Goal: Task Accomplishment & Management: Complete application form

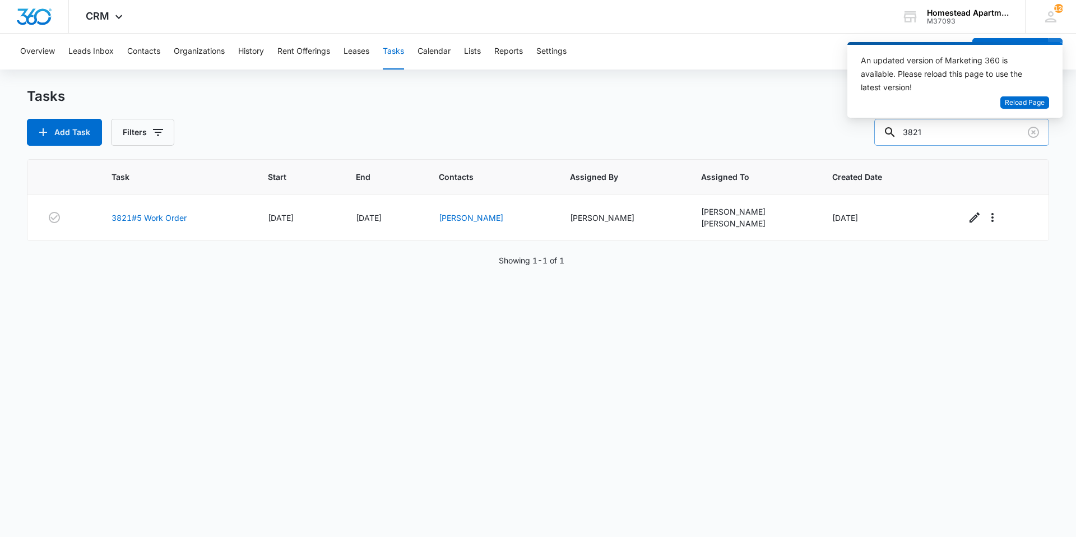
click at [968, 135] on input "3821" at bounding box center [961, 132] width 175 height 27
type input "38126"
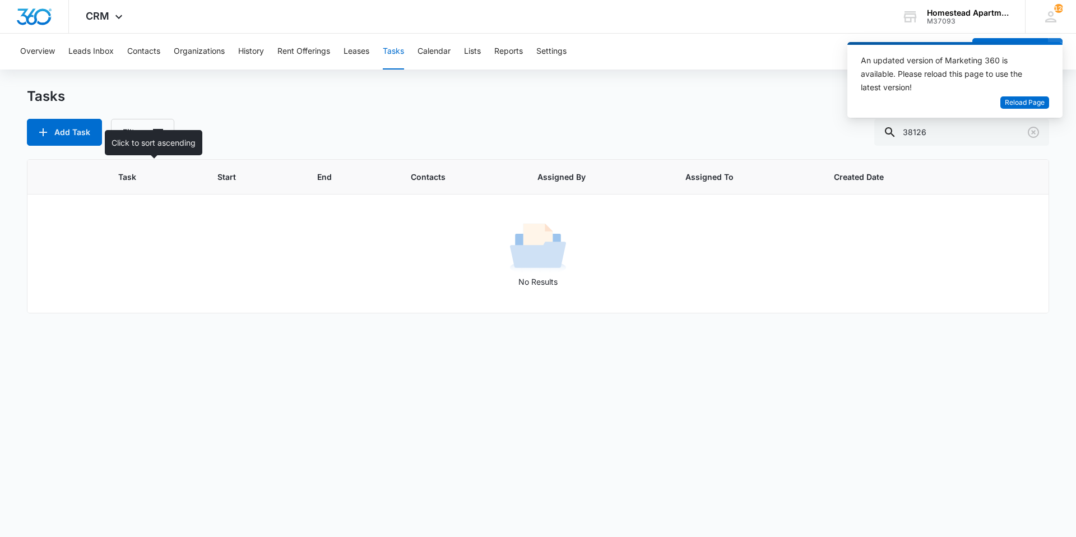
click at [131, 177] on span "Task" at bounding box center [146, 177] width 56 height 12
click at [397, 48] on button "Tasks" at bounding box center [393, 52] width 21 height 36
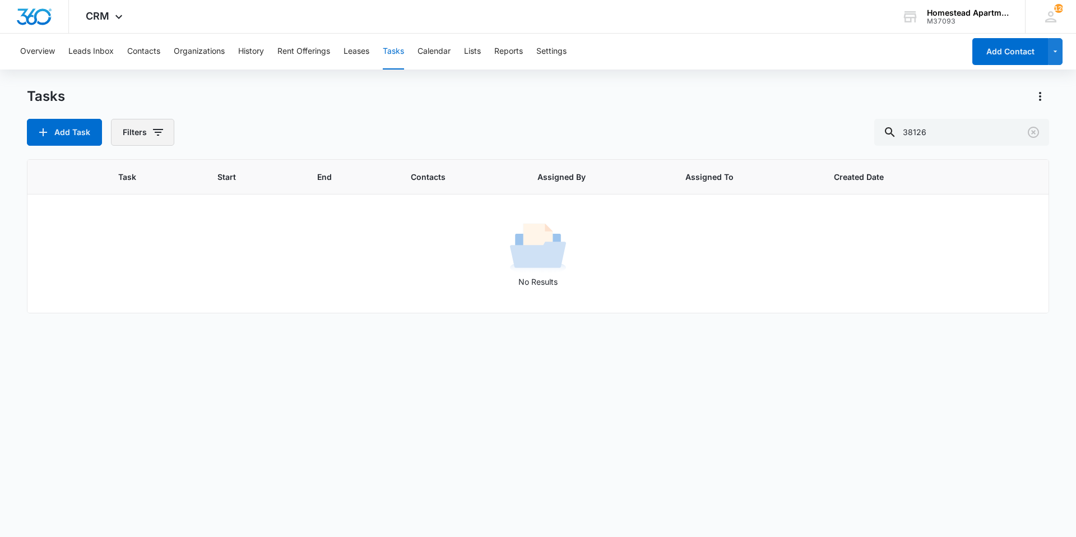
click at [145, 138] on button "Filters" at bounding box center [142, 132] width 63 height 27
click at [403, 106] on div "Tasks Add Task Filters Assigned By Assigned To Task Status: Incomplete Complete…" at bounding box center [538, 116] width 1022 height 58
click at [964, 127] on input "38126" at bounding box center [961, 132] width 175 height 27
type input "3812"
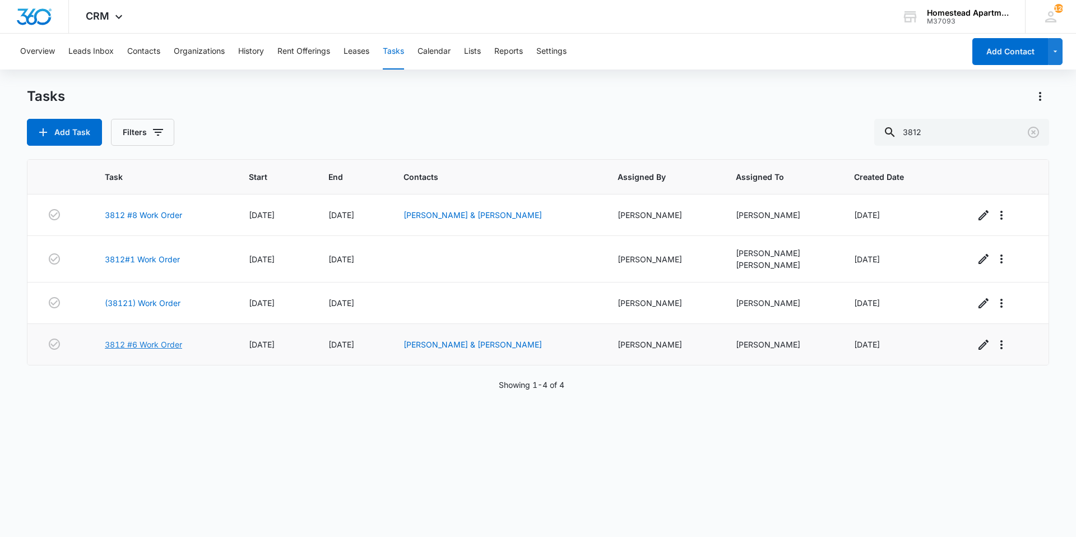
click at [127, 343] on link "3812 #6 Work Order" at bounding box center [143, 345] width 77 height 12
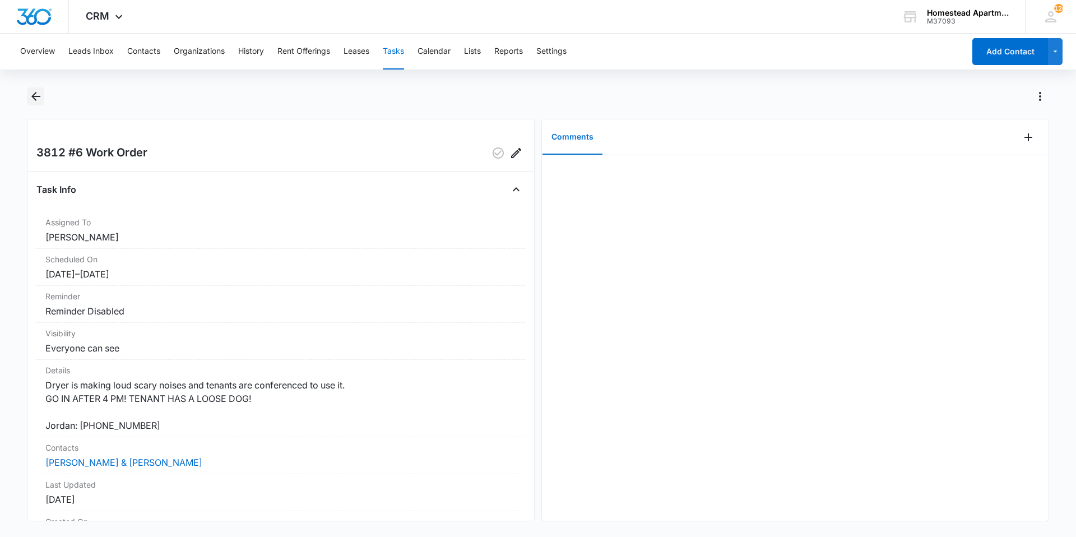
click at [34, 88] on button "Back" at bounding box center [35, 96] width 17 height 18
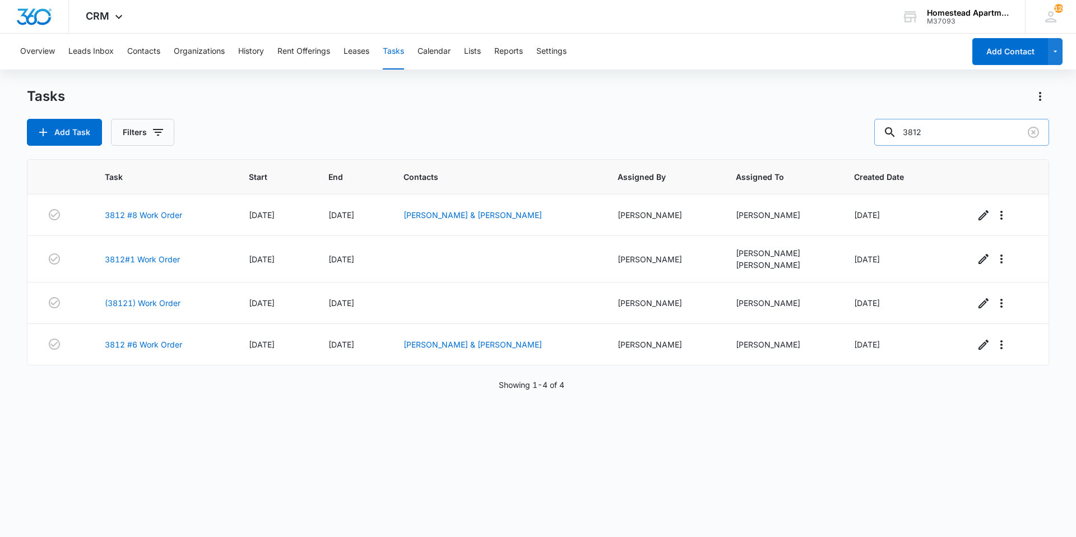
click at [1003, 131] on input "3812" at bounding box center [961, 132] width 175 height 27
click at [80, 134] on button "Add Task" at bounding box center [64, 132] width 75 height 27
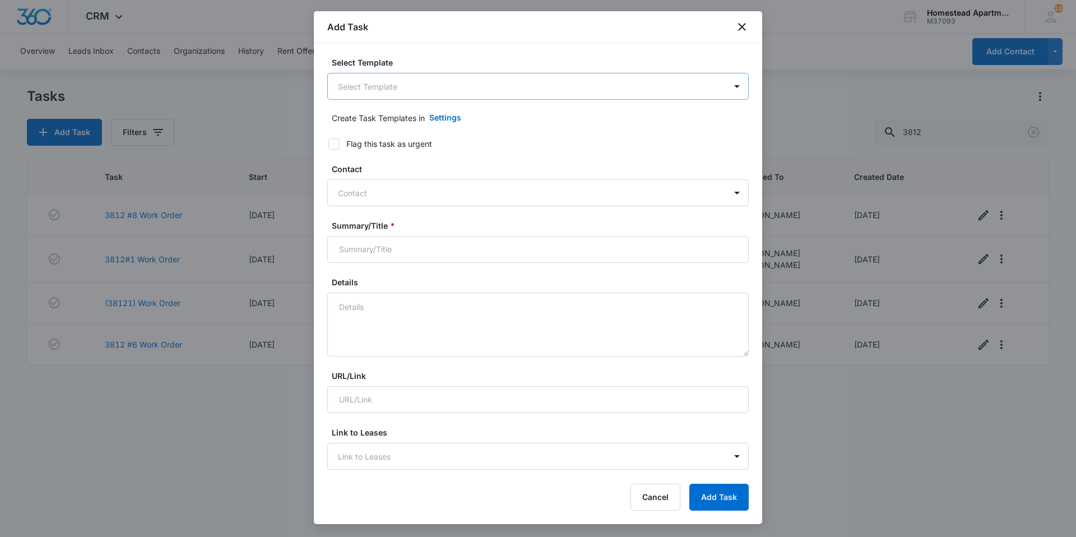
click at [557, 90] on body "CRM Apps Reputation Websites Forms CRM Email Social Content Intelligence Files …" at bounding box center [538, 268] width 1076 height 537
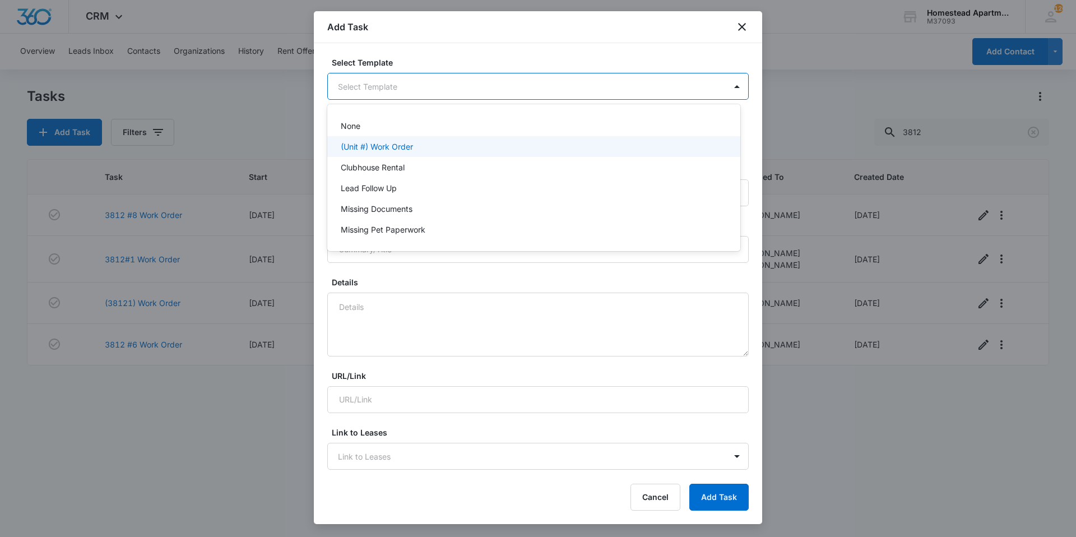
click at [457, 141] on div "(Unit #) Work Order" at bounding box center [533, 147] width 384 height 12
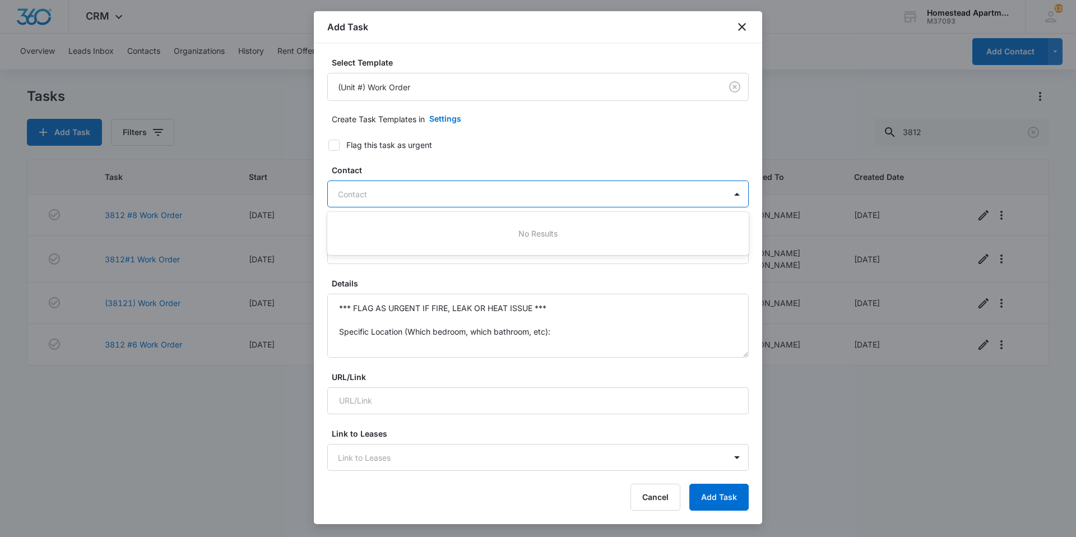
click at [407, 200] on div at bounding box center [531, 194] width 387 height 14
type input "jordan"
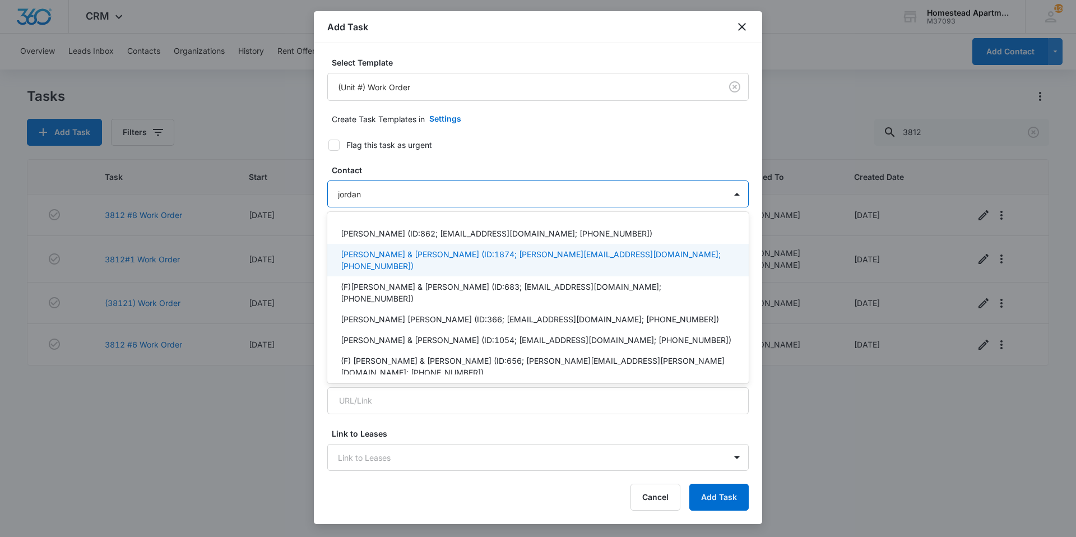
click at [409, 252] on p "[PERSON_NAME] & [PERSON_NAME] (ID:1874; [PERSON_NAME][EMAIL_ADDRESS][DOMAIN_NAM…" at bounding box center [537, 260] width 392 height 24
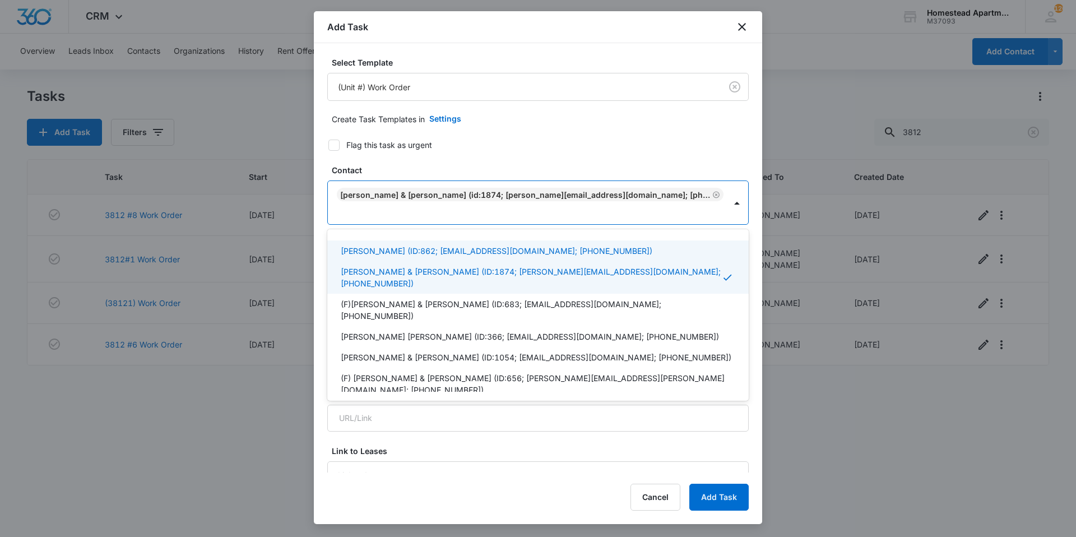
click at [485, 168] on label "Contact" at bounding box center [543, 170] width 422 height 12
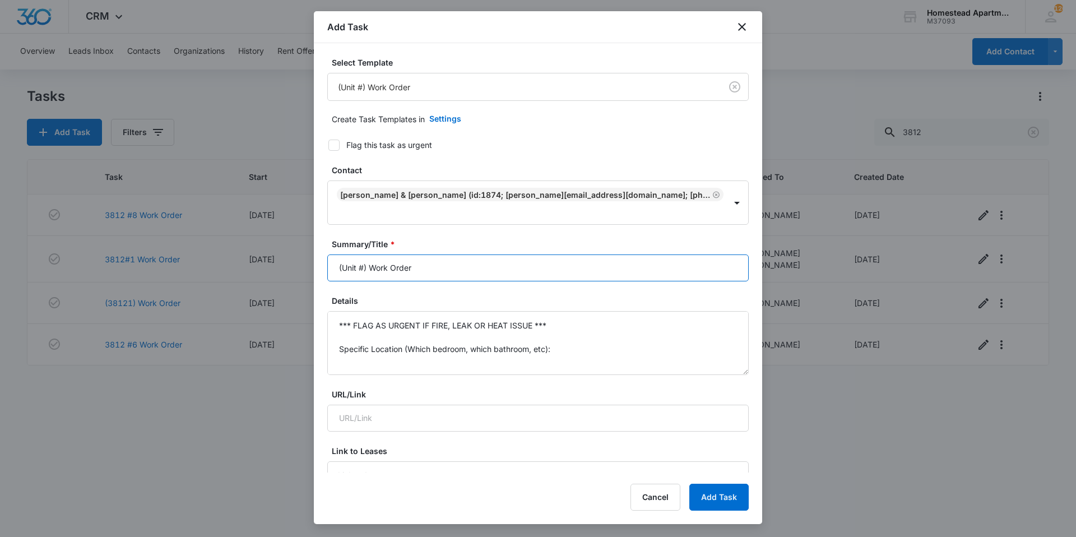
click at [447, 254] on input "(Unit #) Work Order" at bounding box center [538, 267] width 422 height 27
type input "("
type input "3812 #6 Work Order"
drag, startPoint x: 566, startPoint y: 336, endPoint x: 337, endPoint y: 288, distance: 233.1
click at [337, 295] on div "Details *** FLAG AS URGENT IF FIRE, LEAK OR HEAT ISSUE *** Specific Location (W…" at bounding box center [538, 335] width 422 height 80
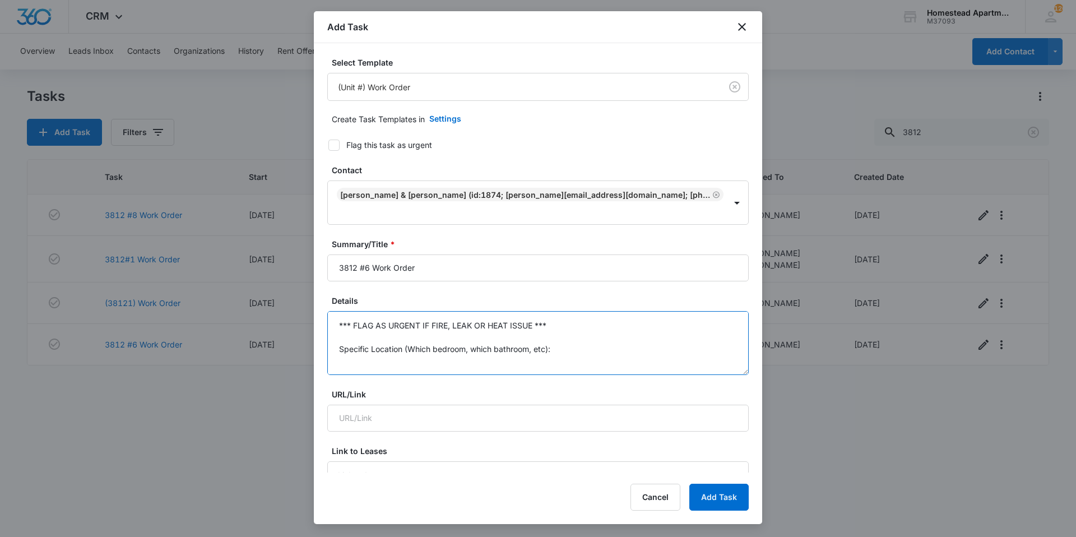
type textarea "Specific Details:"
drag, startPoint x: 410, startPoint y: 346, endPoint x: 324, endPoint y: 305, distance: 95.8
click at [324, 305] on div "Select Template (Unit #) Work Order Create Task Templates in Settings Flag this…" at bounding box center [538, 257] width 448 height 429
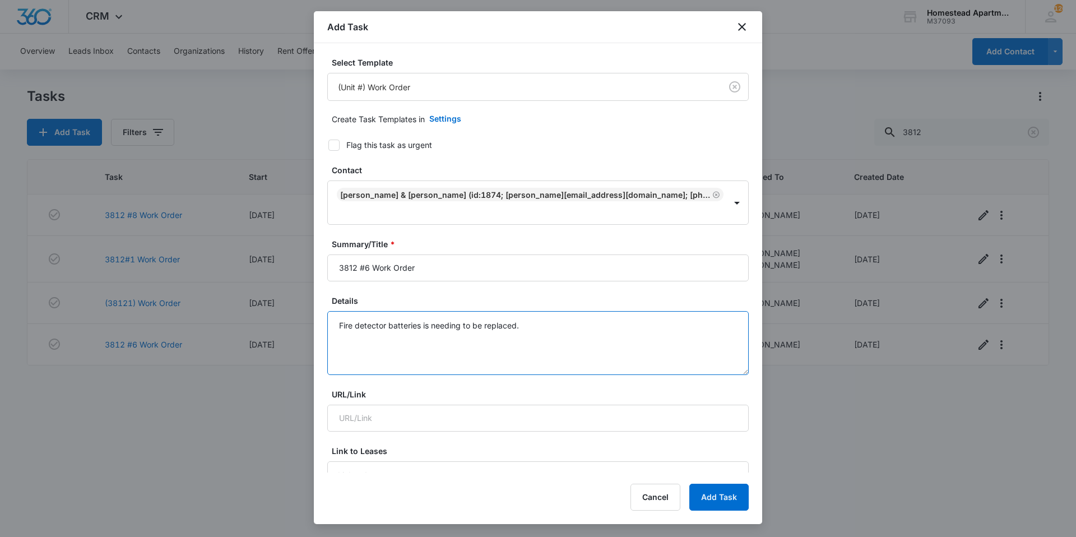
type textarea "Fire detector batteries is needing to be replaced."
click at [339, 144] on div at bounding box center [333, 145] width 11 height 11
click at [328, 144] on input "Flag this task as urgent" at bounding box center [325, 145] width 8 height 8
checkbox input "true"
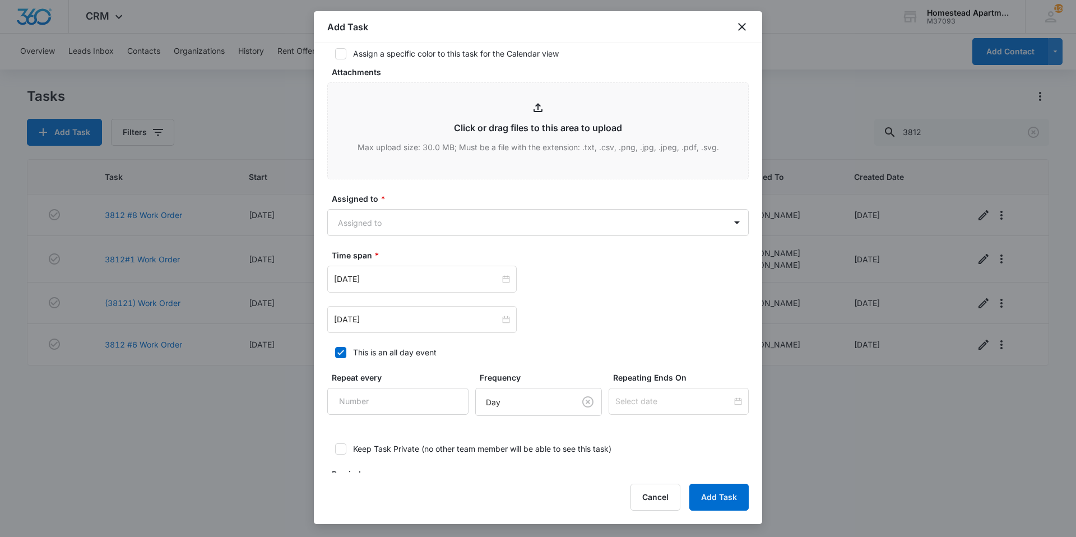
scroll to position [579, 0]
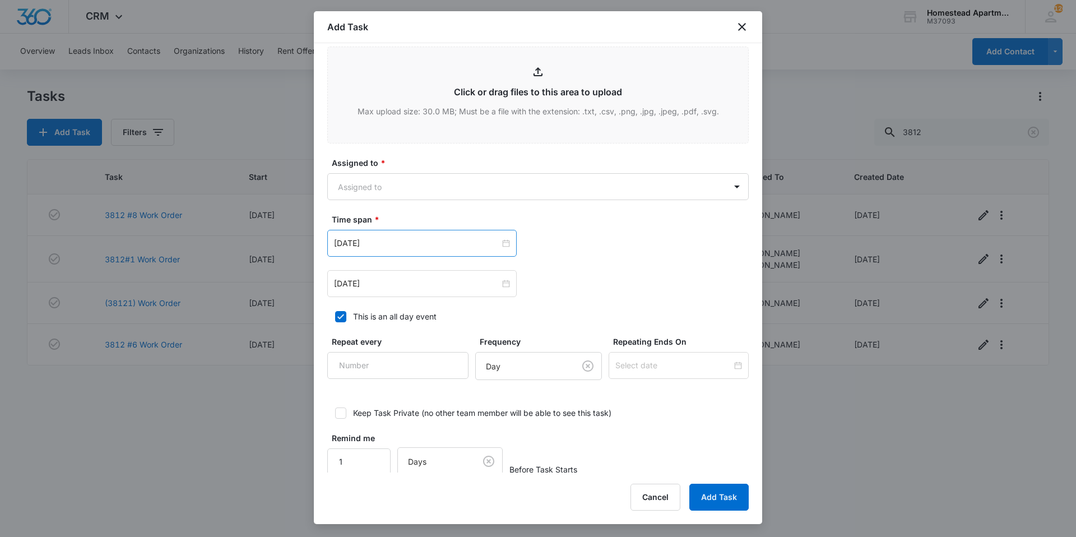
click at [425, 230] on div "[DATE]" at bounding box center [421, 243] width 189 height 27
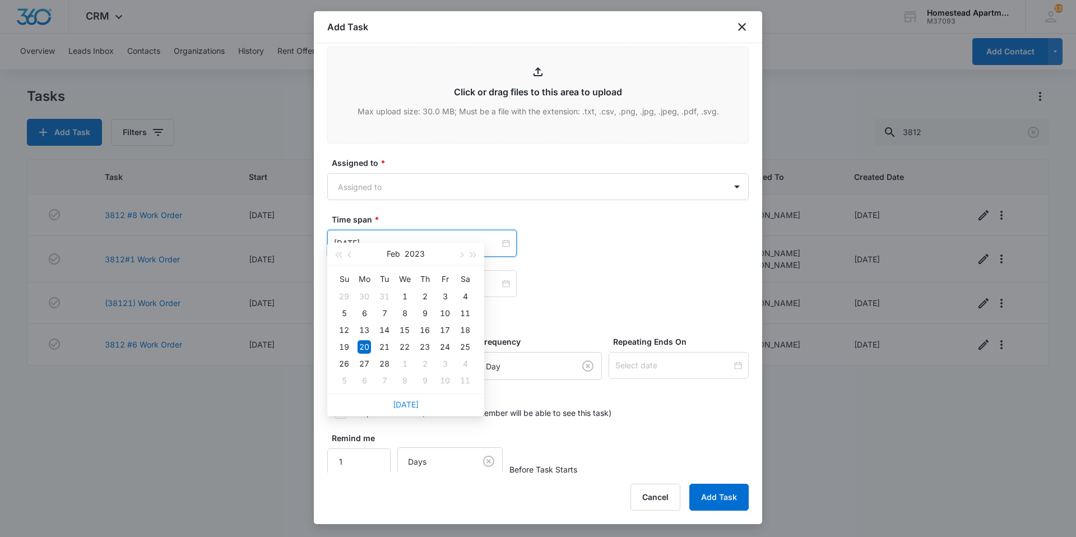
click at [410, 400] on link "[DATE]" at bounding box center [406, 405] width 26 height 10
type input "[DATE]"
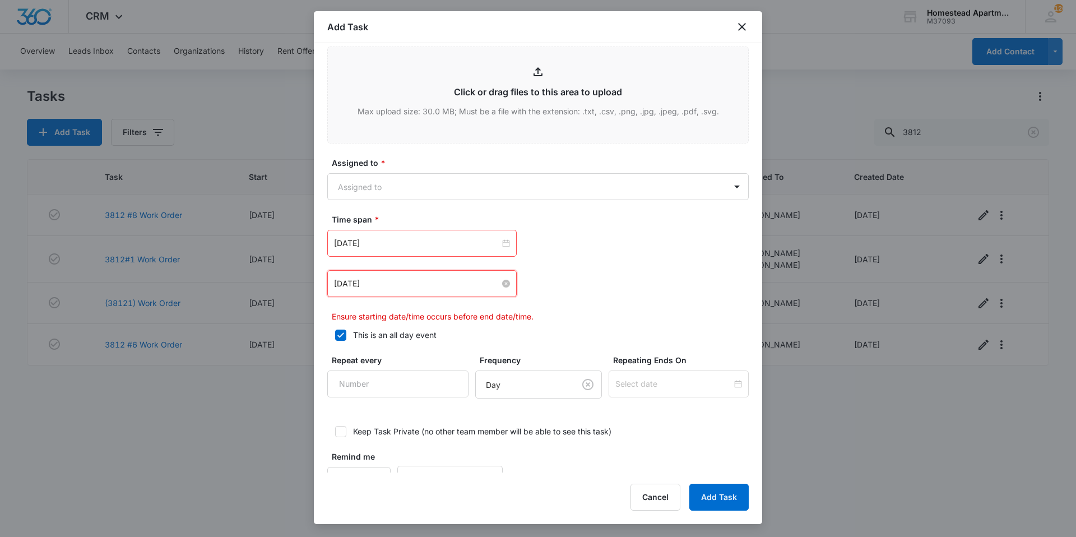
click at [395, 277] on input "[DATE]" at bounding box center [417, 283] width 166 height 12
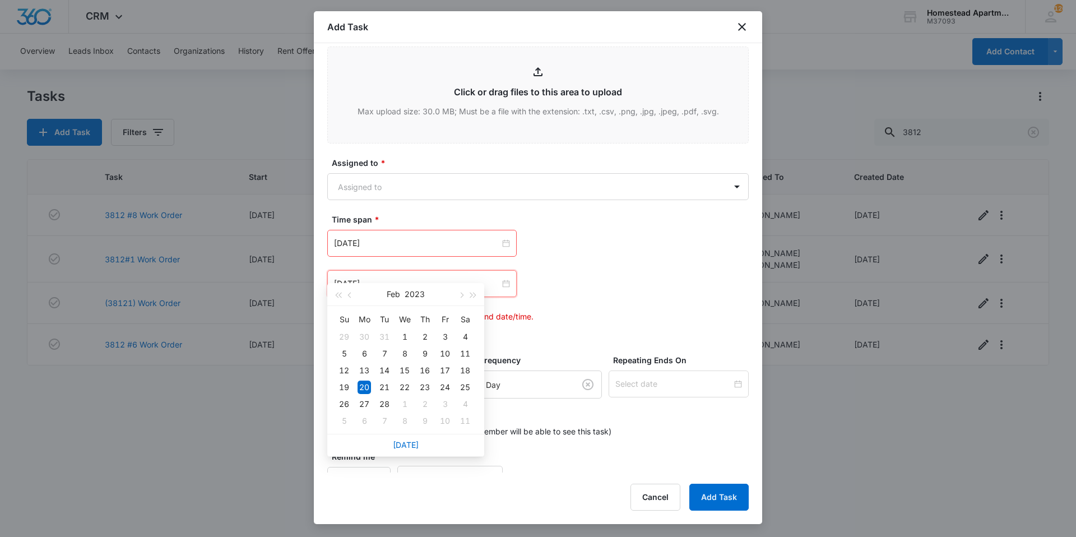
click at [395, 439] on div "[DATE]" at bounding box center [405, 445] width 157 height 22
click at [395, 443] on link "[DATE]" at bounding box center [406, 445] width 26 height 10
type input "[DATE]"
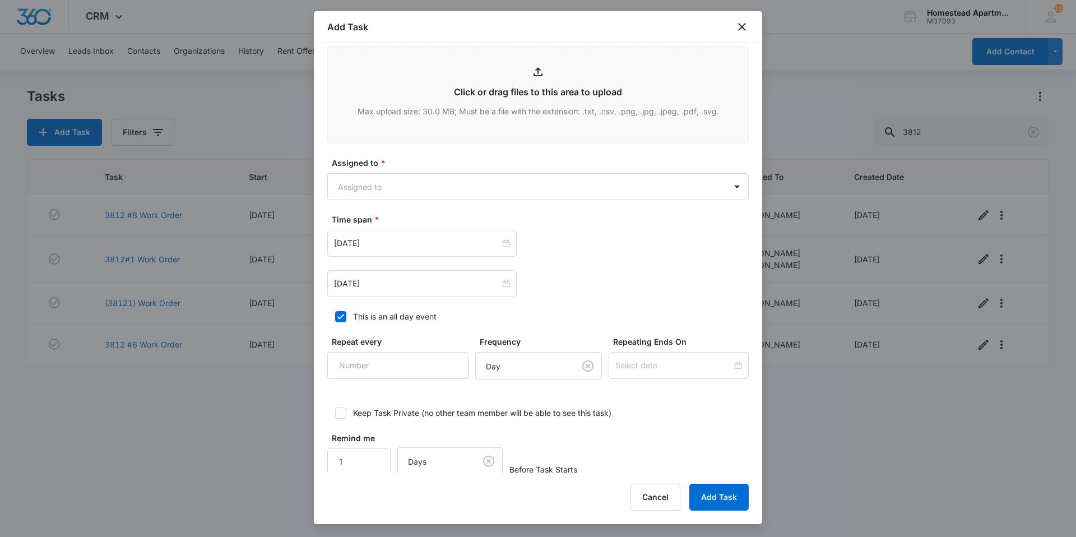
click at [612, 276] on div "[DATE] [DATE] Su Mo Tu We Th Fr Sa 31 1 2 3 4 5 6 7 8 9 10 11 12 13 14 15 16 17…" at bounding box center [538, 283] width 422 height 27
click at [724, 493] on button "Add Task" at bounding box center [718, 497] width 59 height 27
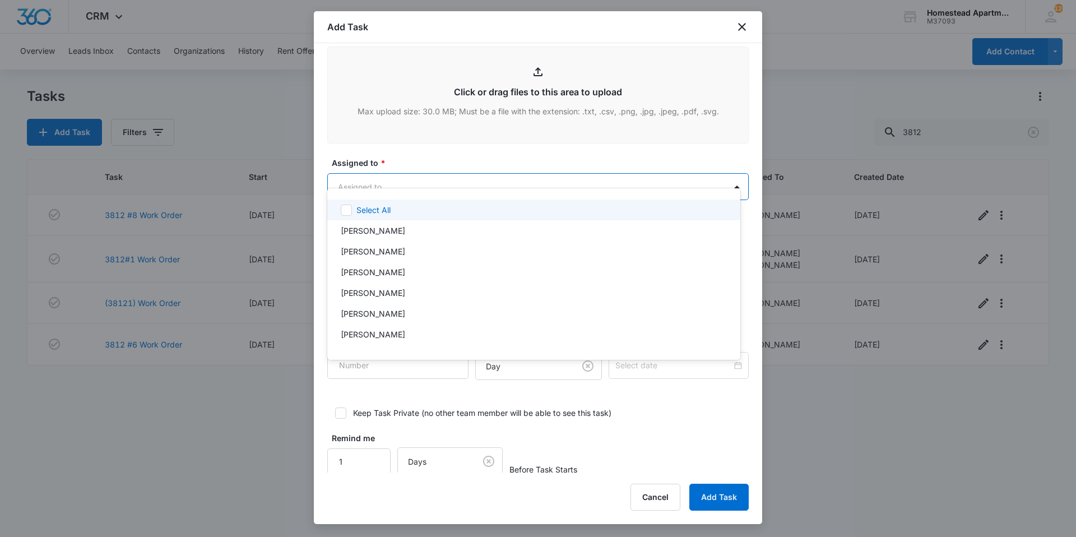
click at [461, 179] on body "CRM Apps Reputation Websites Forms CRM Email Social Content Intelligence Files …" at bounding box center [538, 268] width 1076 height 537
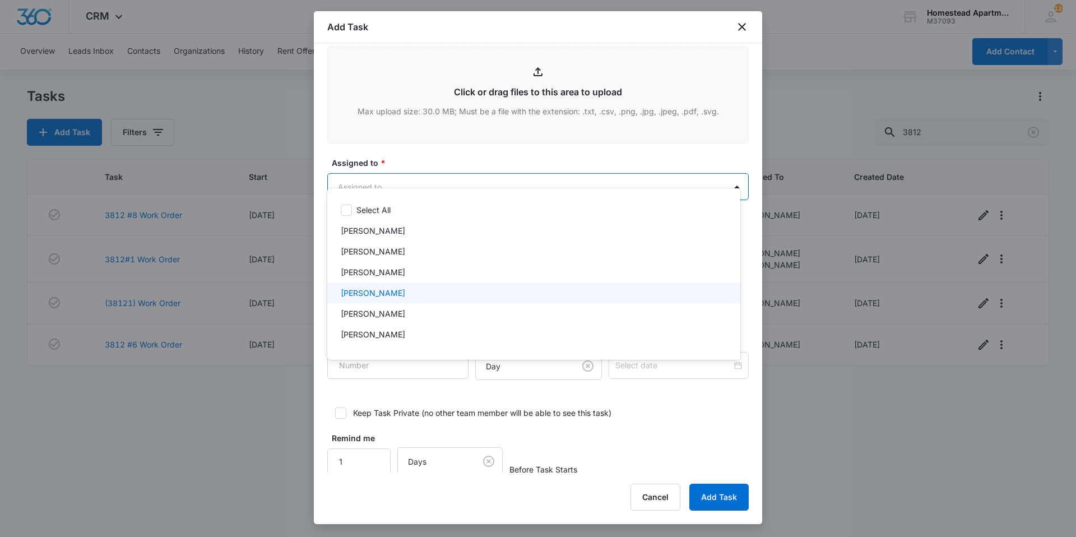
scroll to position [183, 0]
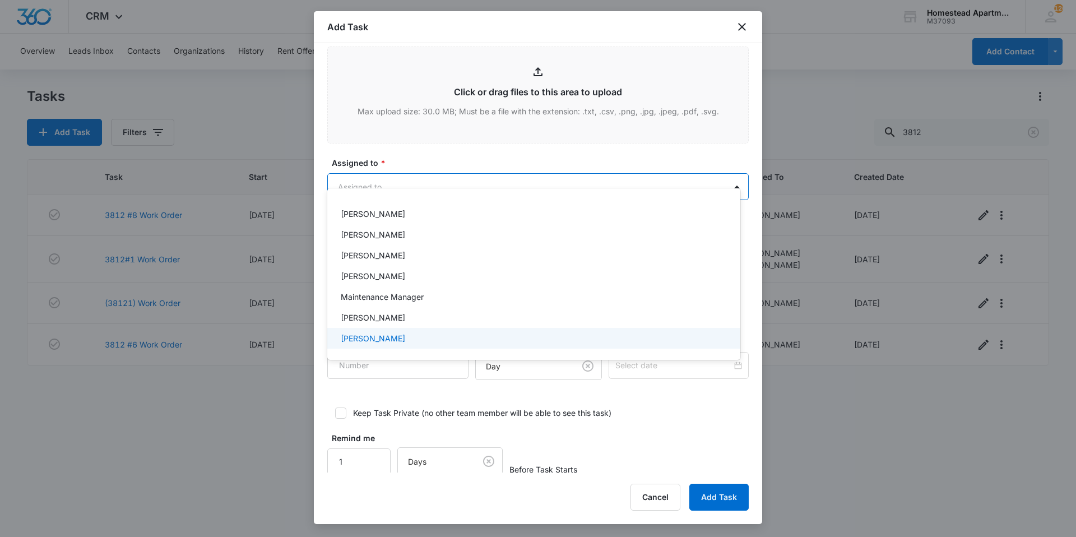
click at [388, 341] on p "[PERSON_NAME]" at bounding box center [373, 338] width 64 height 12
click at [726, 496] on div at bounding box center [538, 268] width 1076 height 537
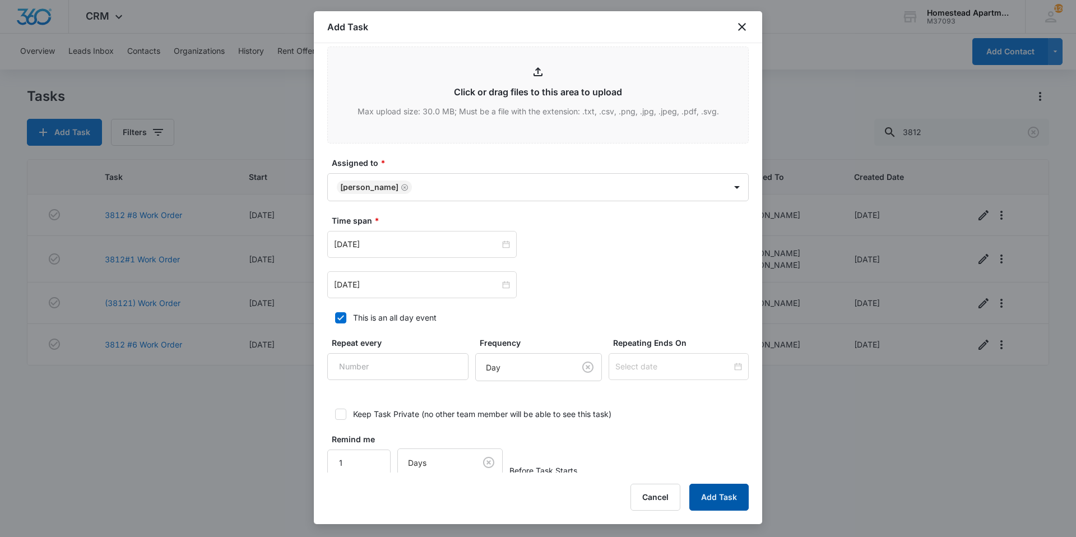
click at [714, 501] on button "Add Task" at bounding box center [718, 497] width 59 height 27
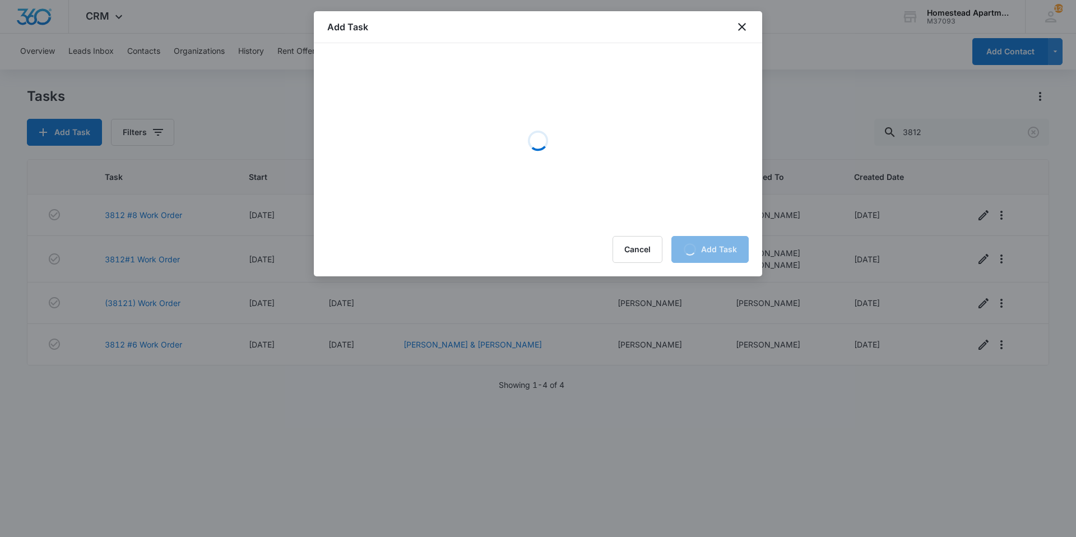
scroll to position [0, 0]
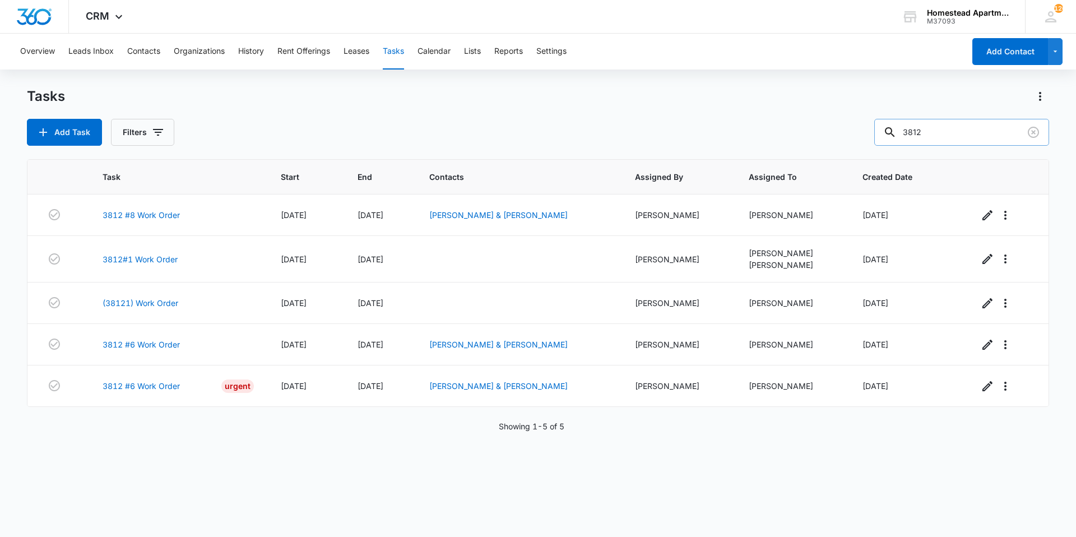
click at [972, 131] on input "3812" at bounding box center [961, 132] width 175 height 27
type input "3549"
click at [55, 138] on button "Add Task" at bounding box center [64, 132] width 75 height 27
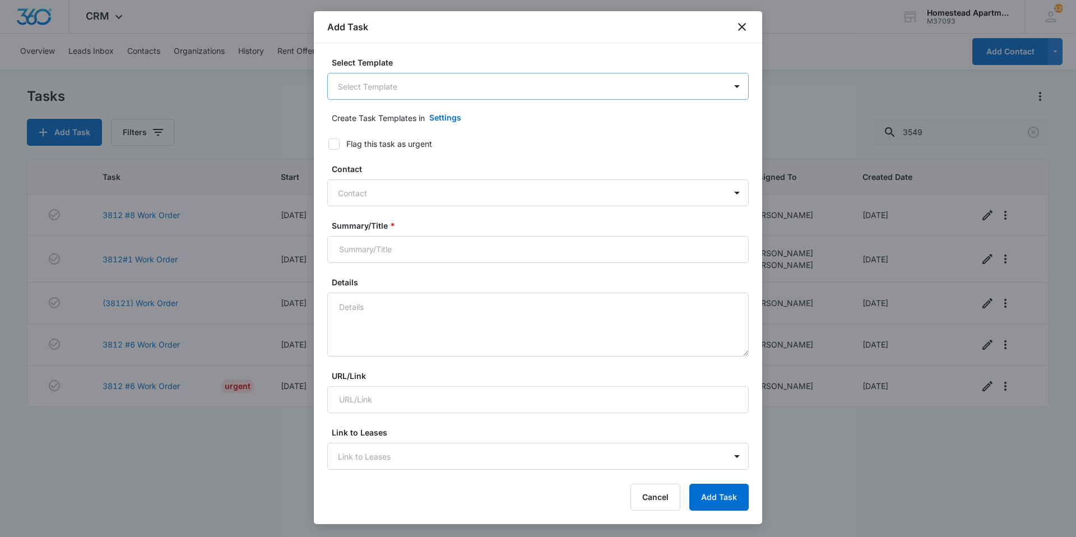
click at [418, 86] on body "CRM Apps Reputation Websites Forms CRM Email Social Content Intelligence Files …" at bounding box center [538, 268] width 1076 height 537
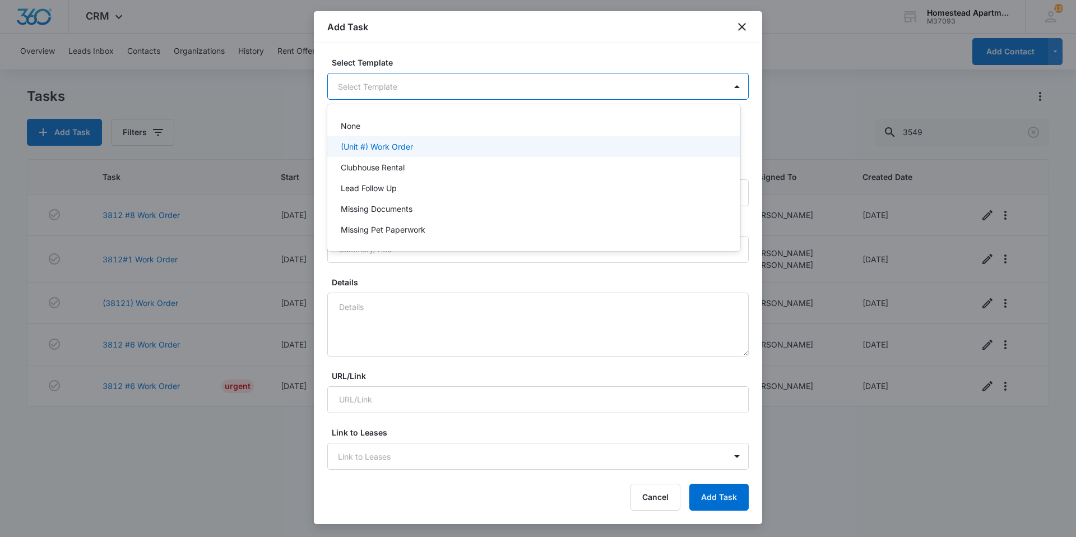
click at [395, 140] on div "(Unit #) Work Order" at bounding box center [533, 146] width 413 height 21
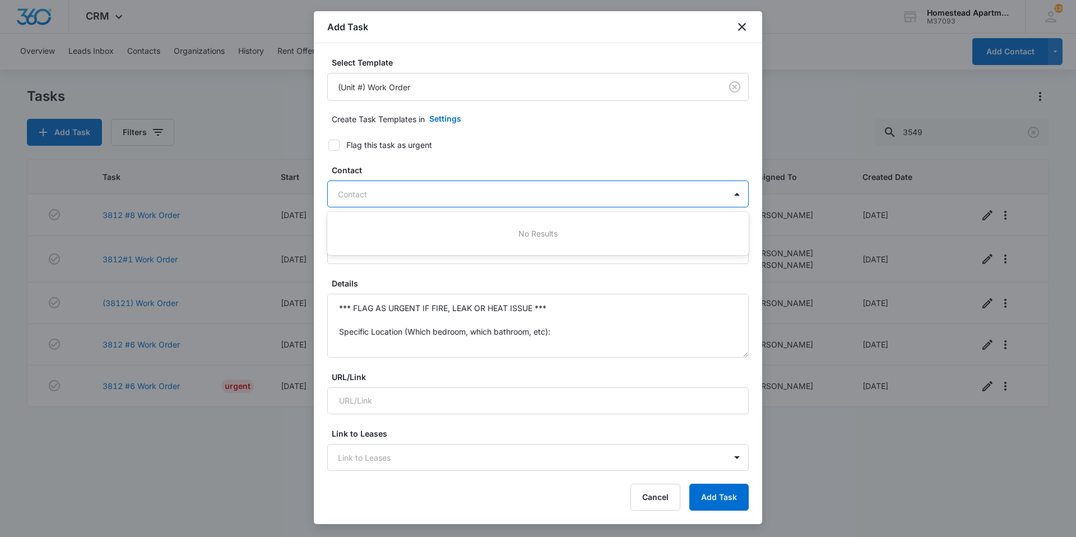
click at [385, 195] on div at bounding box center [531, 194] width 387 height 14
type input "[PERSON_NAME]"
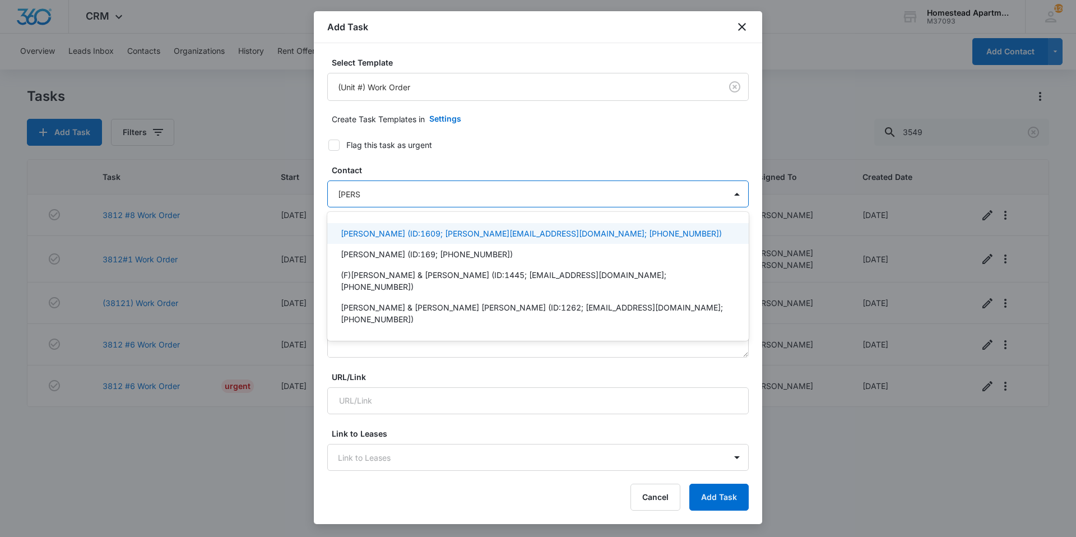
click at [400, 232] on p "[PERSON_NAME] (ID:1609; [PERSON_NAME][EMAIL_ADDRESS][DOMAIN_NAME]; [PHONE_NUMBE…" at bounding box center [531, 234] width 381 height 12
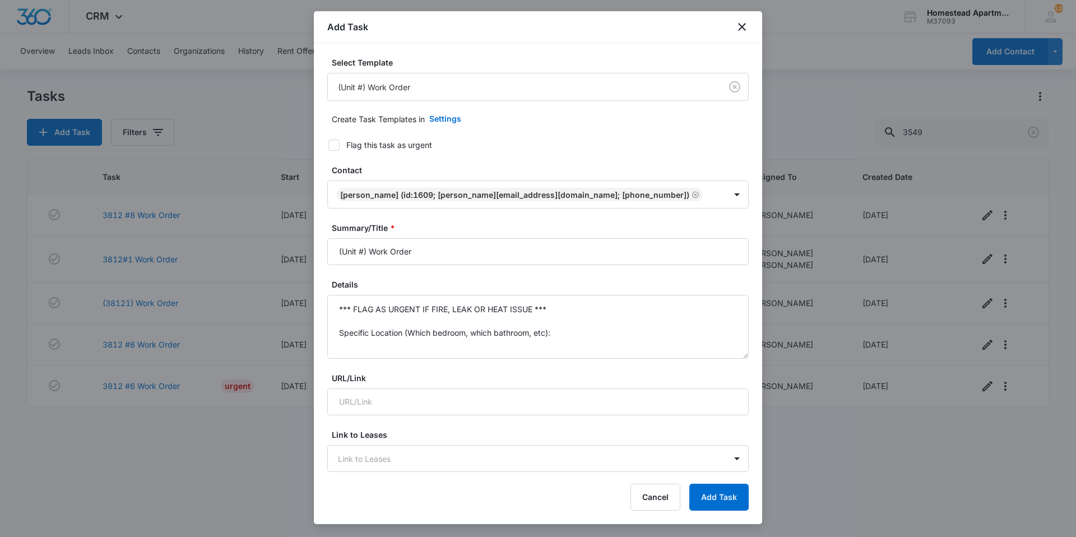
click at [493, 149] on label "Flag this task as urgent" at bounding box center [532, 145] width 422 height 12
click at [328, 149] on input "Flag this task as urgent" at bounding box center [325, 145] width 8 height 8
checkbox input "true"
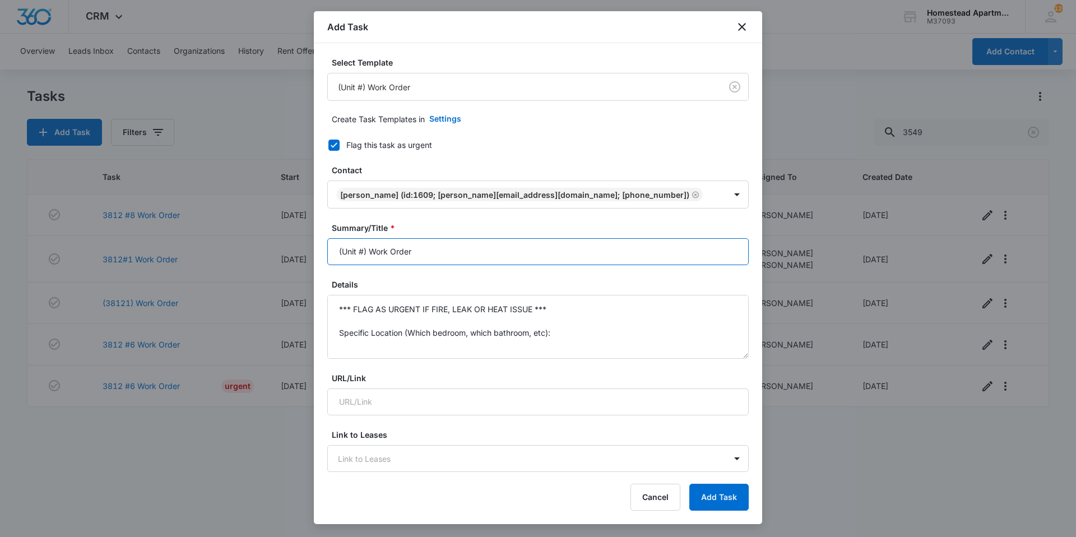
drag, startPoint x: 434, startPoint y: 254, endPoint x: 312, endPoint y: 261, distance: 122.4
click at [312, 261] on body "CRM Apps Reputation Websites Forms CRM Email Social Content Intelligence Files …" at bounding box center [538, 268] width 1076 height 537
type input "3549 # 3 Work order"
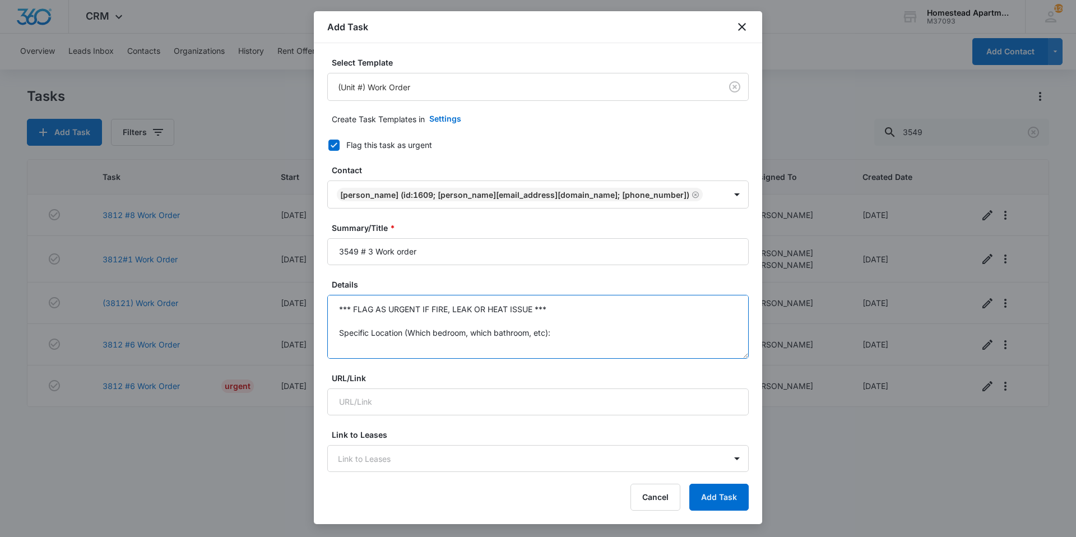
drag, startPoint x: 562, startPoint y: 337, endPoint x: 321, endPoint y: 309, distance: 243.3
click at [321, 309] on div "Select Template (Unit #) Work Order Create Task Templates in Settings Flag this…" at bounding box center [538, 257] width 448 height 429
type textarea "Specific Details:"
drag, startPoint x: 410, startPoint y: 344, endPoint x: 317, endPoint y: 339, distance: 93.2
click at [317, 339] on div "Select Template (Unit #) Work Order Create Task Templates in Settings Flag this…" at bounding box center [538, 257] width 448 height 429
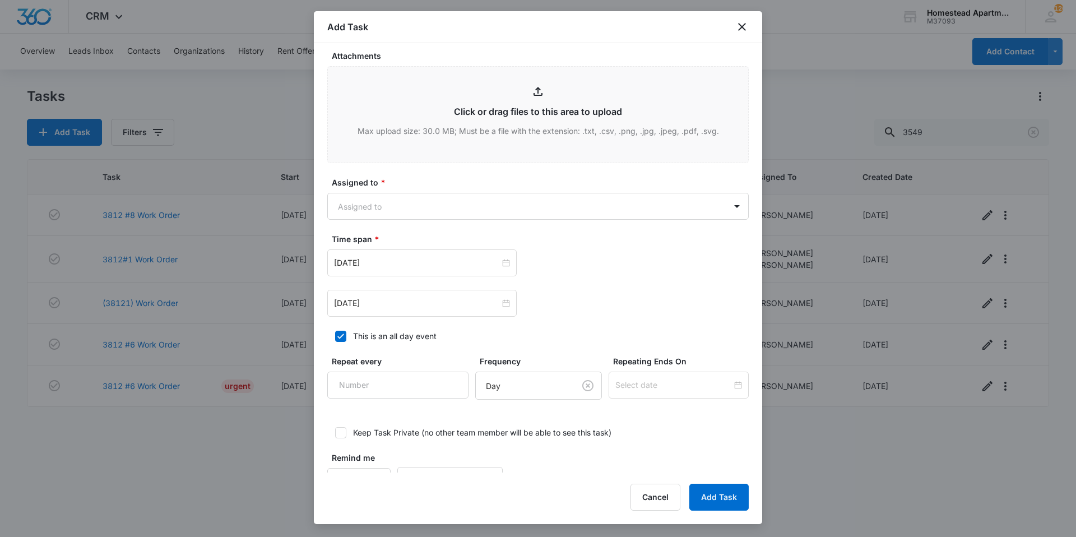
scroll to position [579, 0]
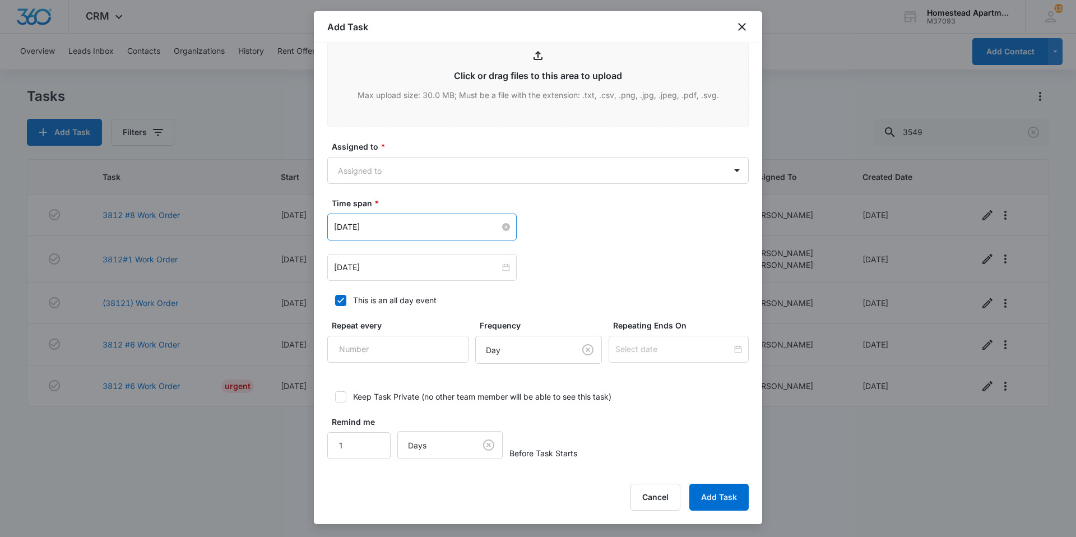
type textarea "Master room door know came off, and light fixture in kitchen is loose and falli…"
click at [466, 229] on input "[DATE]" at bounding box center [417, 227] width 166 height 12
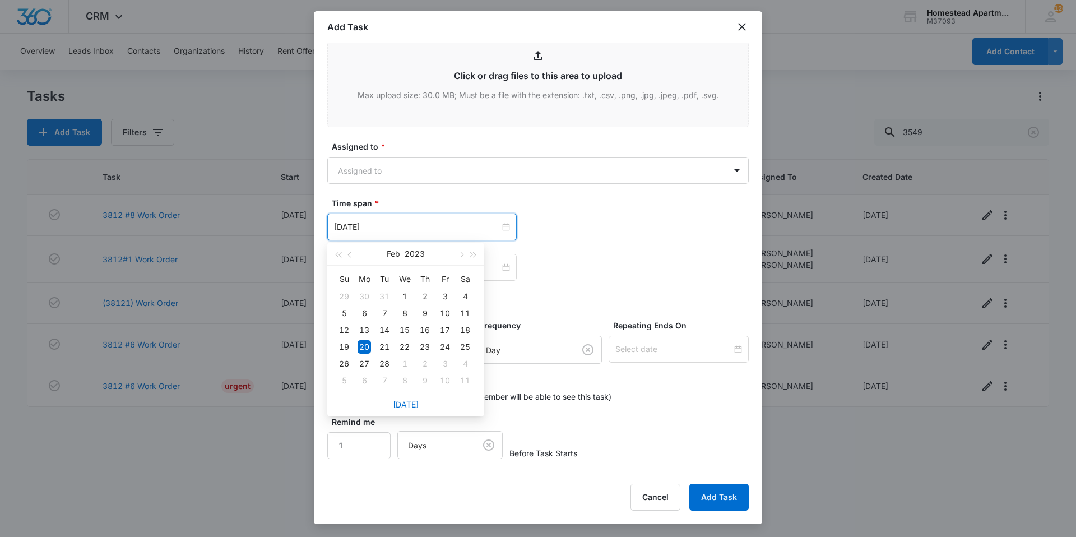
click at [420, 402] on div "[DATE]" at bounding box center [405, 405] width 157 height 22
click at [409, 403] on link "[DATE]" at bounding box center [406, 405] width 26 height 10
type input "[DATE]"
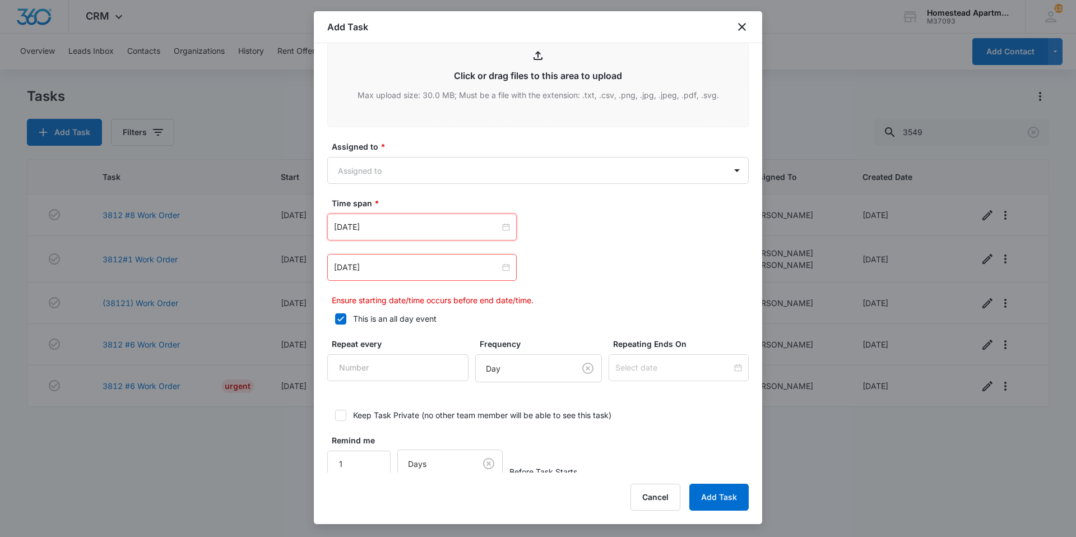
click at [610, 293] on div "[DATE] [DATE] Su Mo Tu We Th Fr Sa 31 1 2 3 4 5 6 7 8 9 10 11 12 13 14 15 16 17…" at bounding box center [538, 260] width 422 height 92
click at [425, 269] on input "[DATE]" at bounding box center [417, 267] width 166 height 12
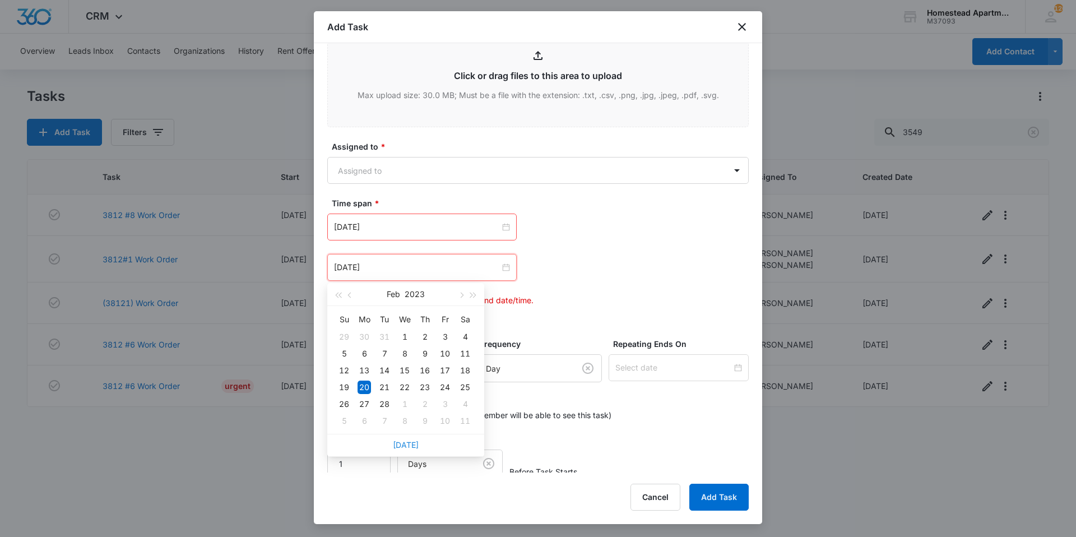
click at [408, 441] on link "[DATE]" at bounding box center [406, 445] width 26 height 10
type input "[DATE]"
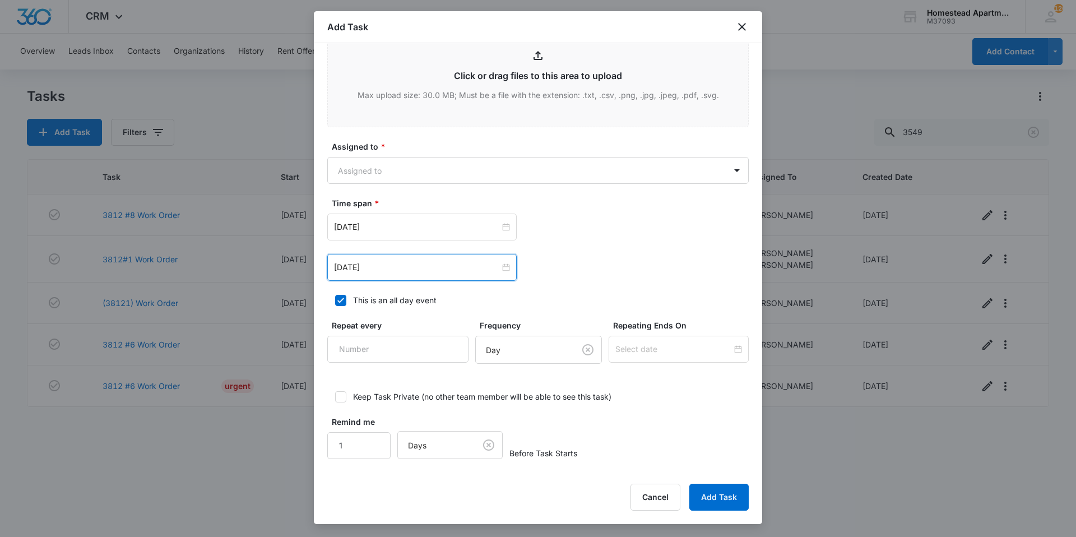
click at [576, 232] on div "[DATE] [DATE] Su Mo Tu We Th Fr Sa 31 1 2 3 4 5 6 7 8 9 10 11 12 13 14 15 16 17…" at bounding box center [538, 227] width 422 height 27
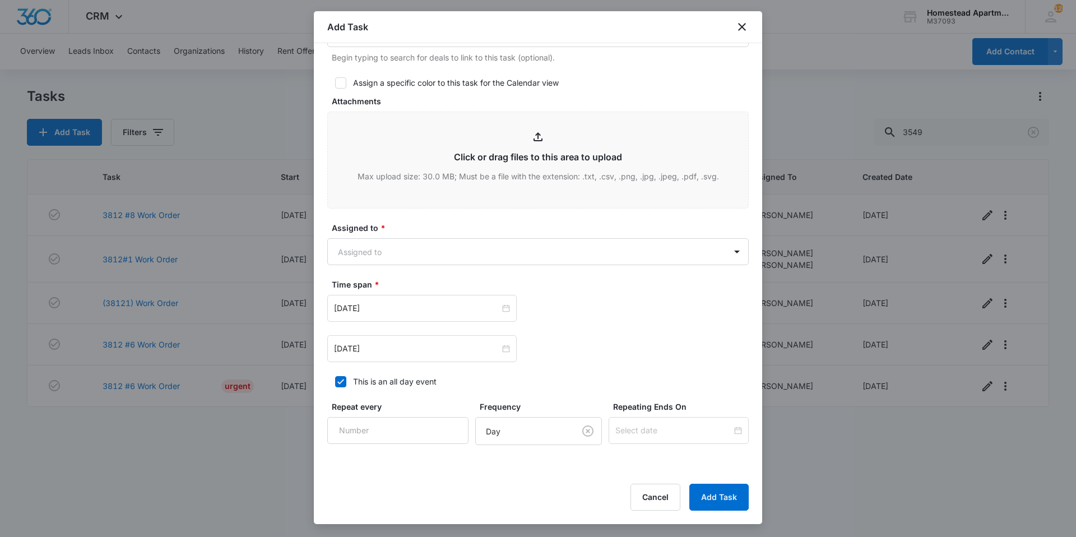
scroll to position [467, 0]
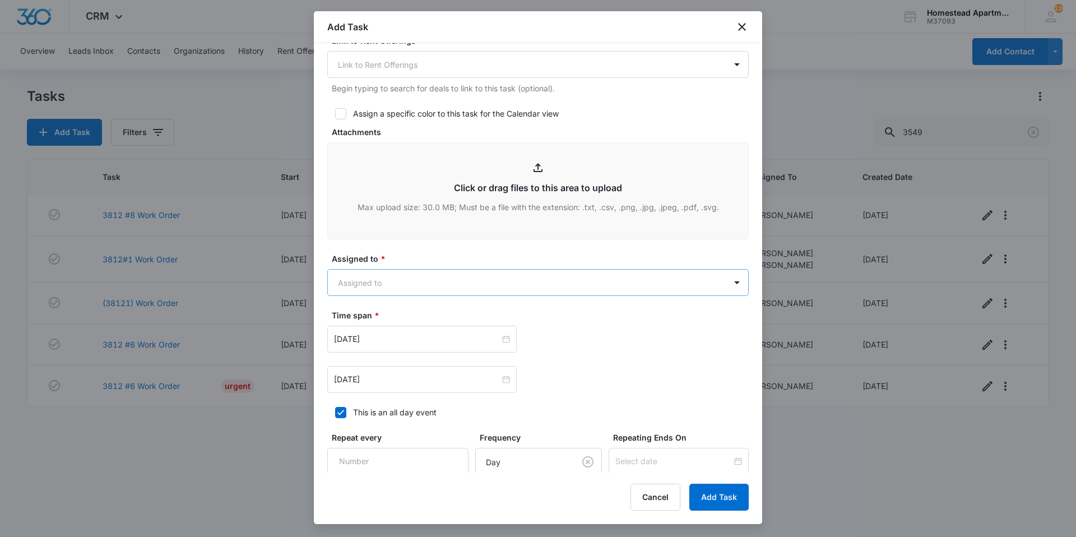
click at [562, 272] on body "CRM Apps Reputation Websites Forms CRM Email Social Content Intelligence Files …" at bounding box center [538, 268] width 1076 height 537
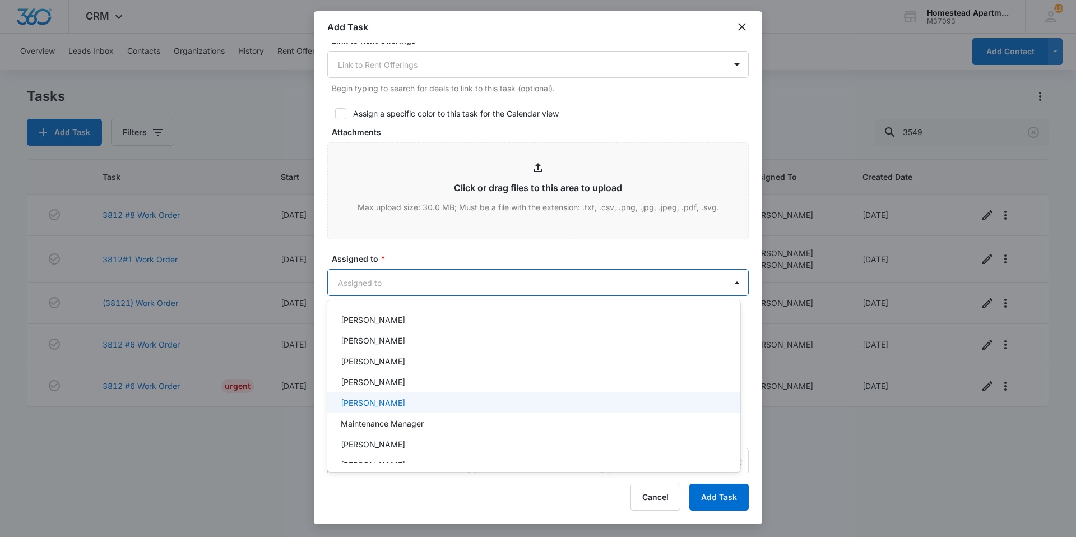
scroll to position [183, 0]
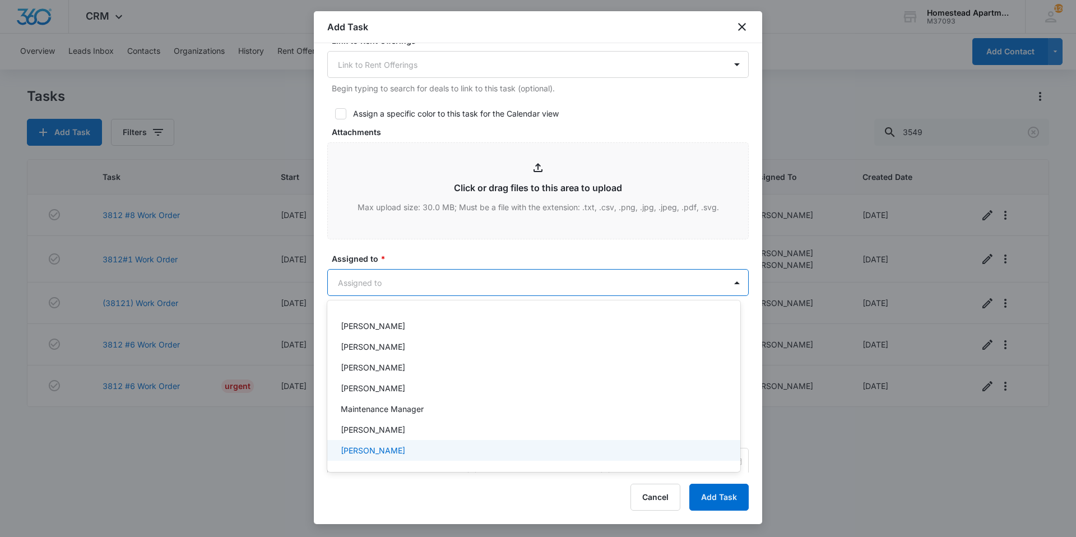
click at [383, 451] on p "[PERSON_NAME]" at bounding box center [373, 451] width 64 height 12
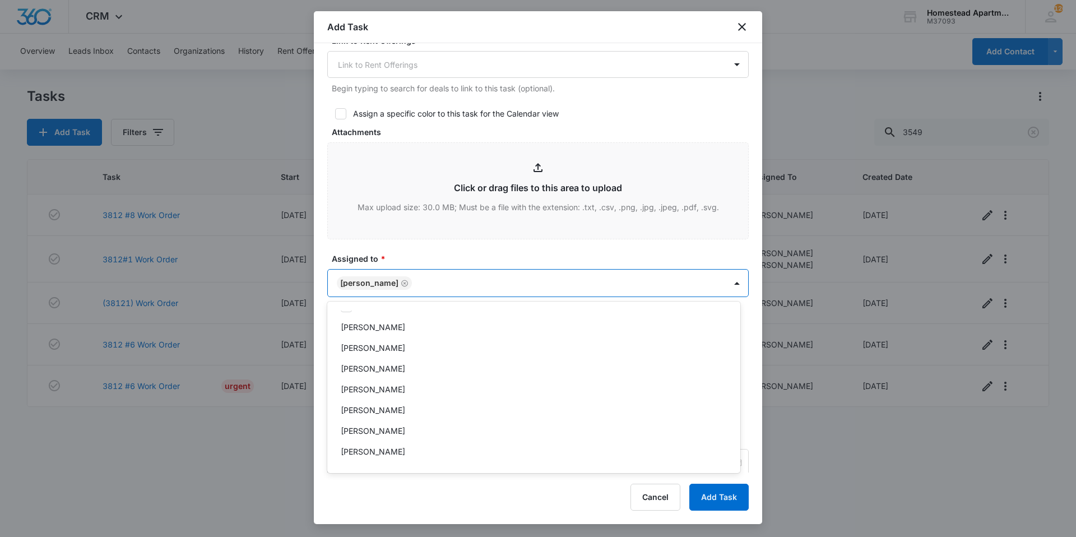
scroll to position [0, 0]
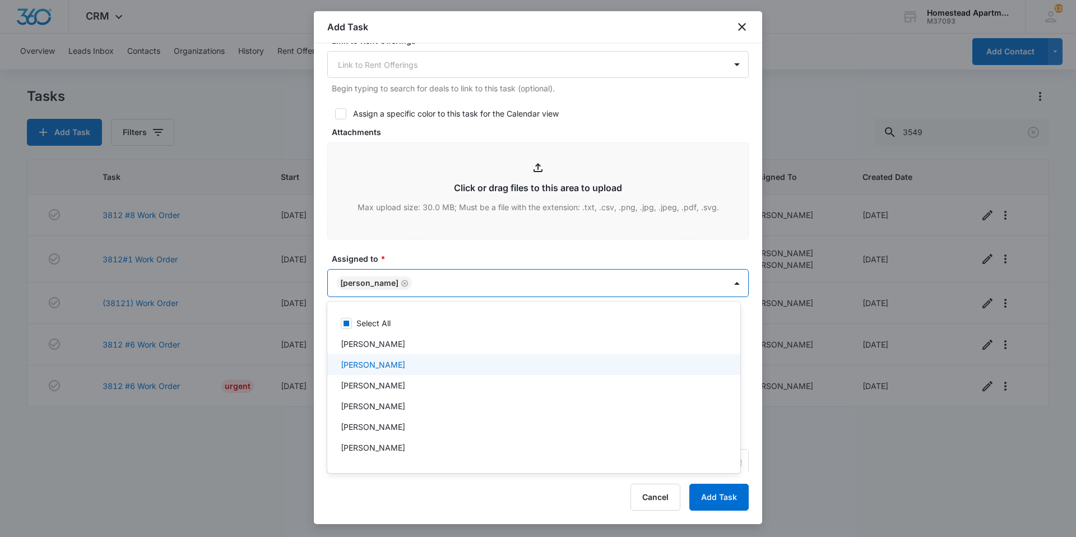
click at [395, 370] on div "[PERSON_NAME]" at bounding box center [533, 365] width 384 height 12
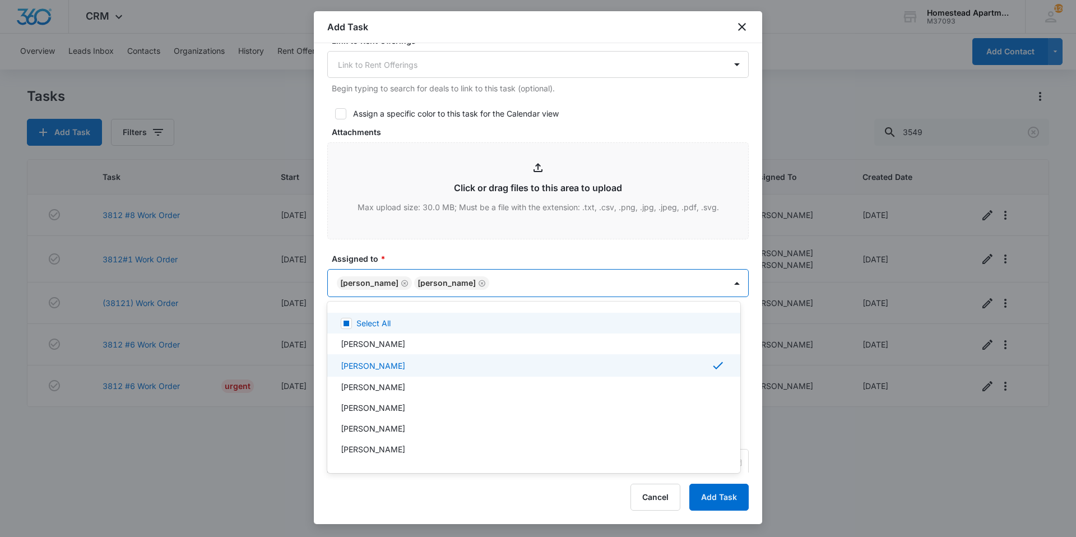
click at [534, 247] on div at bounding box center [538, 268] width 1076 height 537
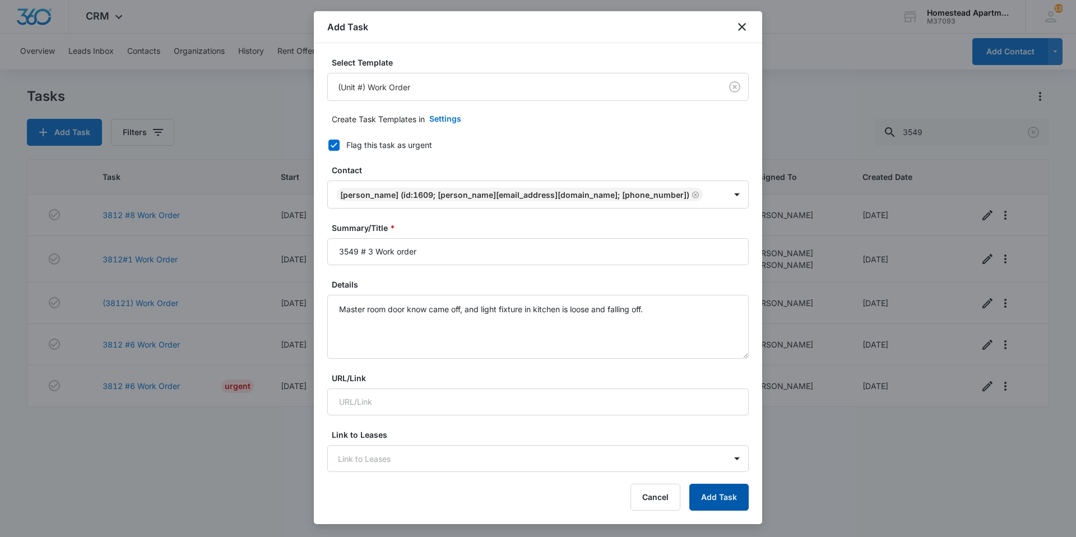
click at [720, 503] on button "Add Task" at bounding box center [718, 497] width 59 height 27
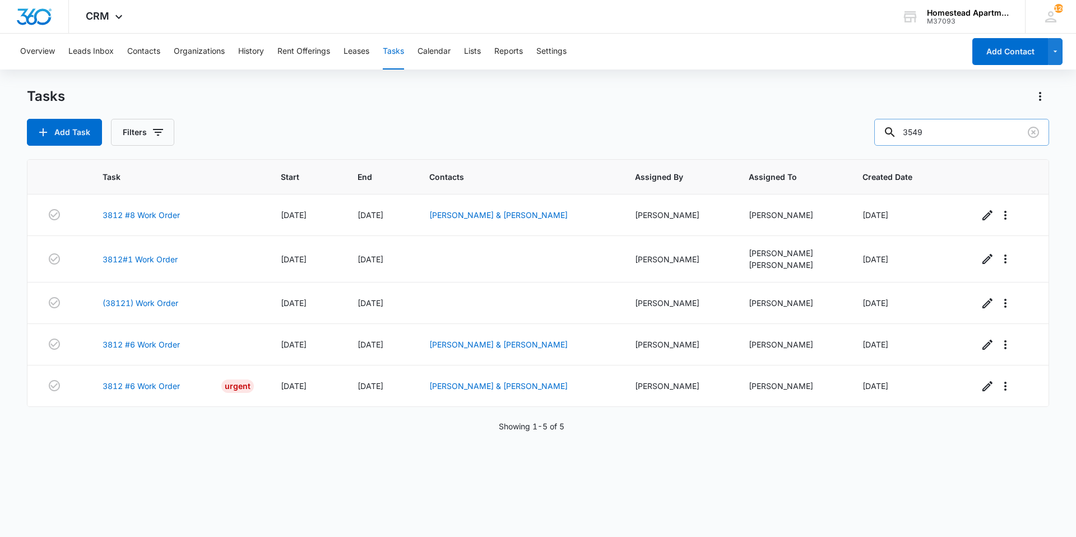
click at [937, 135] on input "3549" at bounding box center [961, 132] width 175 height 27
type input "3"
type input "3633"
click at [141, 44] on button "Contacts" at bounding box center [143, 52] width 33 height 36
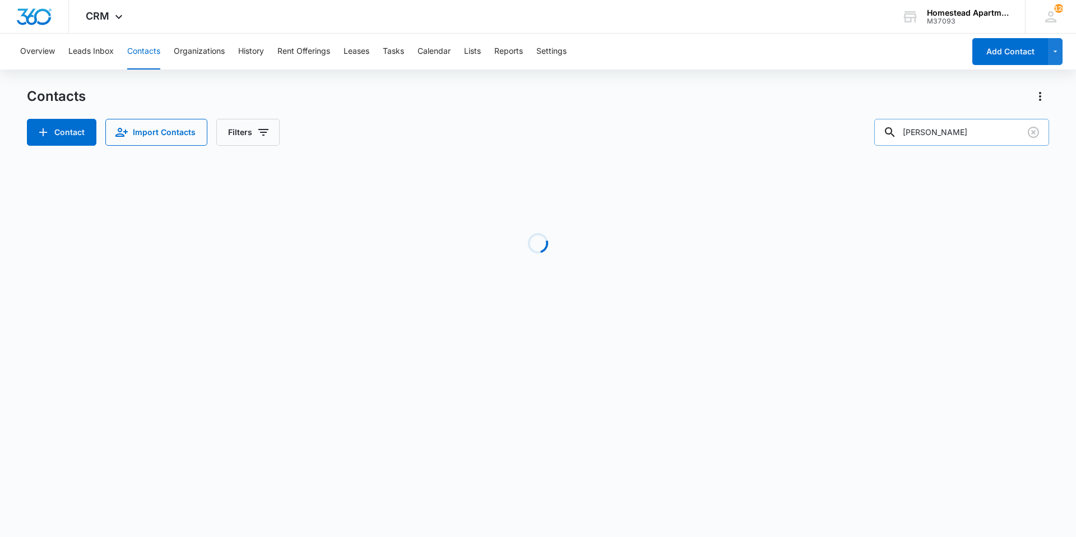
click at [945, 133] on input "[PERSON_NAME]" at bounding box center [961, 132] width 175 height 27
type input "h"
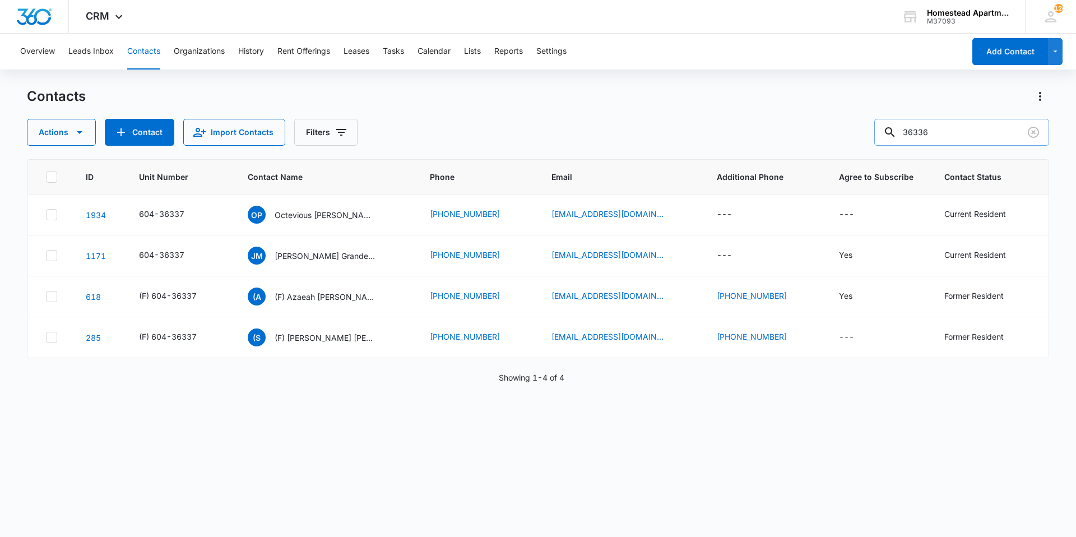
type input "36336"
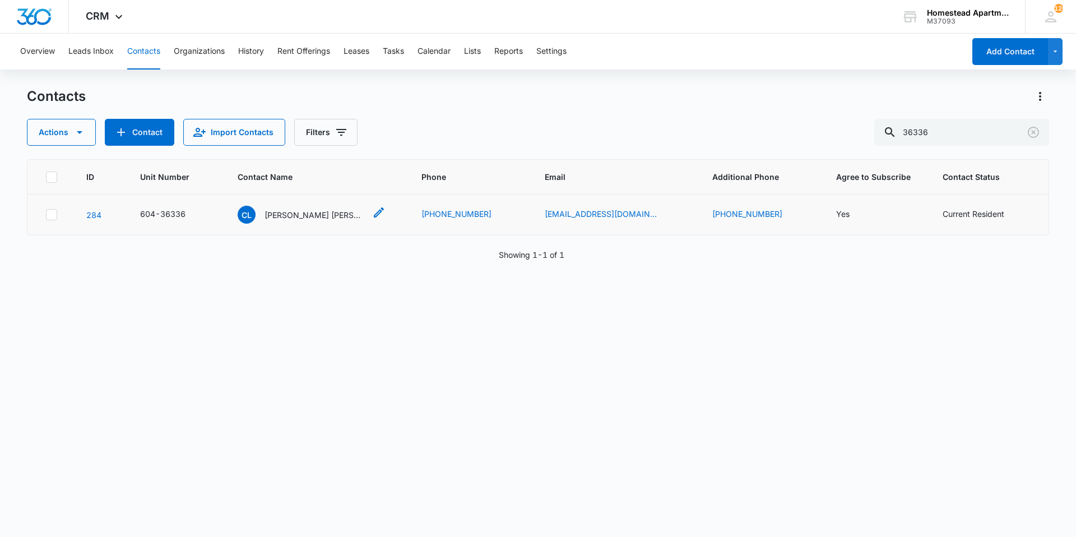
click at [305, 223] on div "CL [PERSON_NAME] [PERSON_NAME]" at bounding box center [302, 215] width 128 height 18
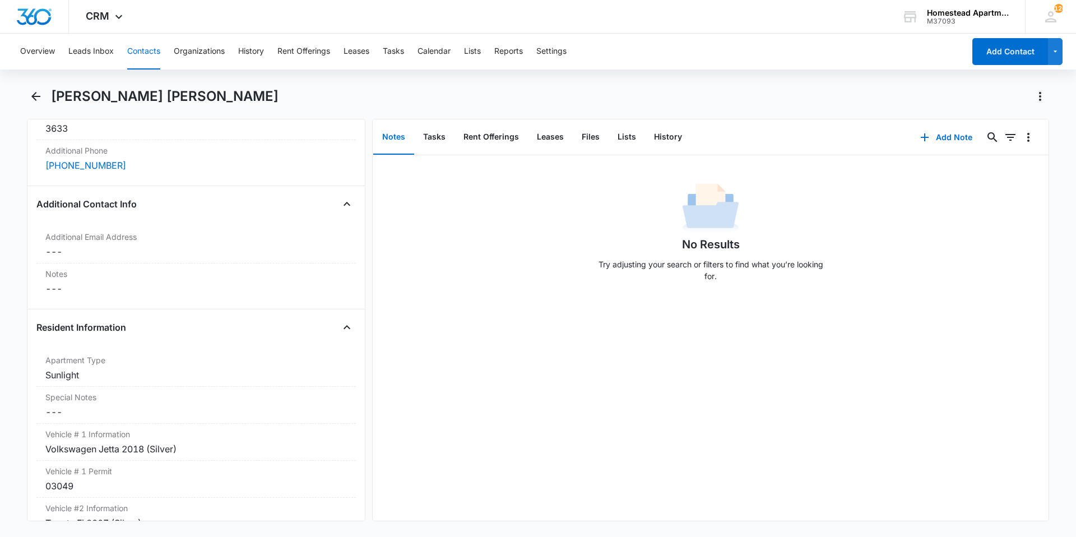
scroll to position [897, 0]
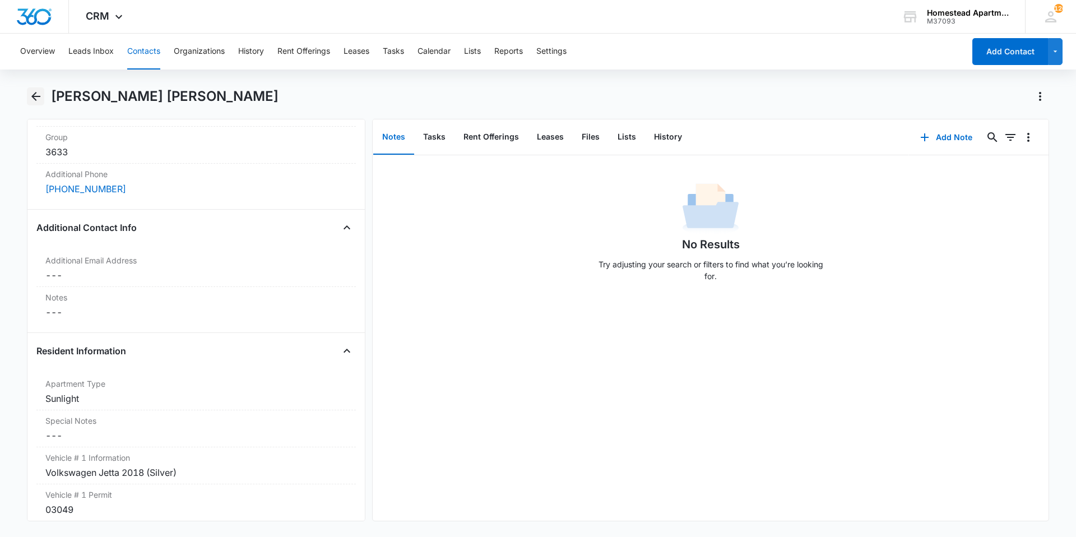
click at [34, 91] on icon "Back" at bounding box center [35, 96] width 13 height 13
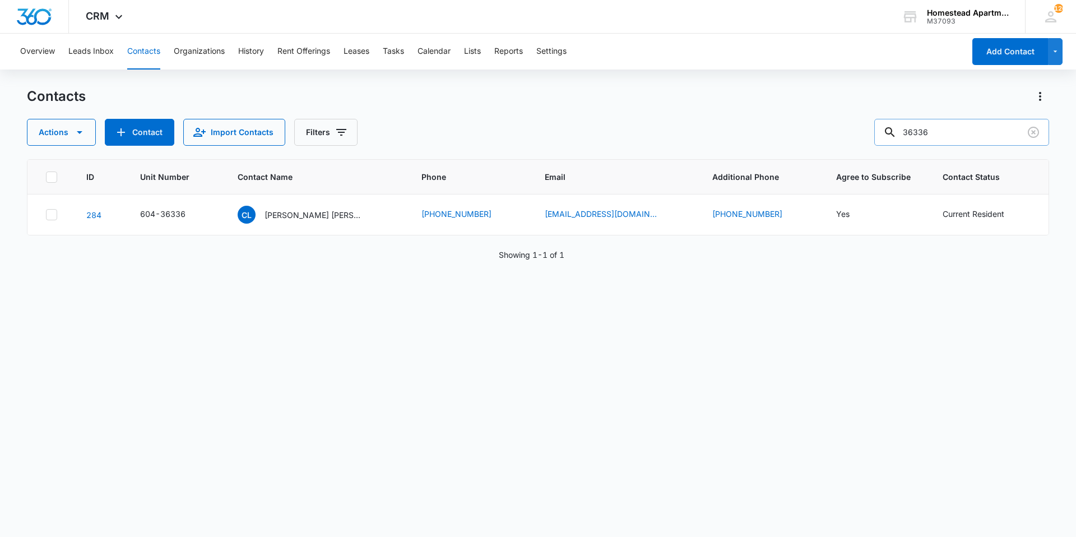
click at [956, 131] on input "36336" at bounding box center [961, 132] width 175 height 27
type input "36335"
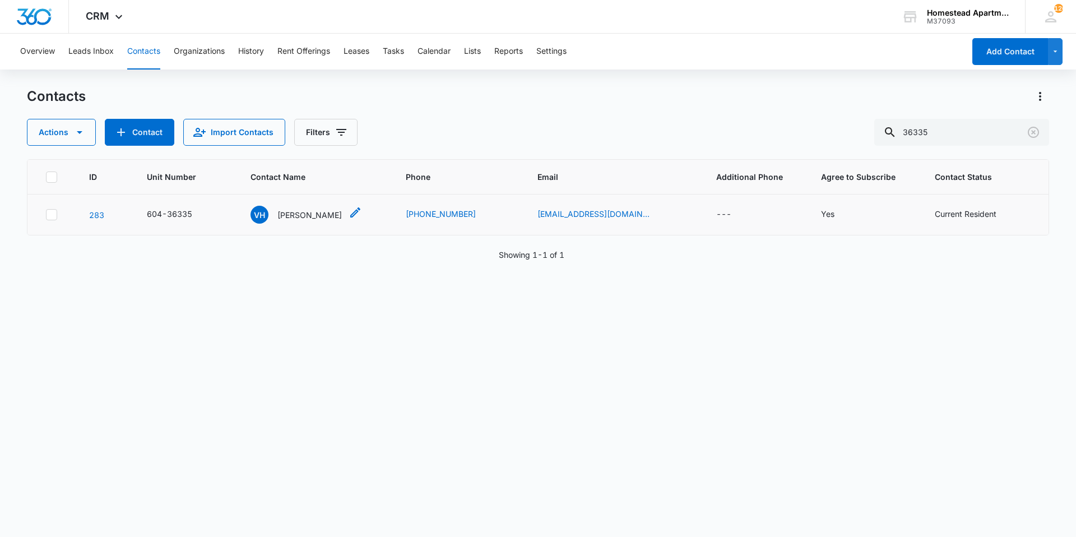
click at [342, 210] on p "[PERSON_NAME]" at bounding box center [309, 215] width 64 height 12
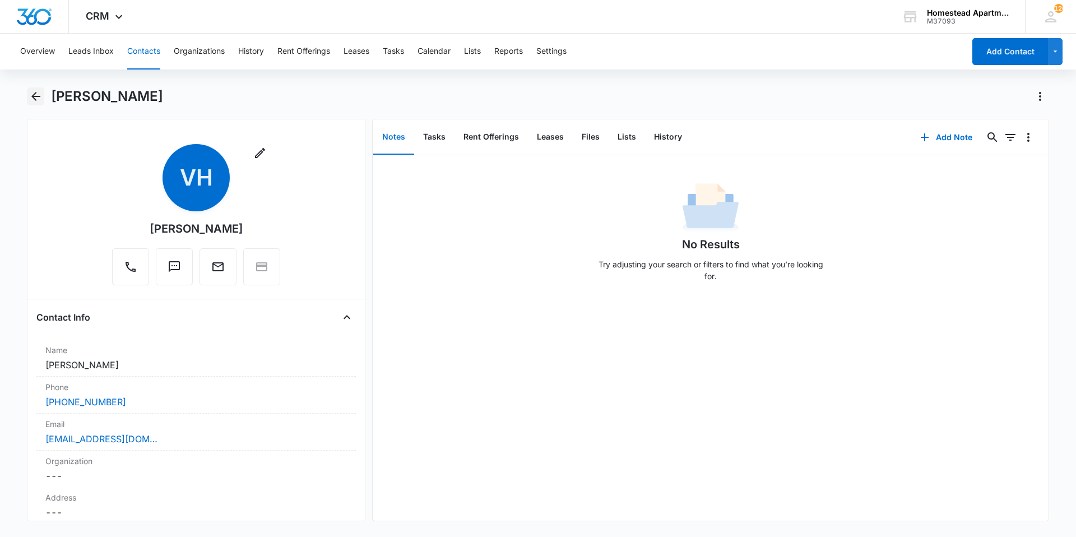
click at [37, 102] on icon "Back" at bounding box center [35, 96] width 13 height 13
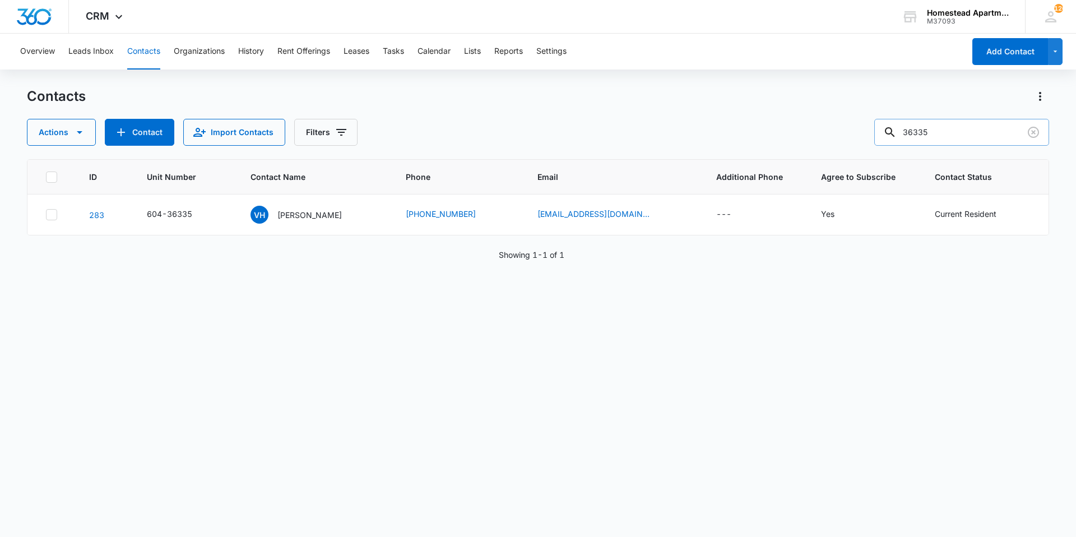
click at [995, 133] on input "36335" at bounding box center [961, 132] width 175 height 27
type input "36334"
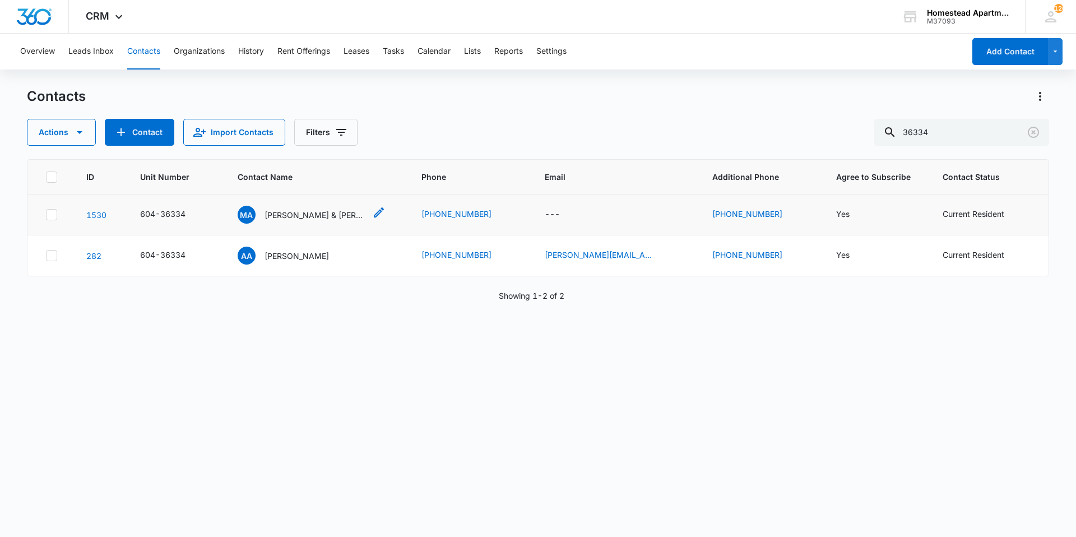
click at [315, 216] on p "[PERSON_NAME] & [PERSON_NAME]" at bounding box center [315, 215] width 101 height 12
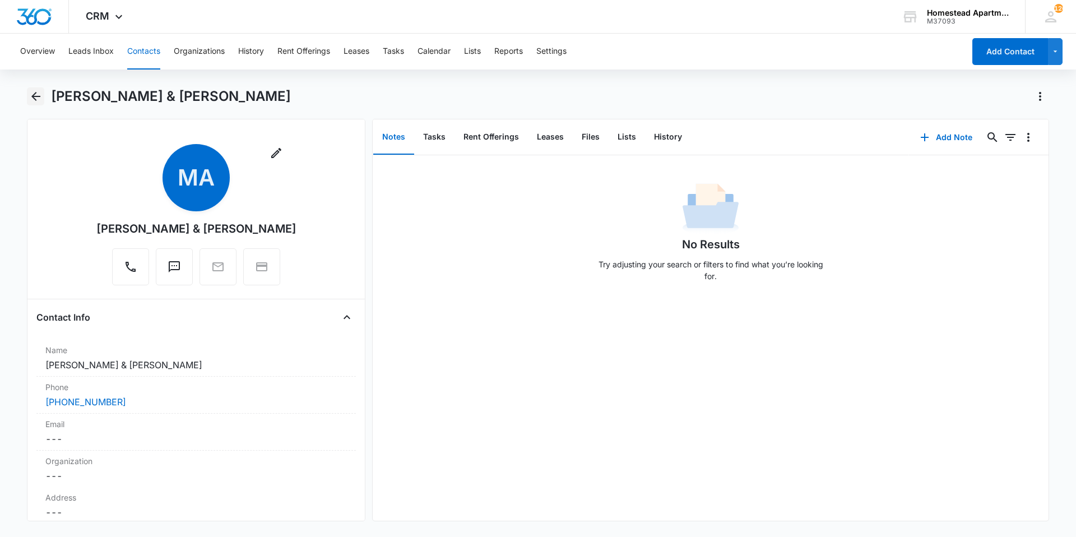
click at [35, 96] on icon "Back" at bounding box center [35, 96] width 9 height 9
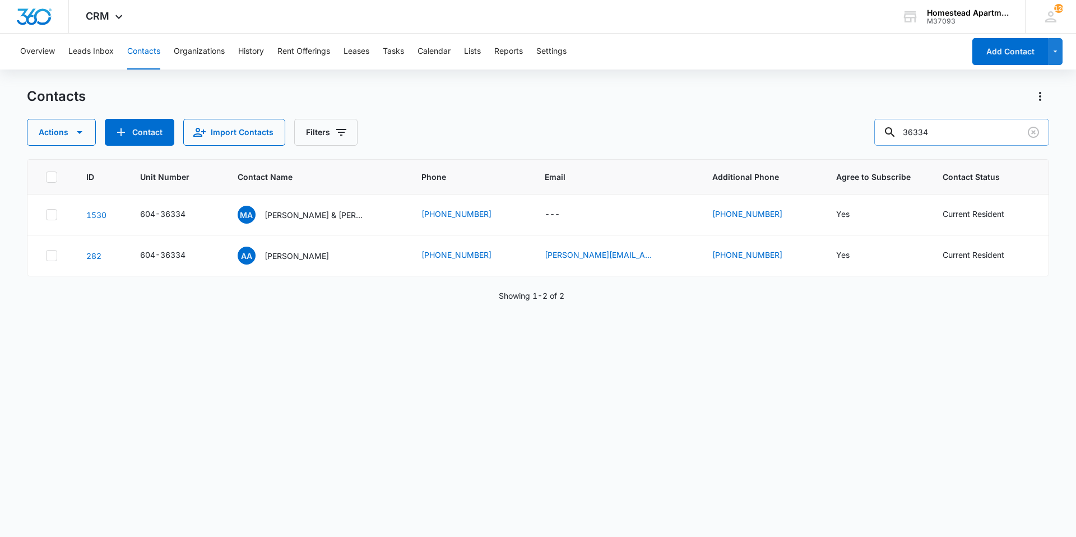
click at [938, 129] on input "36334" at bounding box center [961, 132] width 175 height 27
type input "3"
click at [397, 52] on button "Tasks" at bounding box center [393, 52] width 21 height 36
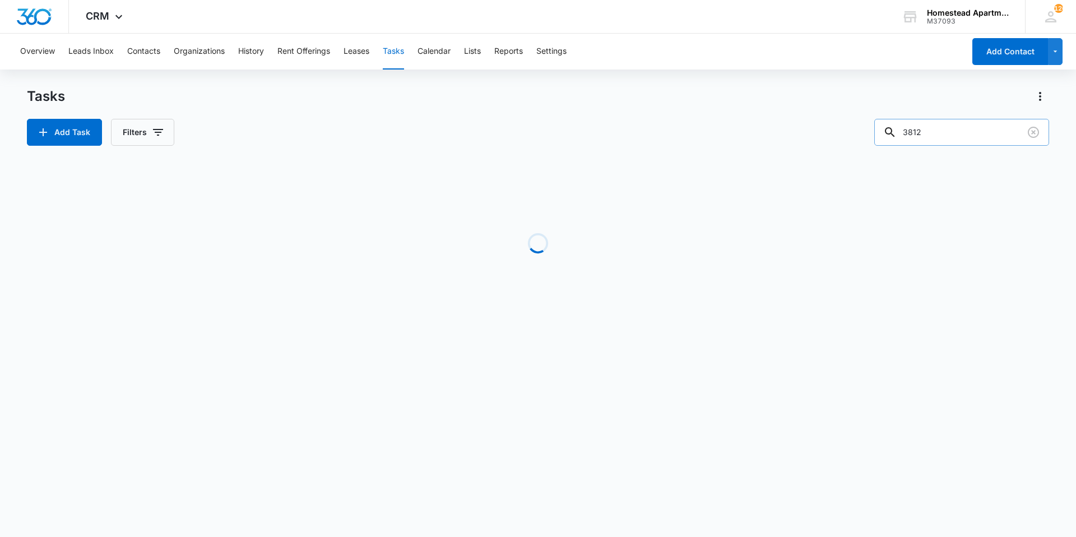
click at [967, 131] on input "3812" at bounding box center [961, 132] width 175 height 27
type input "3"
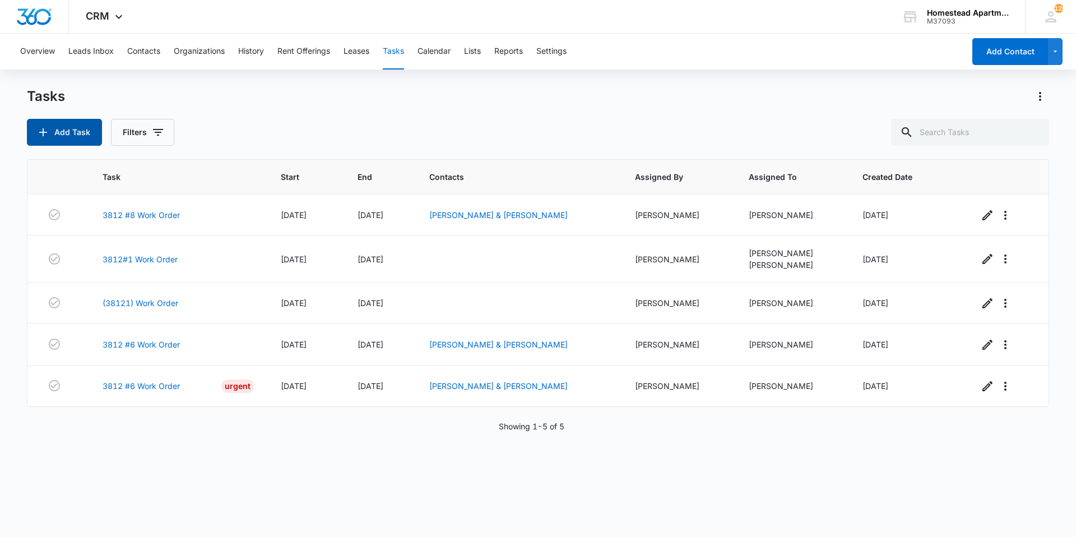
click at [56, 144] on button "Add Task" at bounding box center [64, 132] width 75 height 27
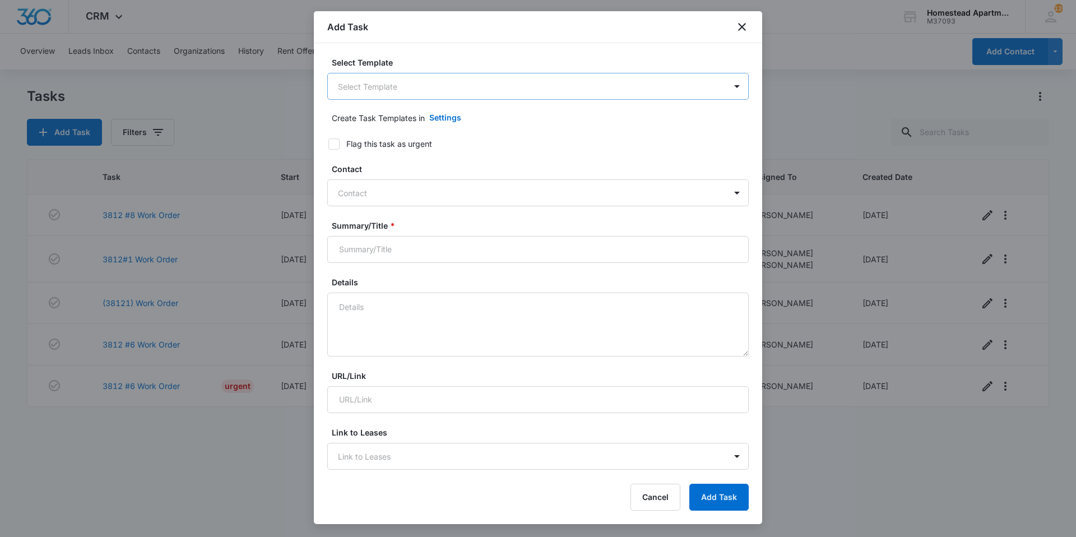
click at [436, 82] on body "CRM Apps Reputation Websites Forms CRM Email Social Content Intelligence Files …" at bounding box center [538, 268] width 1076 height 537
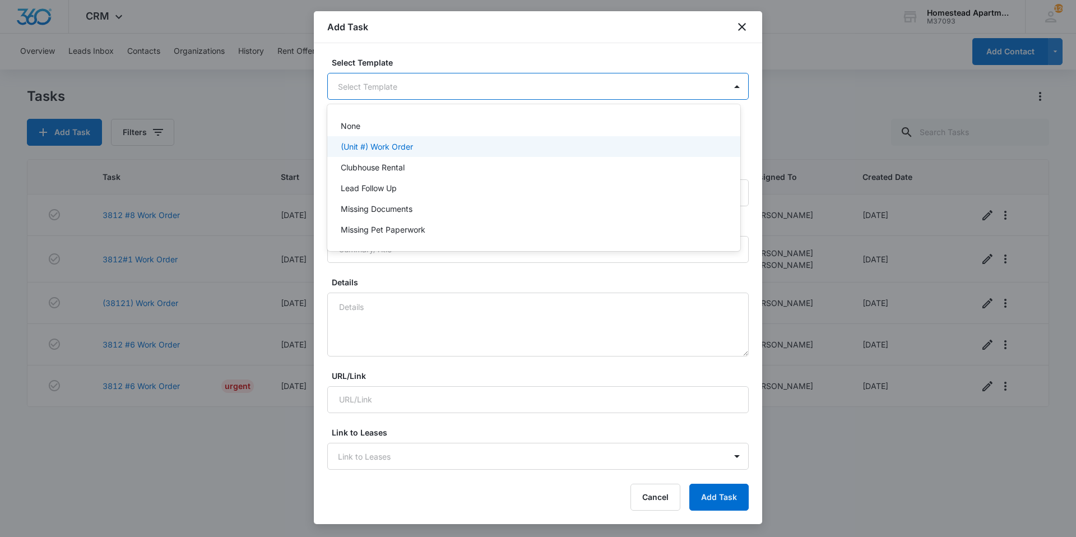
click at [404, 155] on div "(Unit #) Work Order" at bounding box center [533, 146] width 413 height 21
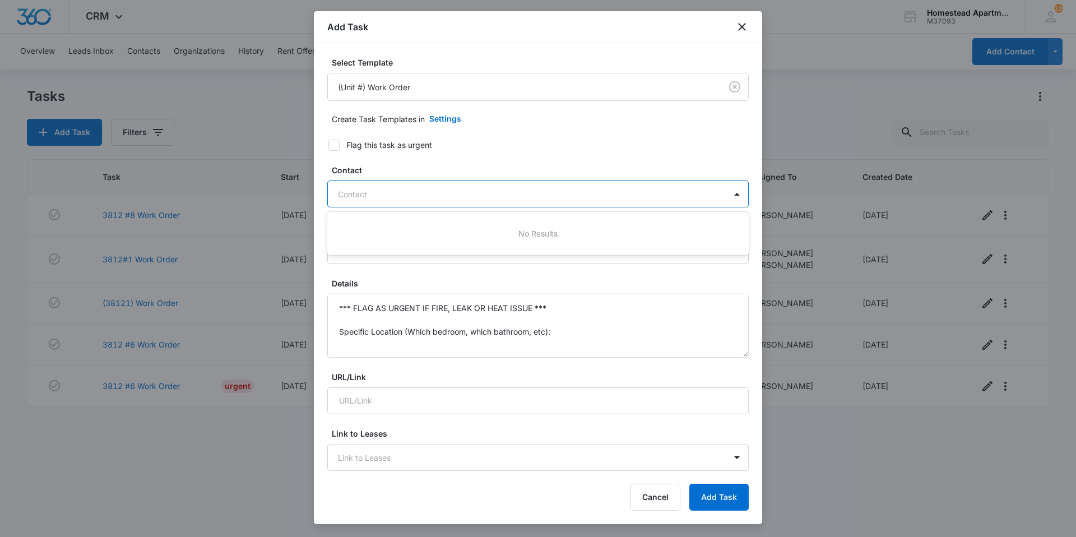
click at [425, 194] on div at bounding box center [531, 194] width 387 height 14
type input "[PERSON_NAME]"
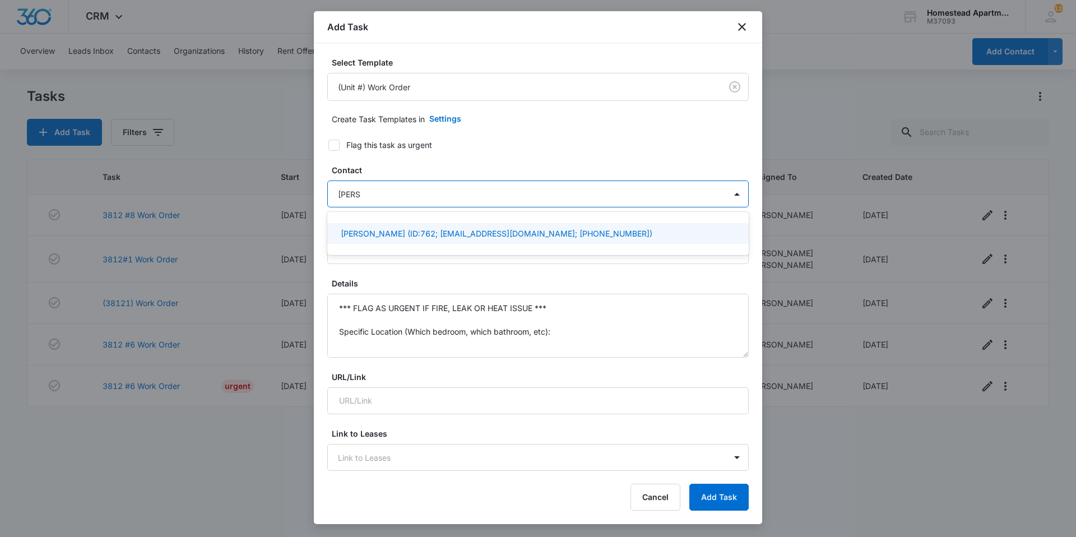
click at [421, 243] on div "[PERSON_NAME] (ID:762; [EMAIL_ADDRESS][DOMAIN_NAME]; [PHONE_NUMBER])" at bounding box center [538, 233] width 422 height 21
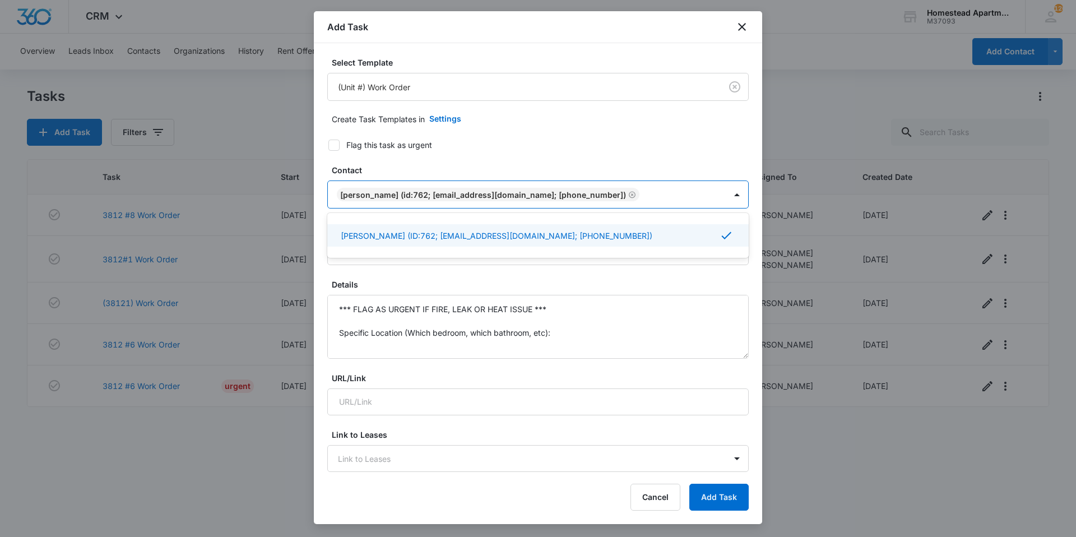
click at [586, 152] on form "Select Template (Unit #) Work Order Create Task Templates in Settings Flag this…" at bounding box center [538, 548] width 422 height 982
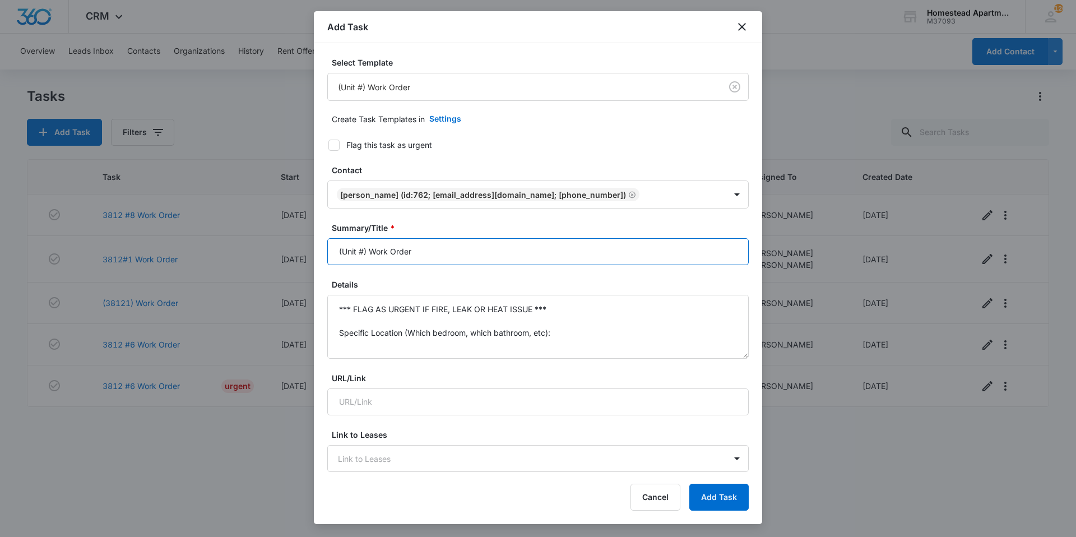
drag, startPoint x: 457, startPoint y: 257, endPoint x: 277, endPoint y: 284, distance: 181.9
click at [277, 284] on body "CRM Apps Reputation Websites Forms CRM Email Social Content Intelligence Files …" at bounding box center [538, 268] width 1076 height 537
type input "3841 #3 Work Order"
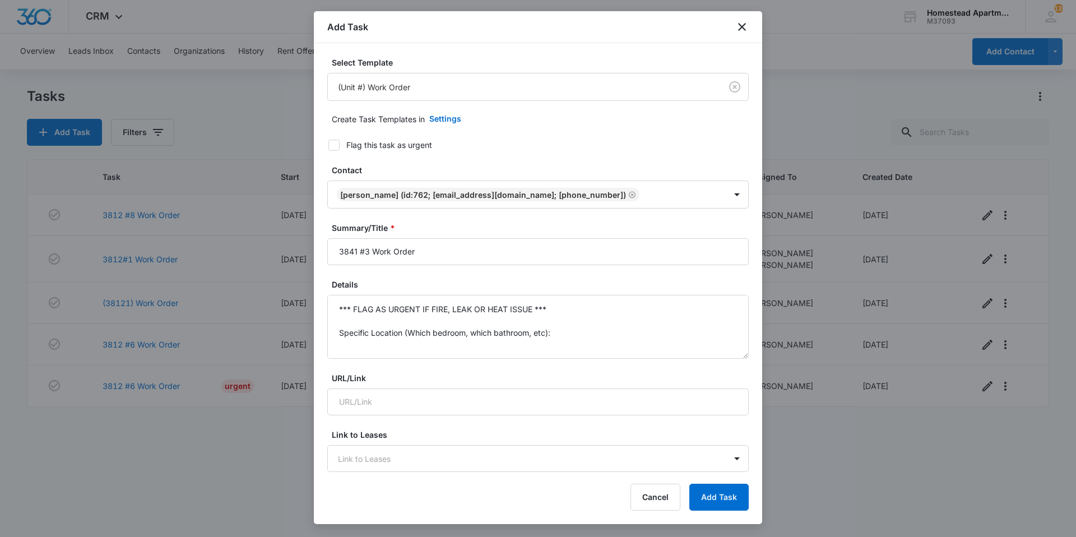
click at [456, 221] on form "Select Template (Unit #) Work Order Create Task Templates in Settings Flag this…" at bounding box center [538, 548] width 422 height 982
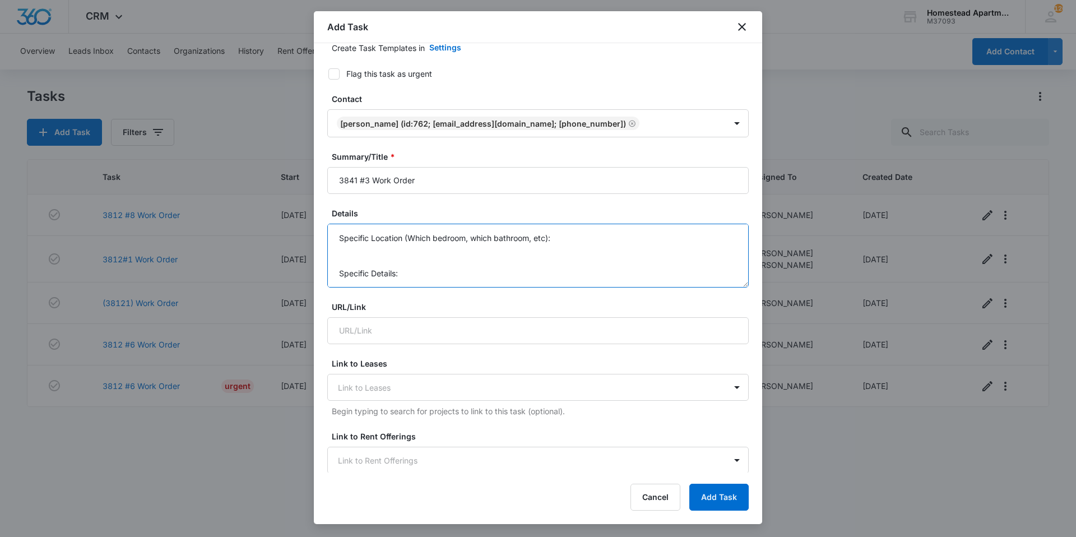
drag, startPoint x: 340, startPoint y: 307, endPoint x: 580, endPoint y: 472, distance: 291.5
click at [580, 472] on form "Select Template (Unit #) Work Order Create Task Templates in Settings Flag this…" at bounding box center [538, 476] width 422 height 982
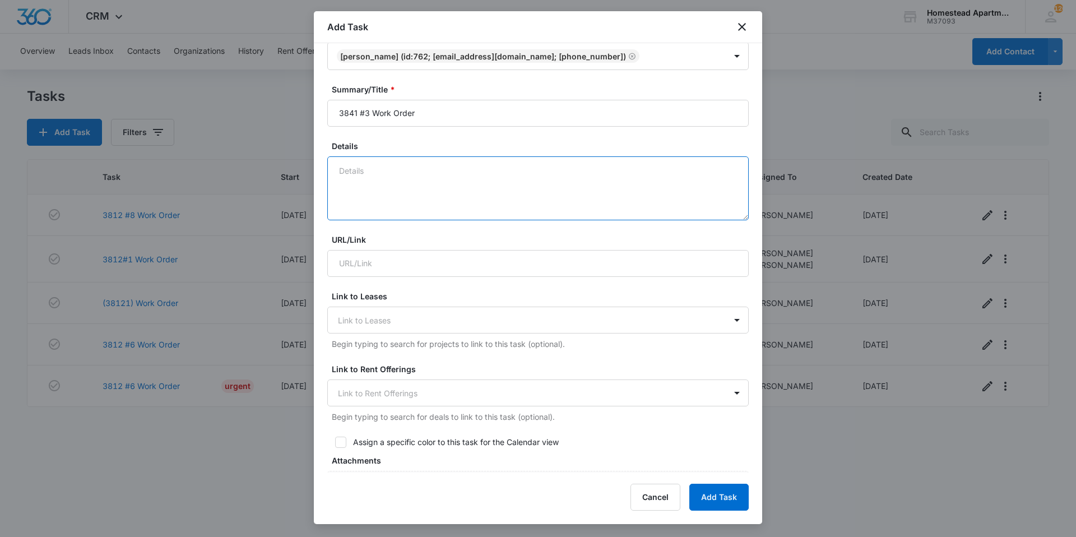
scroll to position [0, 0]
click at [352, 175] on textarea "Details" at bounding box center [538, 188] width 422 height 64
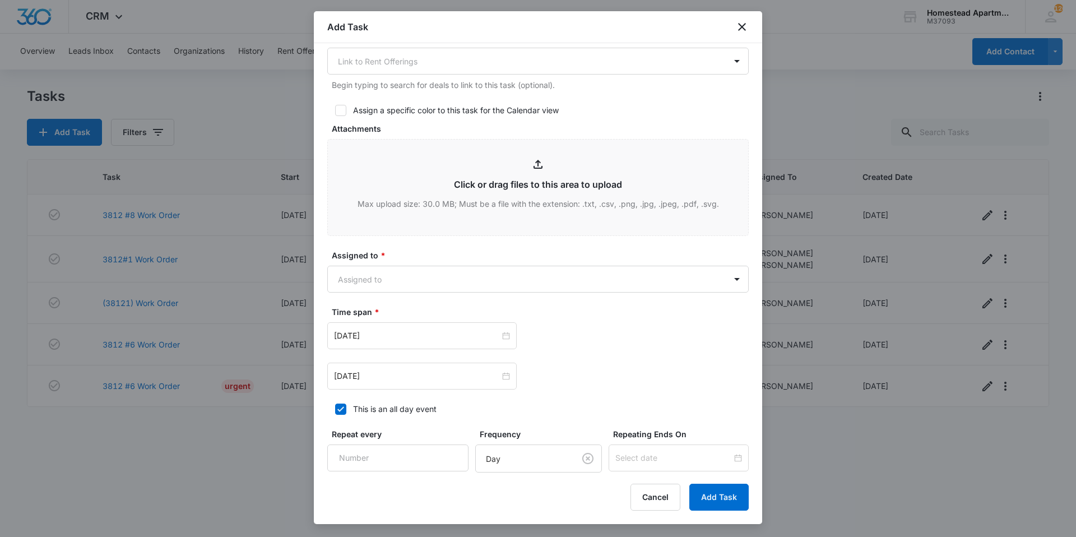
scroll to position [475, 0]
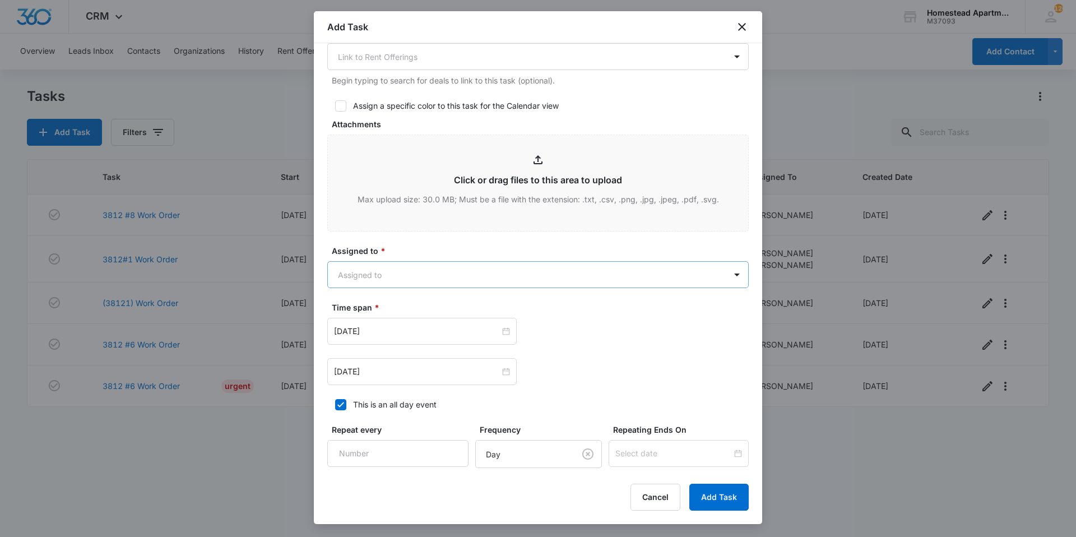
type textarea "Outlet in living room is not working she has turned the breaker on and off a fe…"
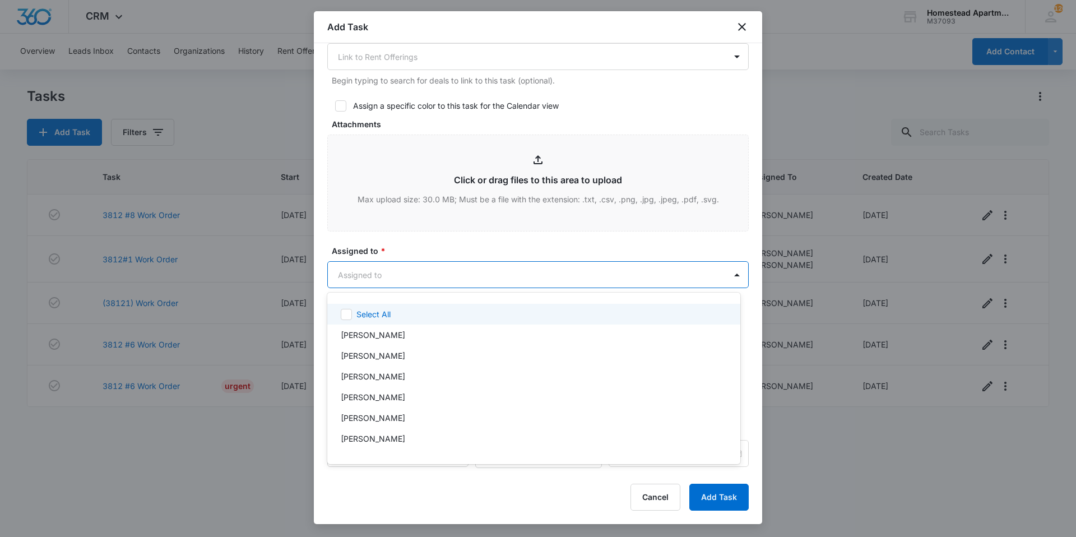
click at [418, 274] on body "CRM Apps Reputation Websites Forms CRM Email Social Content Intelligence Files …" at bounding box center [538, 268] width 1076 height 537
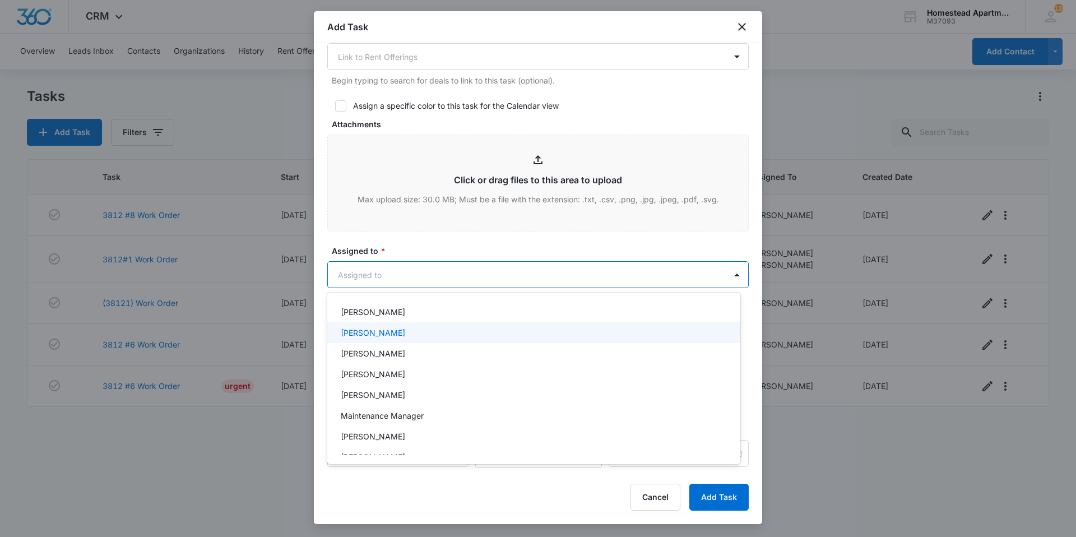
scroll to position [183, 0]
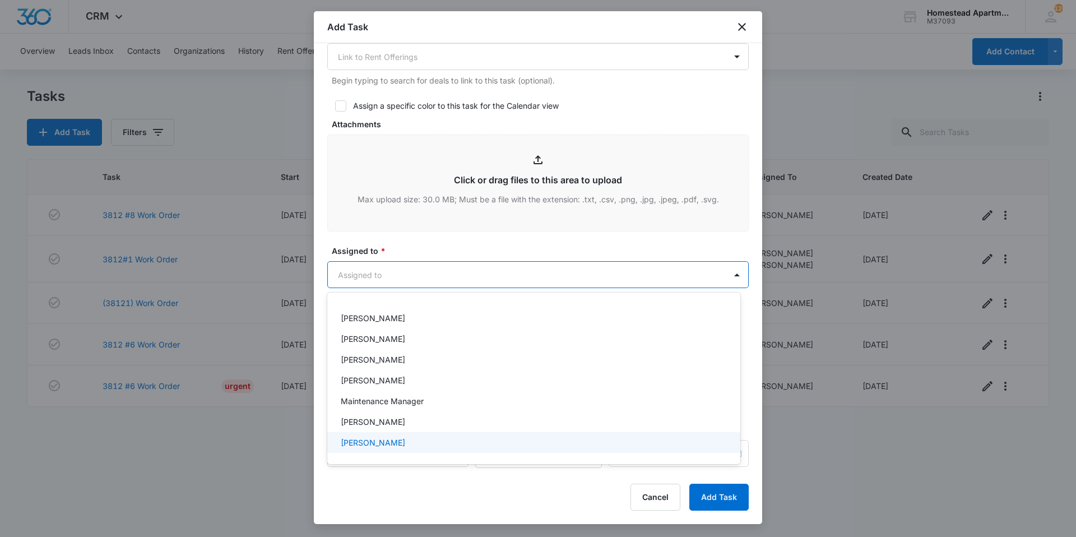
click at [405, 443] on div "[PERSON_NAME]" at bounding box center [533, 443] width 384 height 12
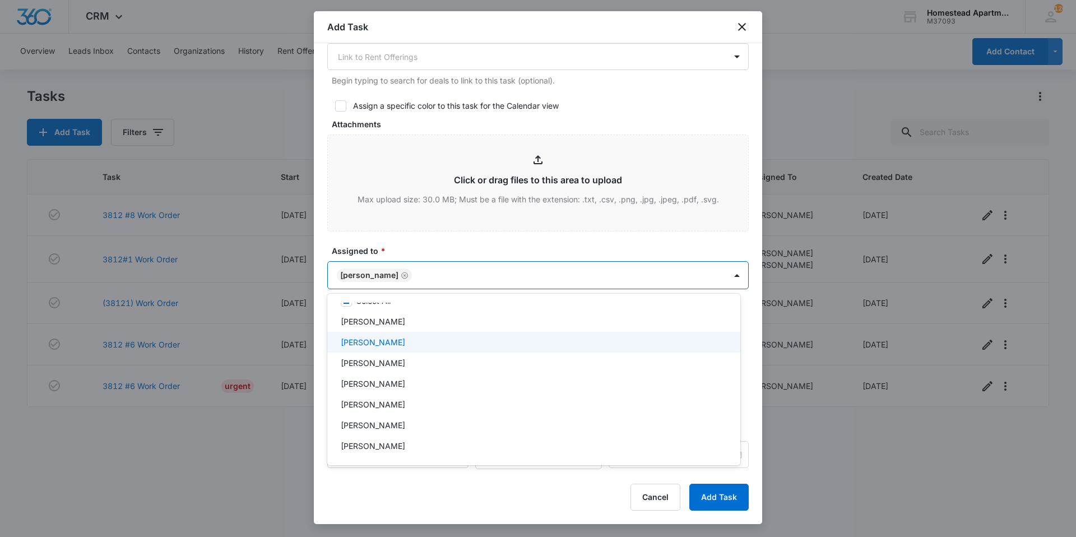
click at [382, 345] on p "[PERSON_NAME]" at bounding box center [373, 342] width 64 height 12
click at [382, 345] on p "[PERSON_NAME]" at bounding box center [373, 343] width 64 height 12
click at [410, 345] on div "[PERSON_NAME]" at bounding box center [533, 342] width 384 height 12
click at [443, 234] on div at bounding box center [538, 268] width 1076 height 537
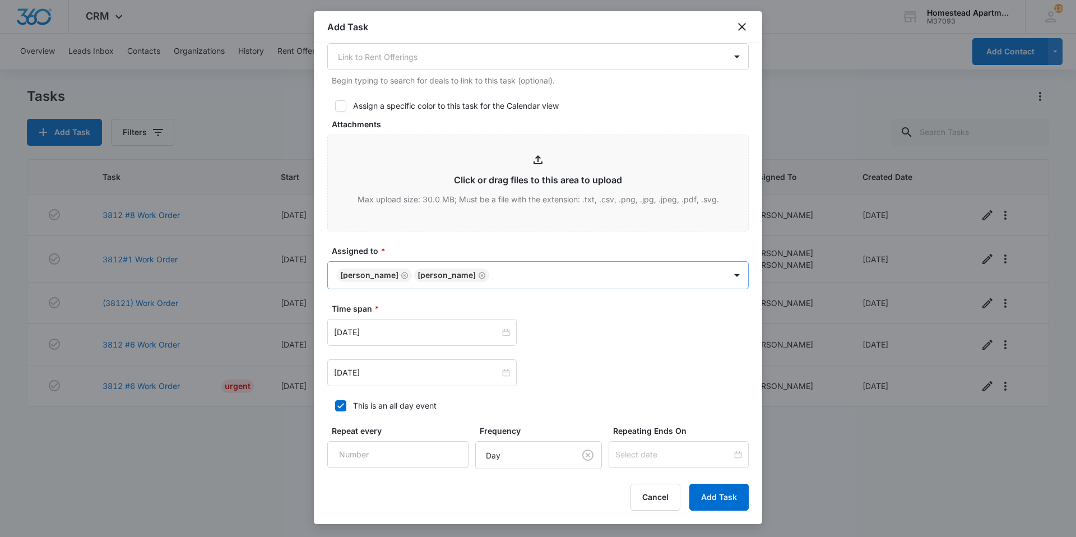
click at [401, 273] on icon "Remove Carlos Fierro" at bounding box center [404, 275] width 7 height 7
click at [468, 258] on div "Assigned to * option [PERSON_NAME], selected. Select is focused ,type to refine…" at bounding box center [538, 267] width 422 height 44
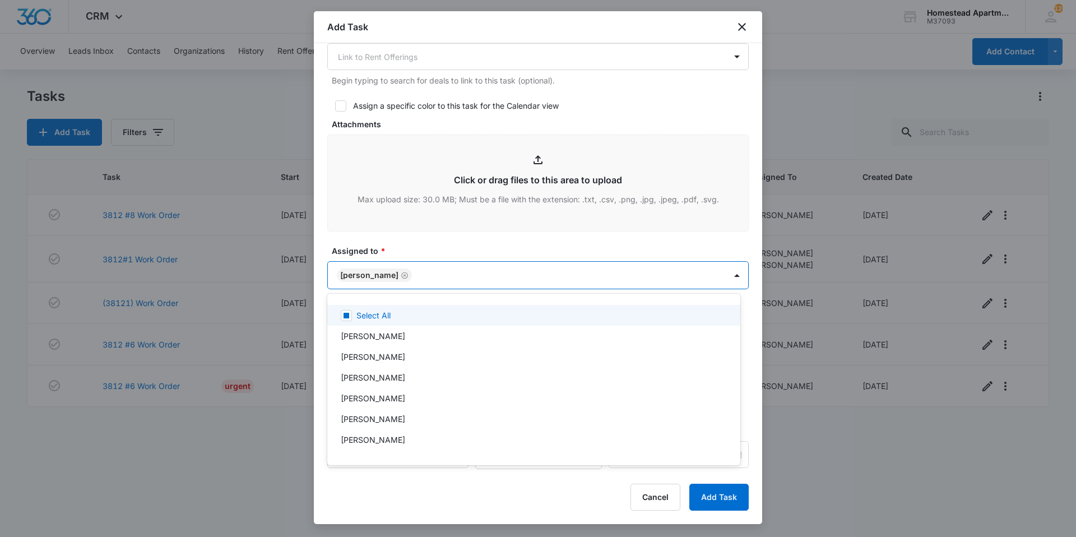
click at [468, 265] on body "CRM Apps Reputation Websites Forms CRM Email Social Content Intelligence Files …" at bounding box center [538, 268] width 1076 height 537
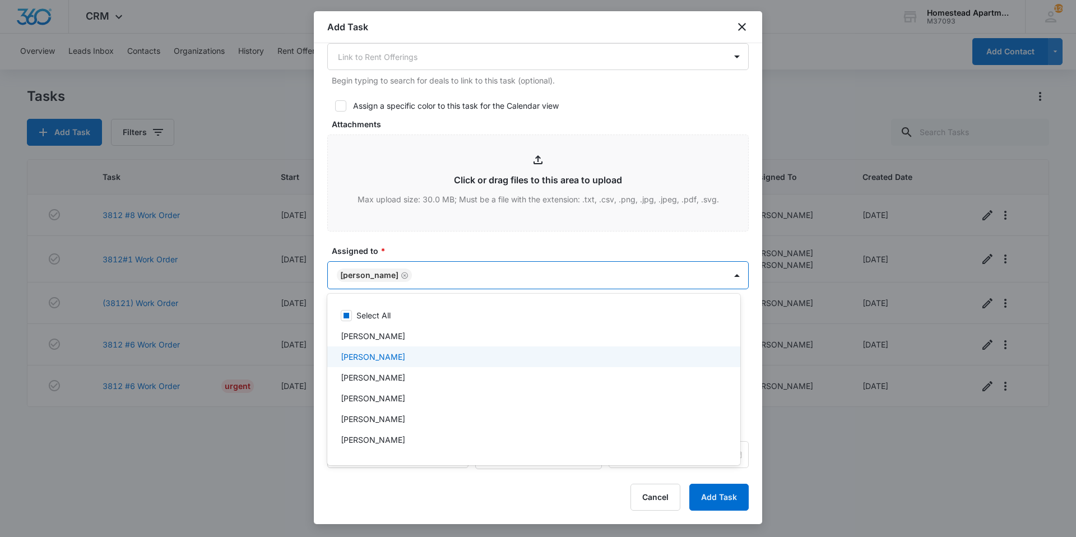
click at [385, 357] on p "[PERSON_NAME]" at bounding box center [373, 357] width 64 height 12
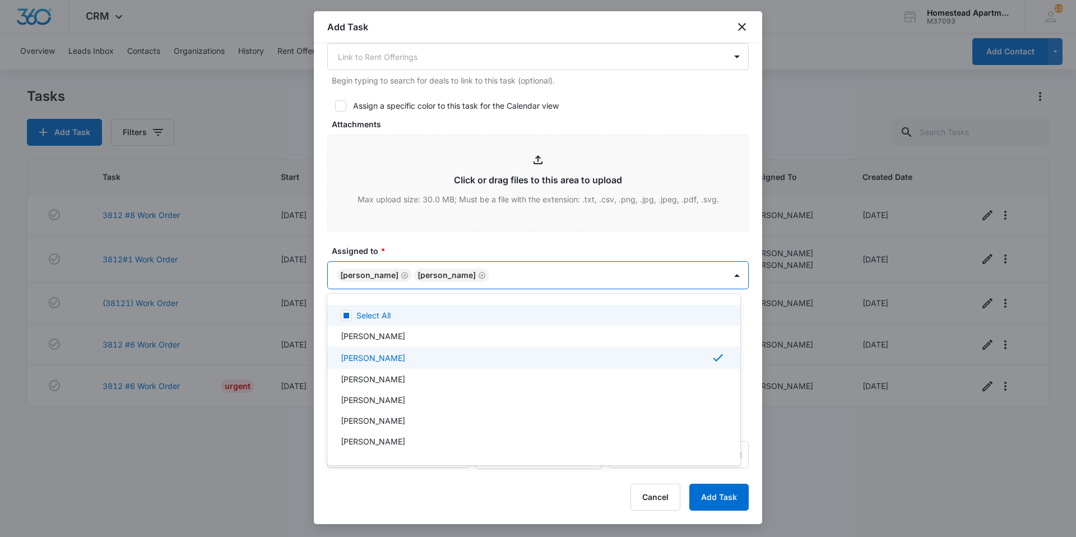
click at [489, 238] on div at bounding box center [538, 268] width 1076 height 537
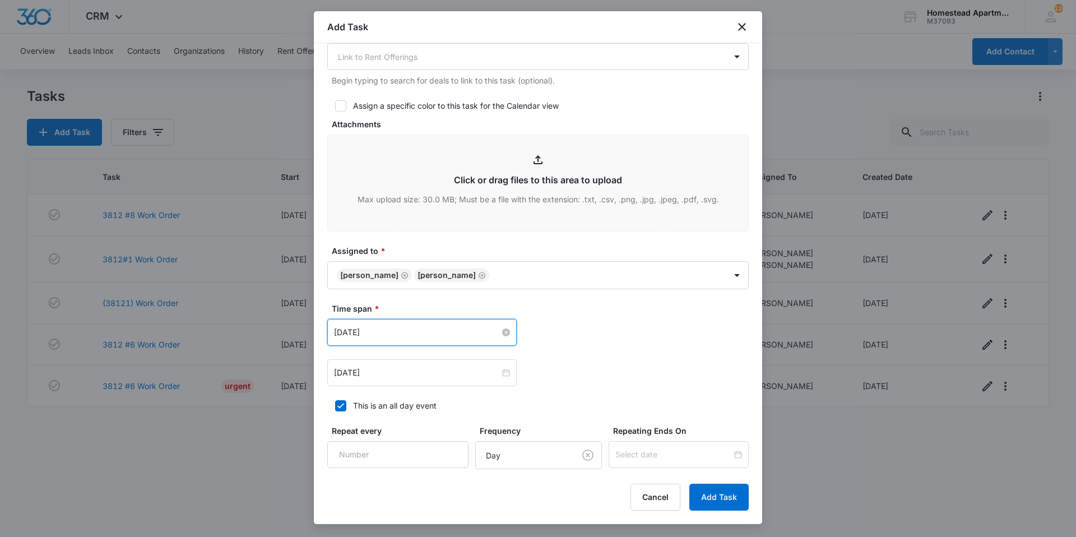
click at [436, 337] on input "[DATE]" at bounding box center [417, 332] width 166 height 12
click at [398, 507] on link "[DATE]" at bounding box center [406, 510] width 26 height 10
type input "[DATE]"
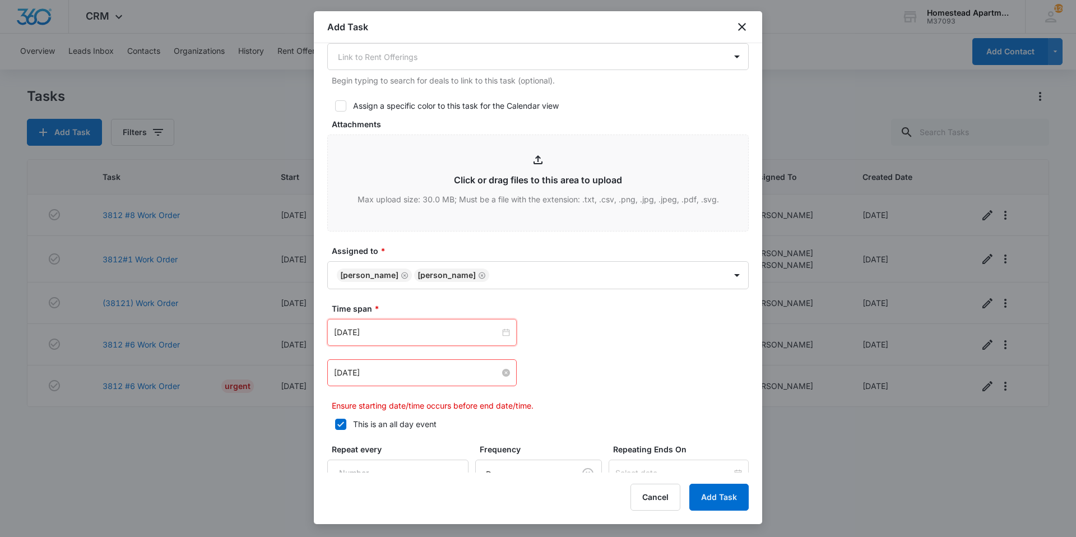
click at [402, 377] on input "[DATE]" at bounding box center [417, 373] width 166 height 12
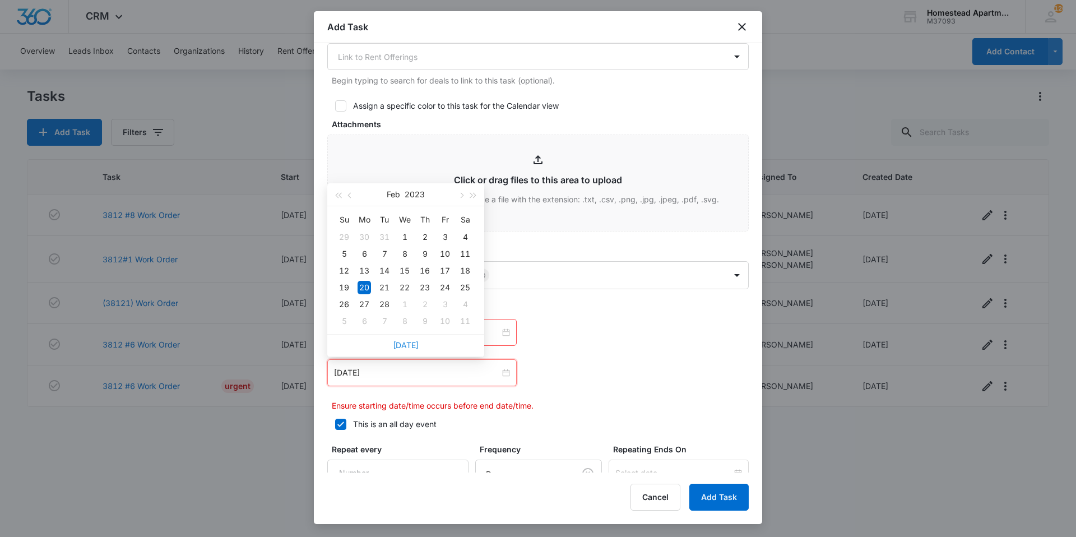
click at [410, 348] on link "[DATE]" at bounding box center [406, 345] width 26 height 10
type input "[DATE]"
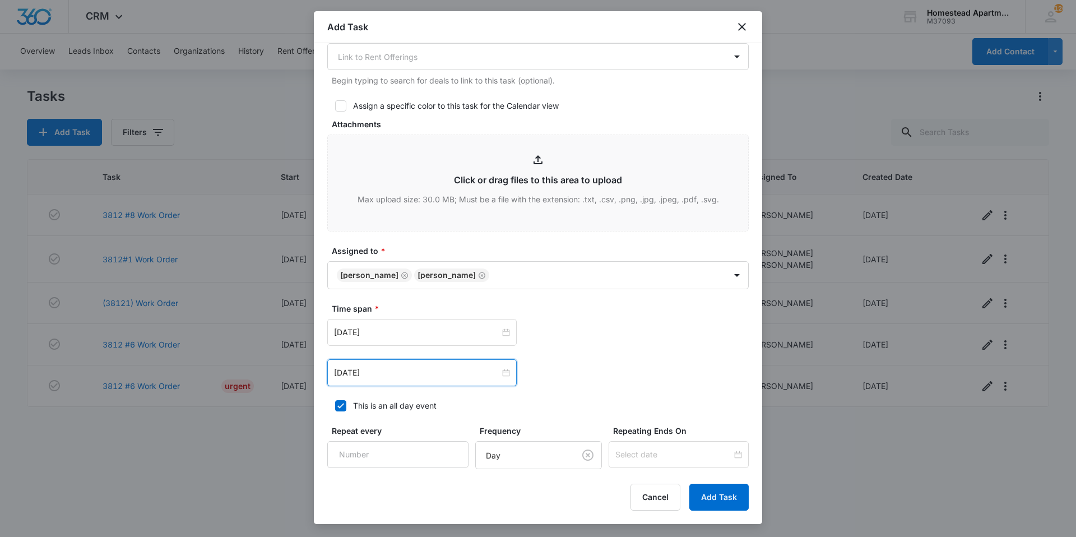
click at [596, 338] on div "[DATE] [DATE] Su Mo Tu We Th Fr Sa 31 1 2 3 4 5 6 7 8 9 10 11 12 13 14 15 16 17…" at bounding box center [538, 332] width 422 height 27
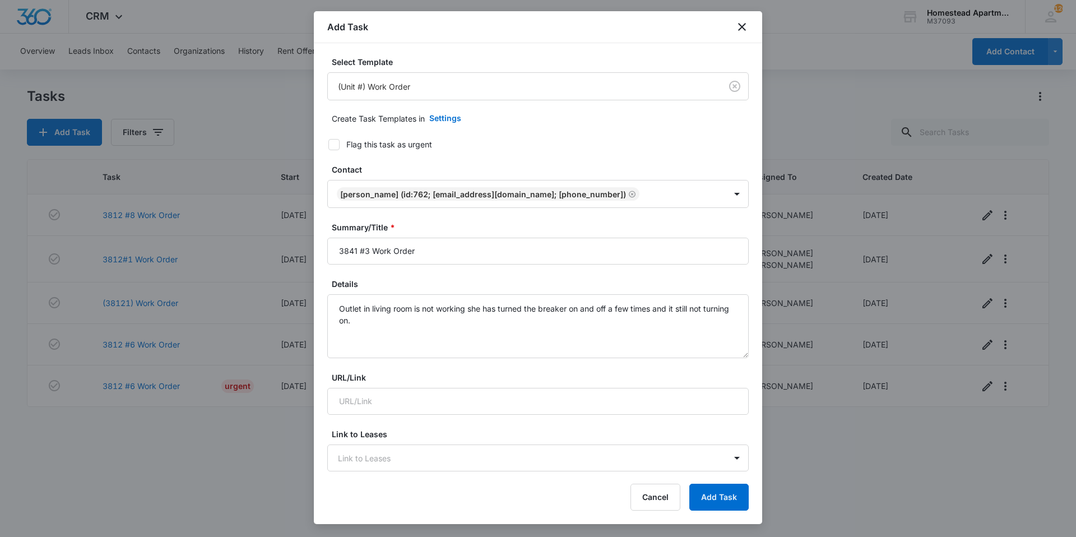
scroll to position [0, 0]
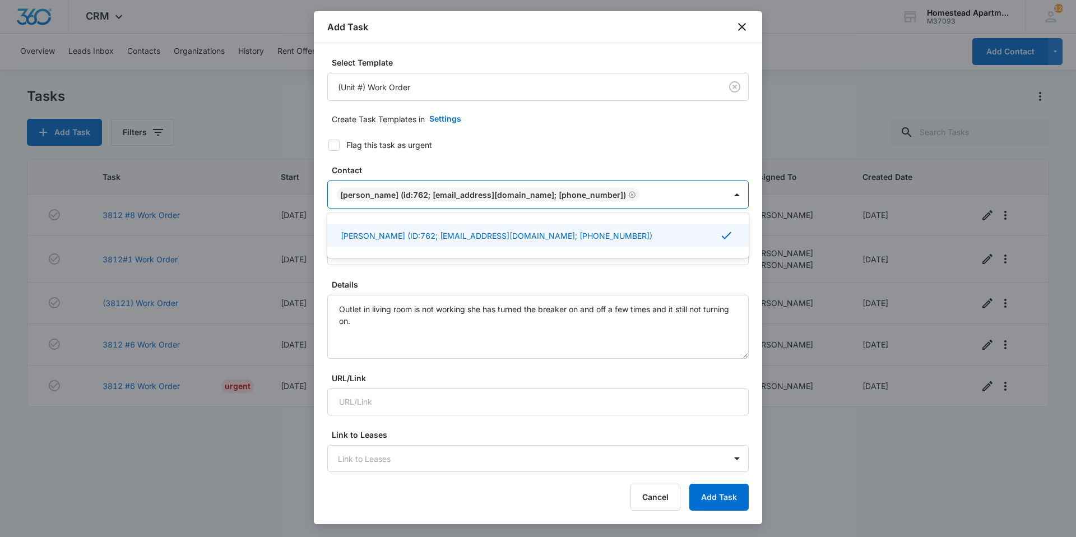
click at [643, 195] on div at bounding box center [684, 195] width 82 height 14
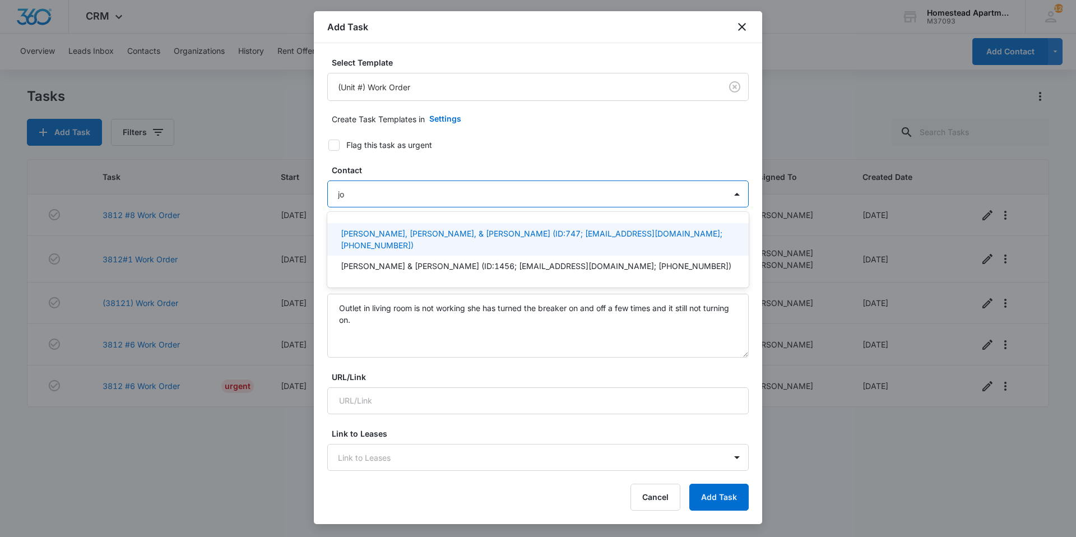
type input "j"
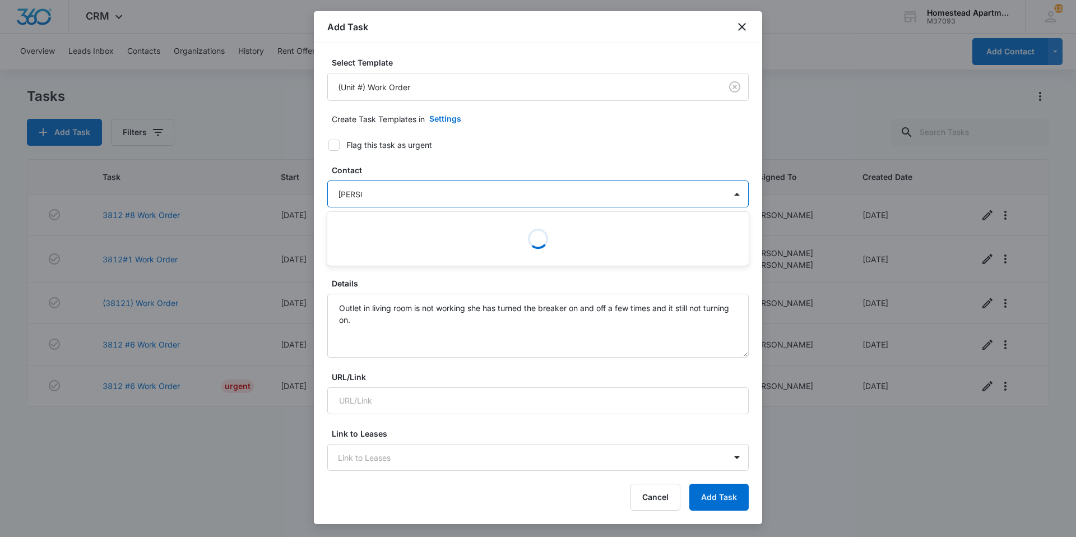
type input "[PERSON_NAME]"
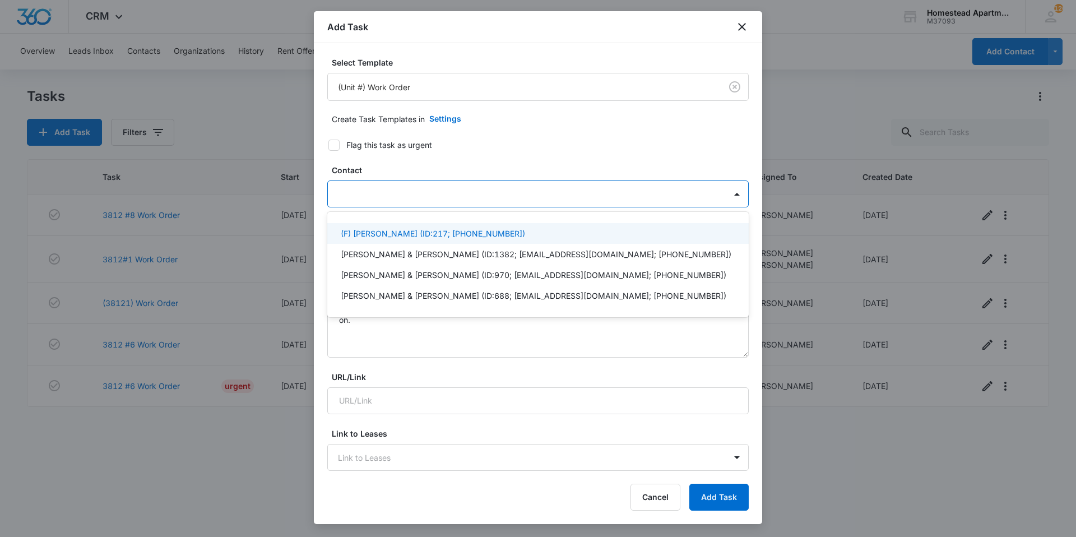
click at [376, 192] on div at bounding box center [531, 194] width 387 height 14
click at [402, 189] on div at bounding box center [531, 194] width 387 height 14
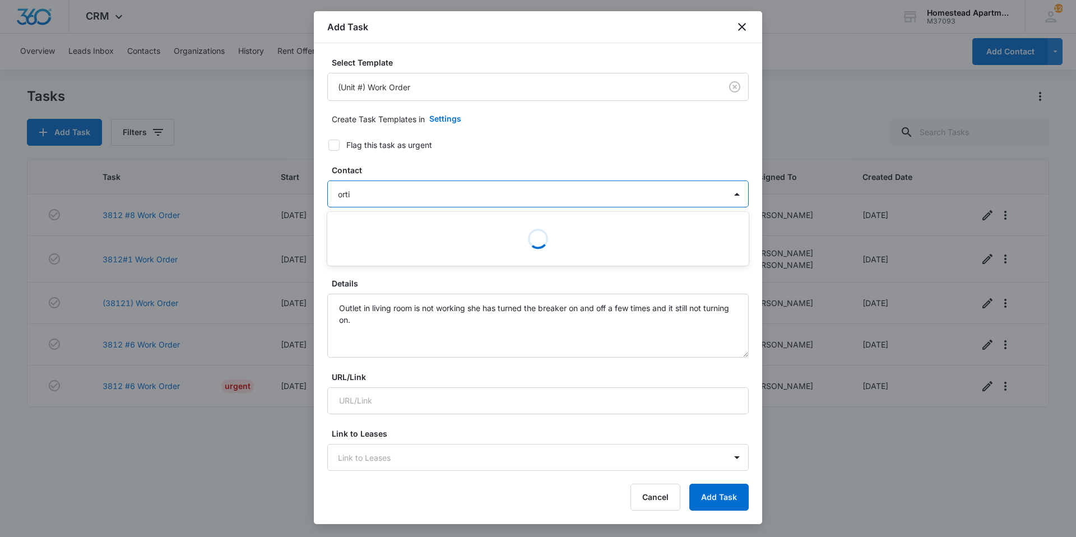
type input "[PERSON_NAME]"
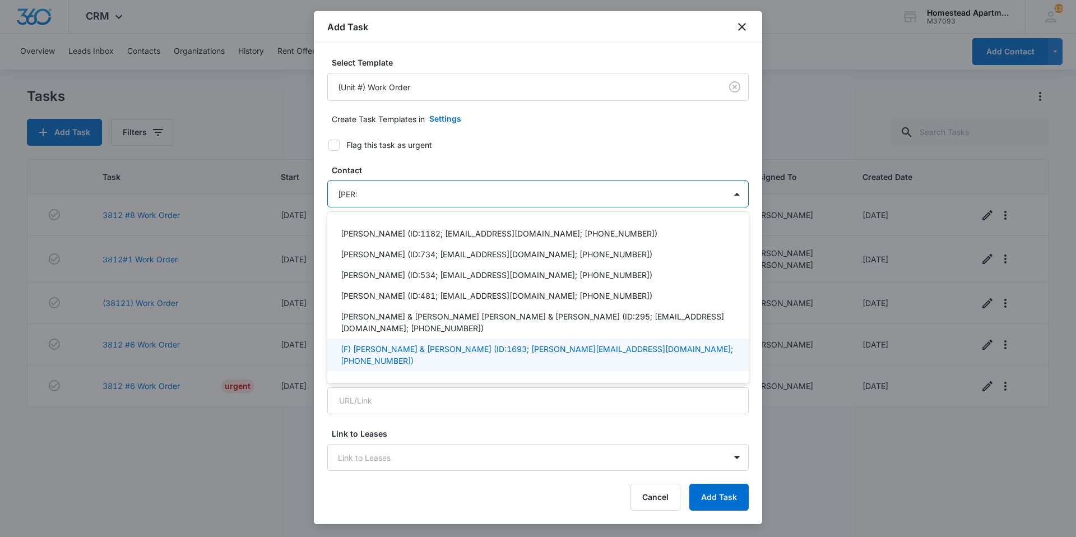
scroll to position [49, 0]
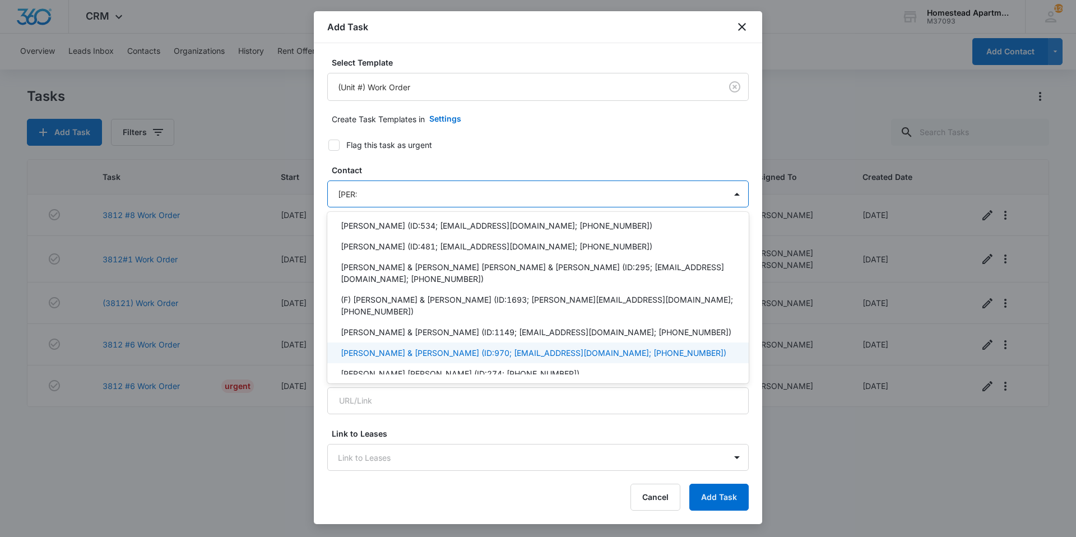
click at [565, 347] on p "[PERSON_NAME] & [PERSON_NAME] (ID:970; [EMAIL_ADDRESS][DOMAIN_NAME]; [PHONE_NUM…" at bounding box center [534, 353] width 386 height 12
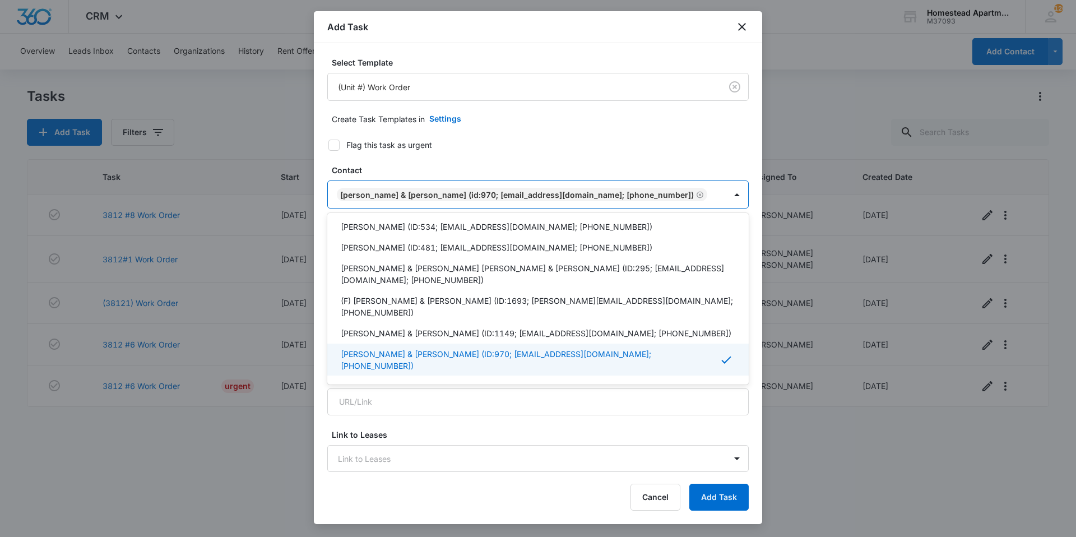
click at [540, 149] on label "Flag this task as urgent" at bounding box center [532, 145] width 422 height 12
click at [328, 149] on input "Flag this task as urgent" at bounding box center [325, 145] width 8 height 8
checkbox input "true"
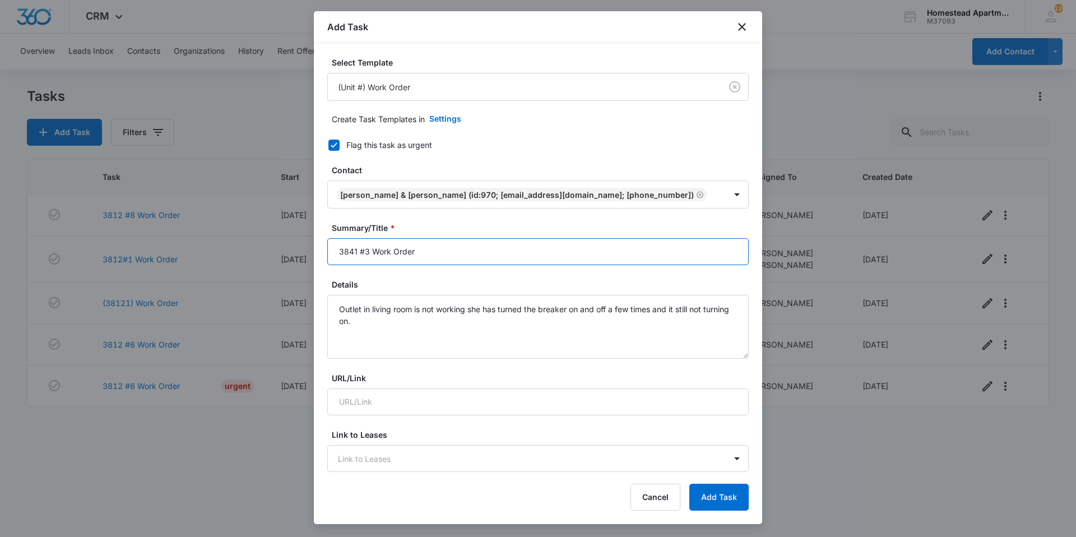
click at [510, 265] on input "3841 #3 Work Order" at bounding box center [538, 251] width 422 height 27
type input "3"
type input "3607 #4 Work Order"
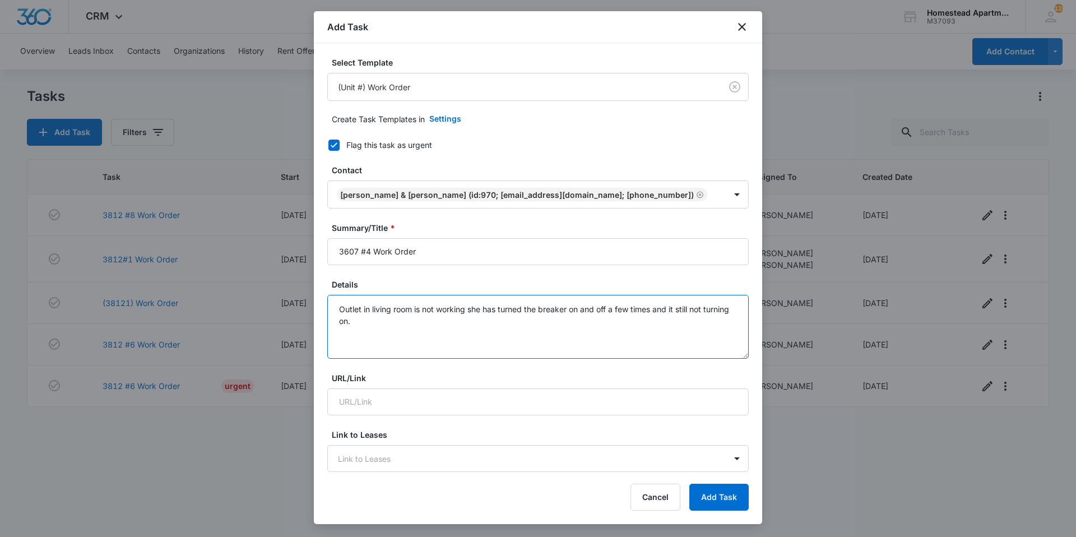
drag, startPoint x: 384, startPoint y: 342, endPoint x: 334, endPoint y: 326, distance: 53.2
click at [334, 326] on textarea "Outlet in living room is not working she has turned the breaker on and off a fe…" at bounding box center [538, 327] width 422 height 64
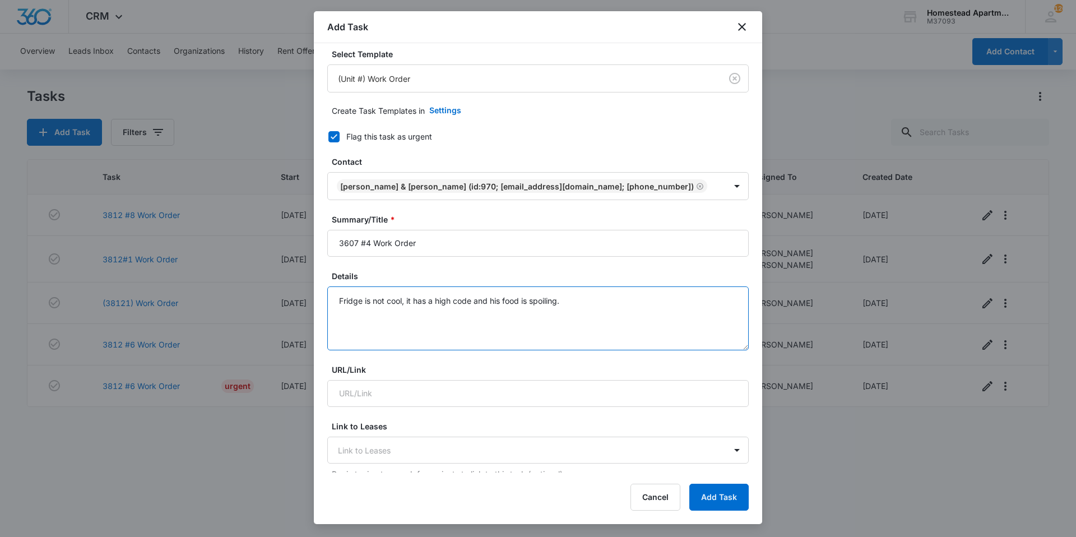
scroll to position [0, 0]
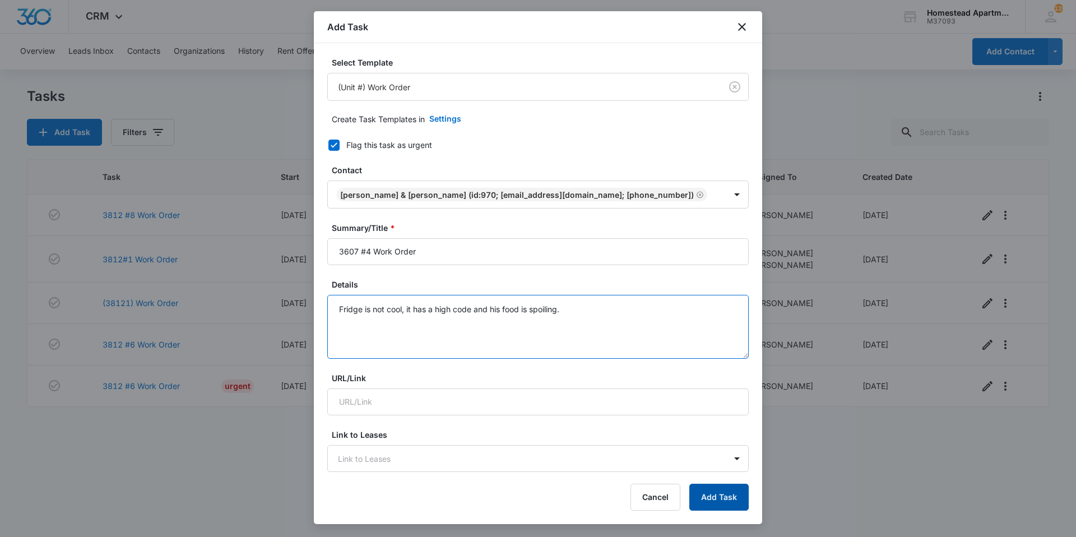
type textarea "Fridge is not cool, it has a high code and his food is spoiling."
click at [711, 497] on button "Add Task" at bounding box center [718, 497] width 59 height 27
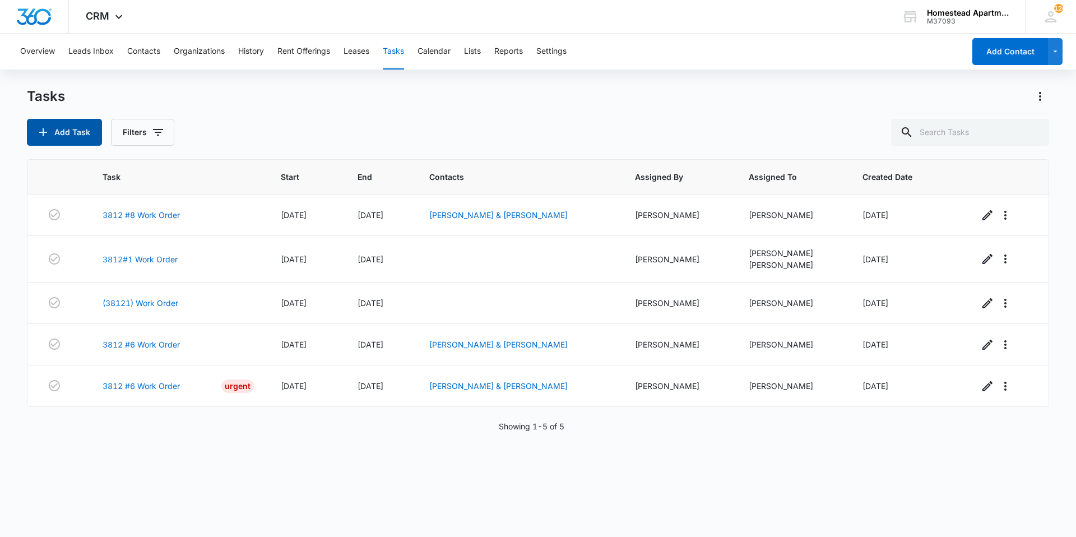
click at [63, 136] on button "Add Task" at bounding box center [64, 132] width 75 height 27
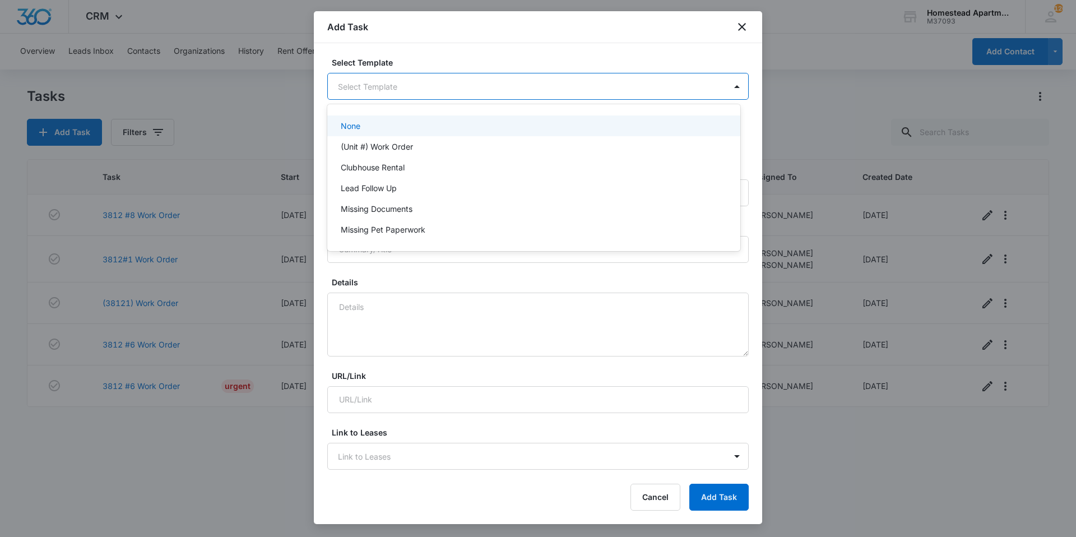
click at [362, 87] on body "CRM Apps Reputation Websites Forms CRM Email Social Content Intelligence Files …" at bounding box center [538, 268] width 1076 height 537
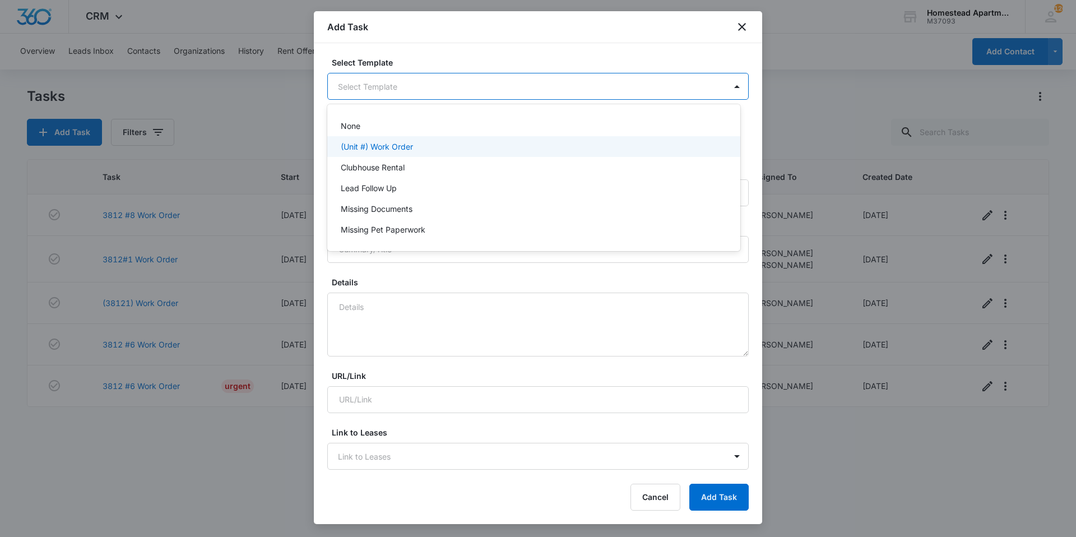
click at [381, 139] on div "(Unit #) Work Order" at bounding box center [533, 146] width 413 height 21
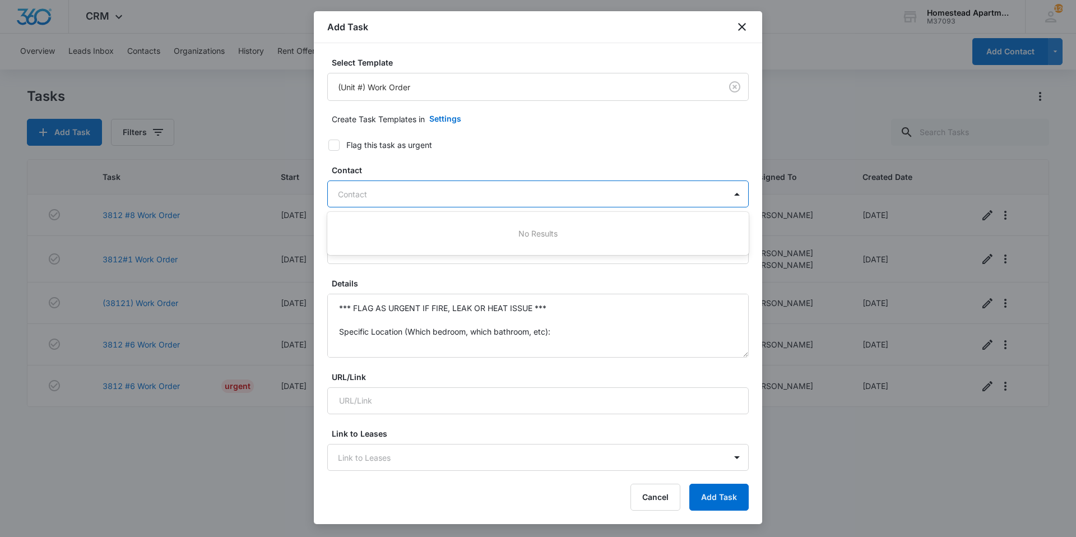
click at [368, 188] on div at bounding box center [531, 194] width 387 height 14
click at [379, 188] on div at bounding box center [531, 194] width 387 height 14
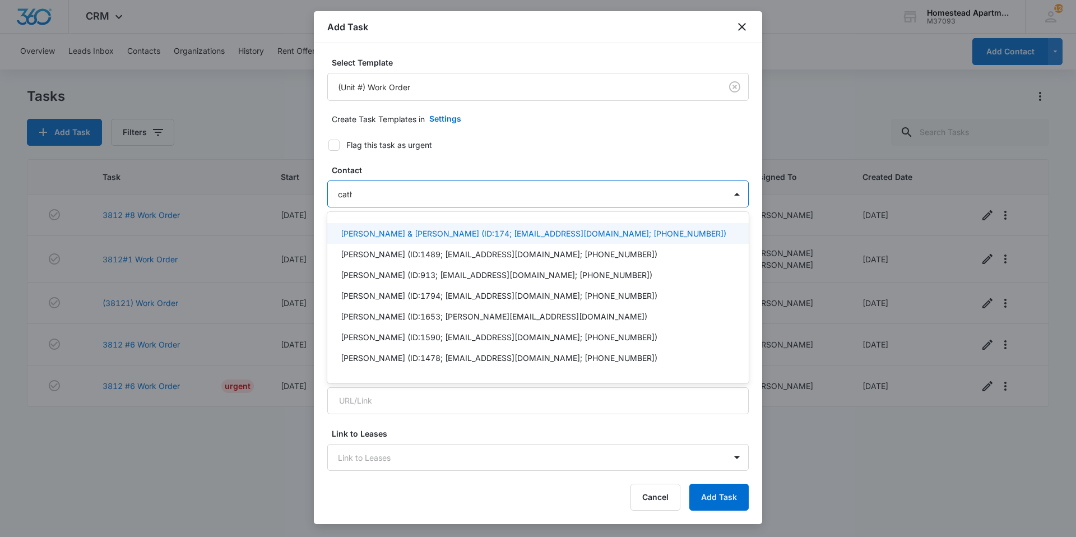
type input "[PERSON_NAME]"
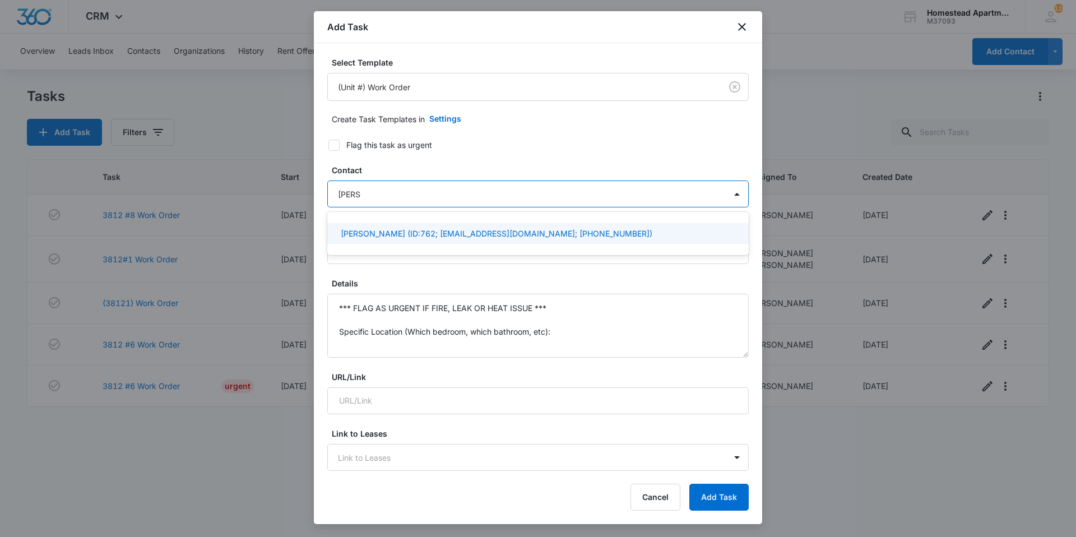
click at [383, 243] on div "[PERSON_NAME] (ID:762; [EMAIL_ADDRESS][DOMAIN_NAME]; [PHONE_NUMBER])" at bounding box center [538, 233] width 422 height 21
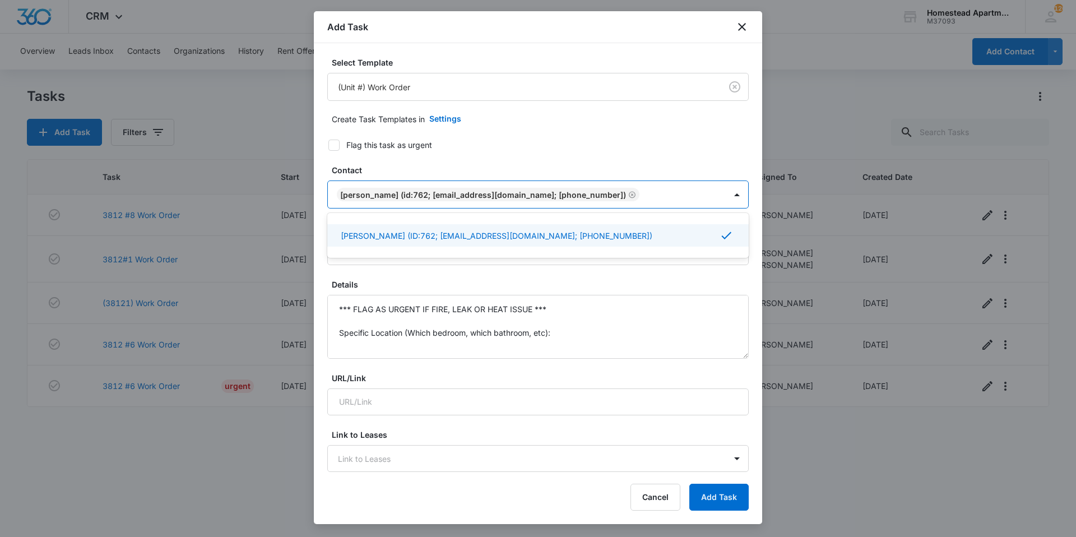
click at [500, 160] on form "Select Template (Unit #) Work Order Create Task Templates in Settings Flag this…" at bounding box center [538, 548] width 422 height 982
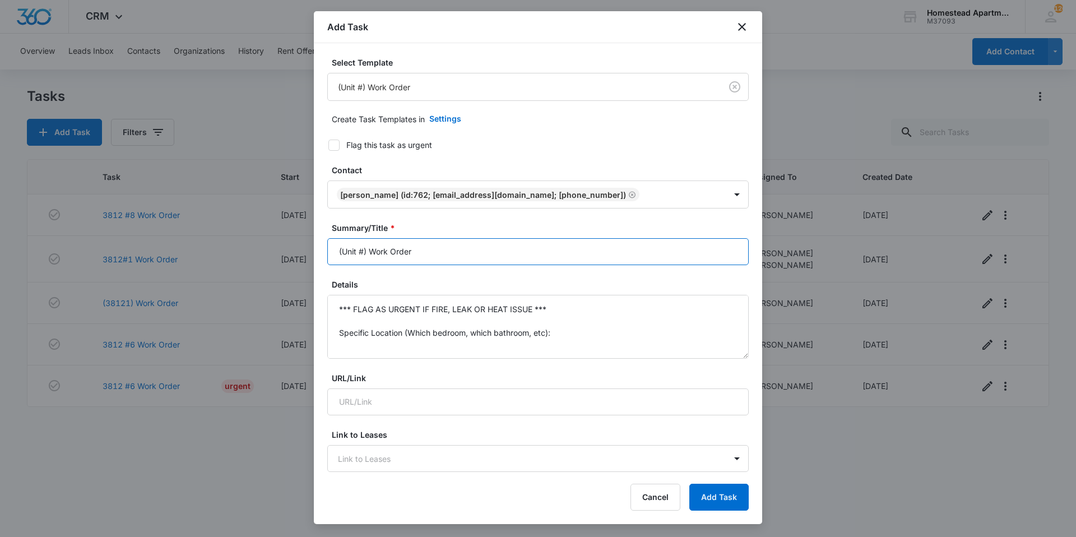
drag, startPoint x: 441, startPoint y: 256, endPoint x: 298, endPoint y: 267, distance: 142.8
click at [298, 267] on body "CRM Apps Reputation Websites Forms CRM Email Social Content Intelligence Files …" at bounding box center [538, 268] width 1076 height 537
type input "3841 #3 Work Order"
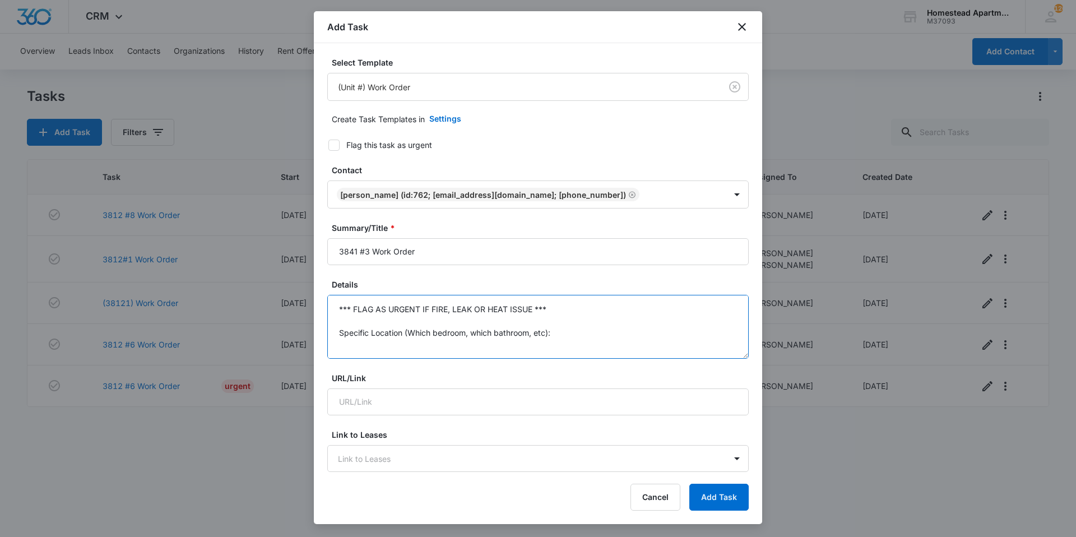
drag, startPoint x: 574, startPoint y: 336, endPoint x: 330, endPoint y: 311, distance: 245.8
click at [330, 311] on textarea "*** FLAG AS URGENT IF FIRE, LEAK OR HEAT ISSUE *** Specific Location (Which bed…" at bounding box center [538, 327] width 422 height 64
drag, startPoint x: 402, startPoint y: 346, endPoint x: 316, endPoint y: 350, distance: 86.4
click at [316, 354] on div "Select Template (Unit #) Work Order Create Task Templates in Settings Flag this…" at bounding box center [538, 257] width 448 height 429
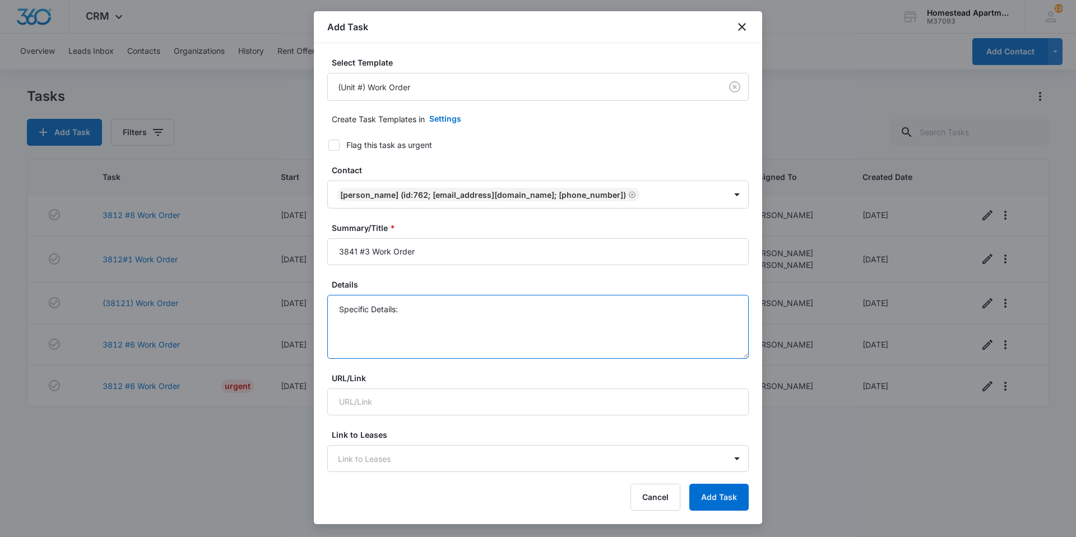
scroll to position [0, 0]
type textarea "S"
paste textarea "Outlet in living room is not working she has turned the breaker on and off a fe…"
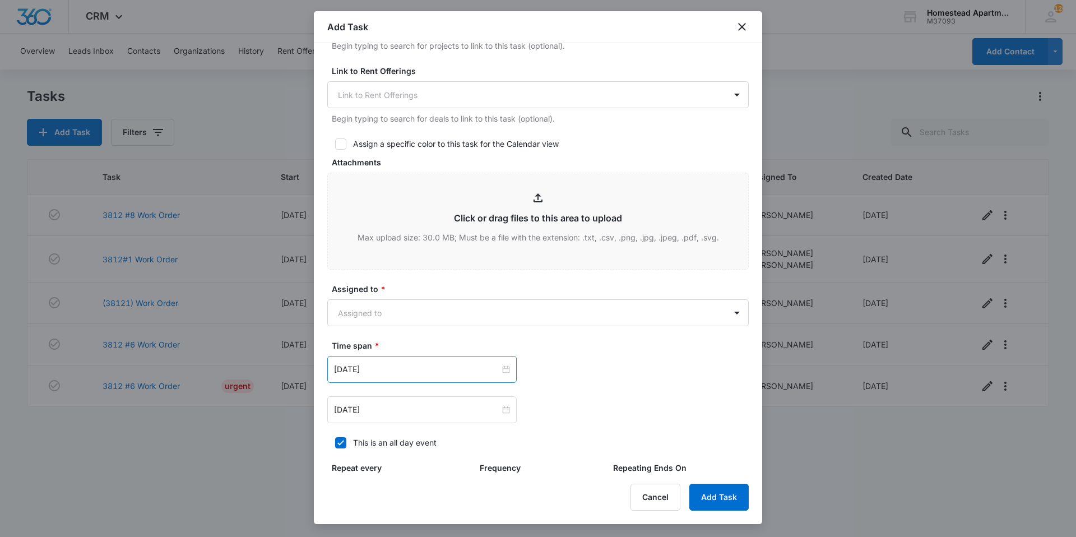
scroll to position [448, 0]
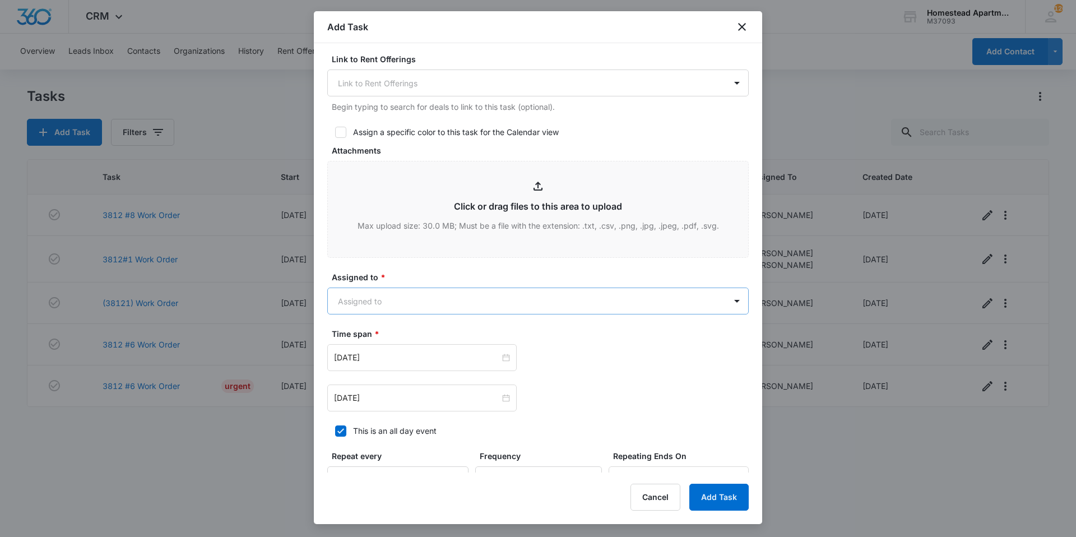
type textarea "Outlet in living room is not working she has turned the breaker on and off a fe…"
click at [372, 303] on body "CRM Apps Reputation Websites Forms CRM Email Social Content Intelligence Files …" at bounding box center [538, 268] width 1076 height 537
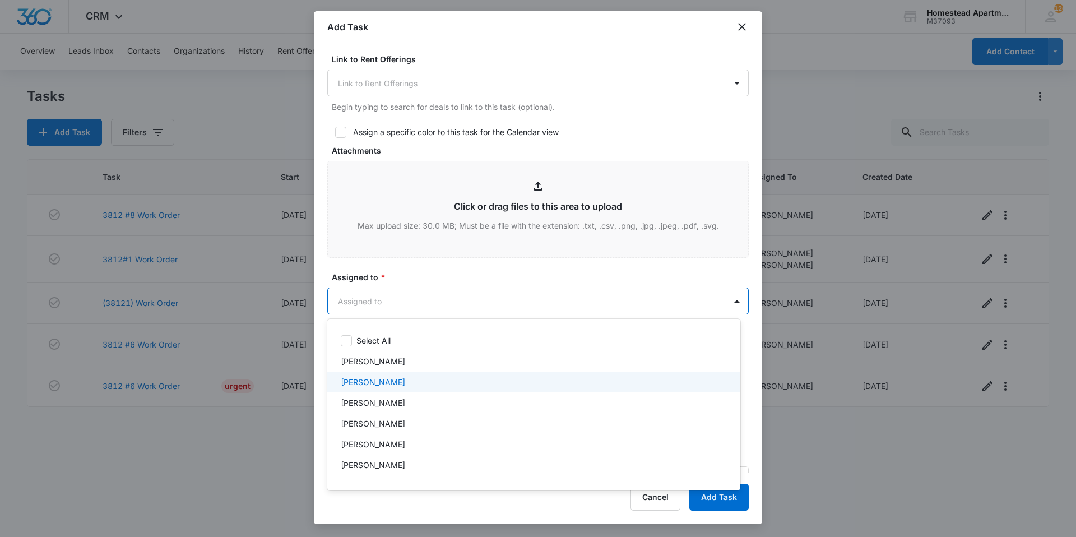
click at [376, 390] on div "[PERSON_NAME]" at bounding box center [533, 382] width 413 height 21
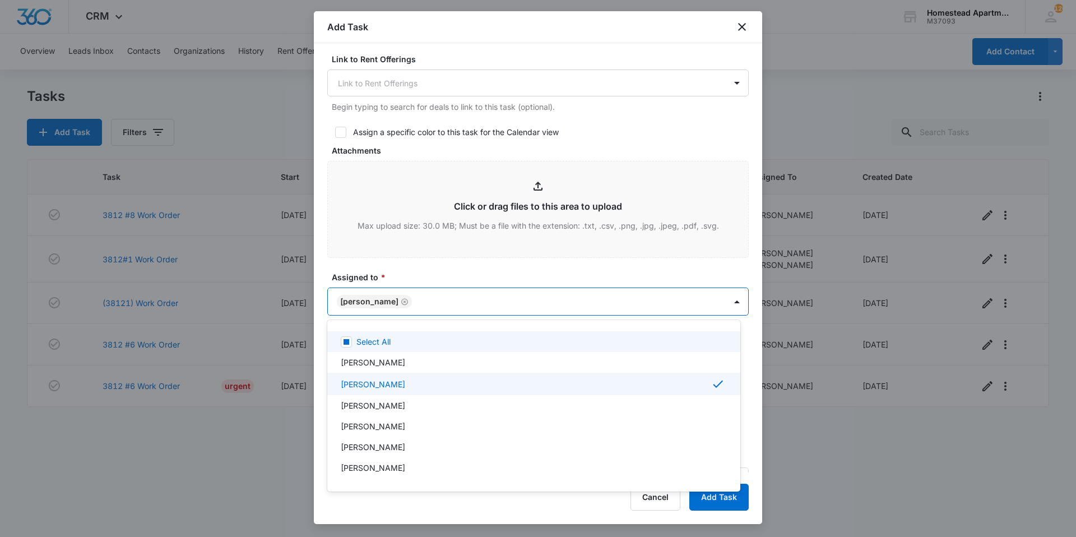
click at [416, 305] on div at bounding box center [538, 268] width 1076 height 537
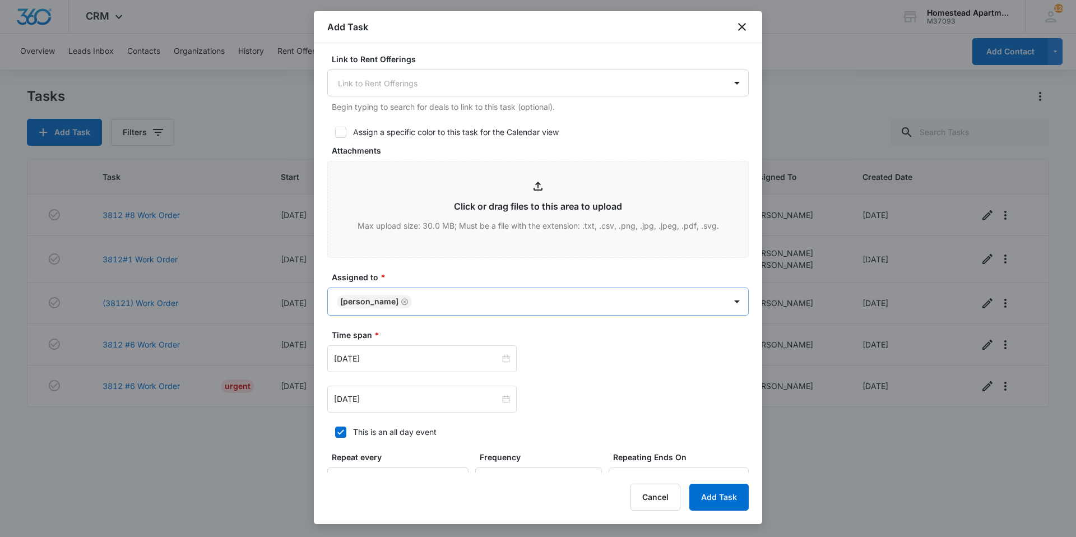
click at [439, 305] on body "CRM Apps Reputation Websites Forms CRM Email Social Content Intelligence Files …" at bounding box center [538, 268] width 1076 height 537
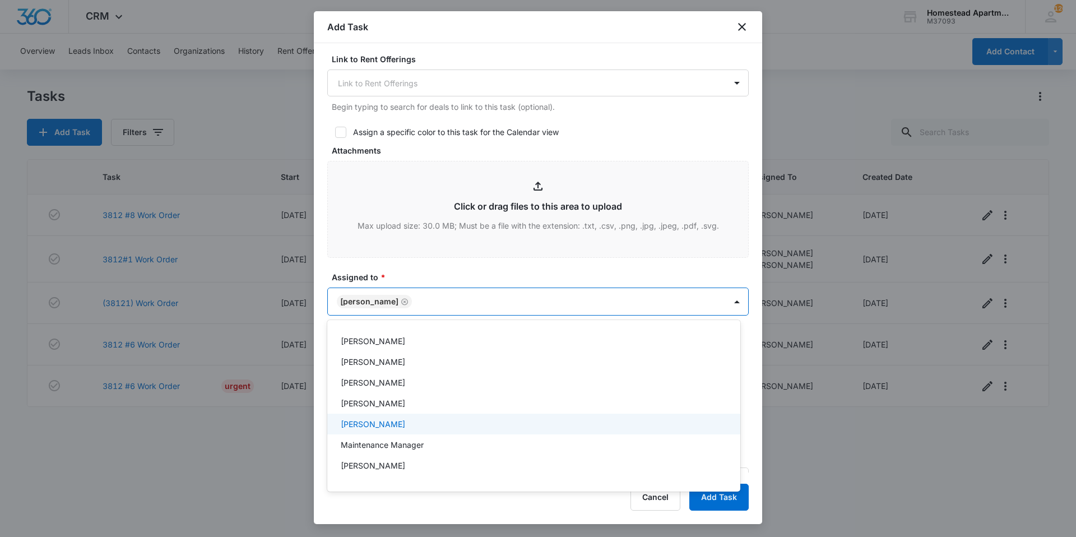
scroll to position [184, 0]
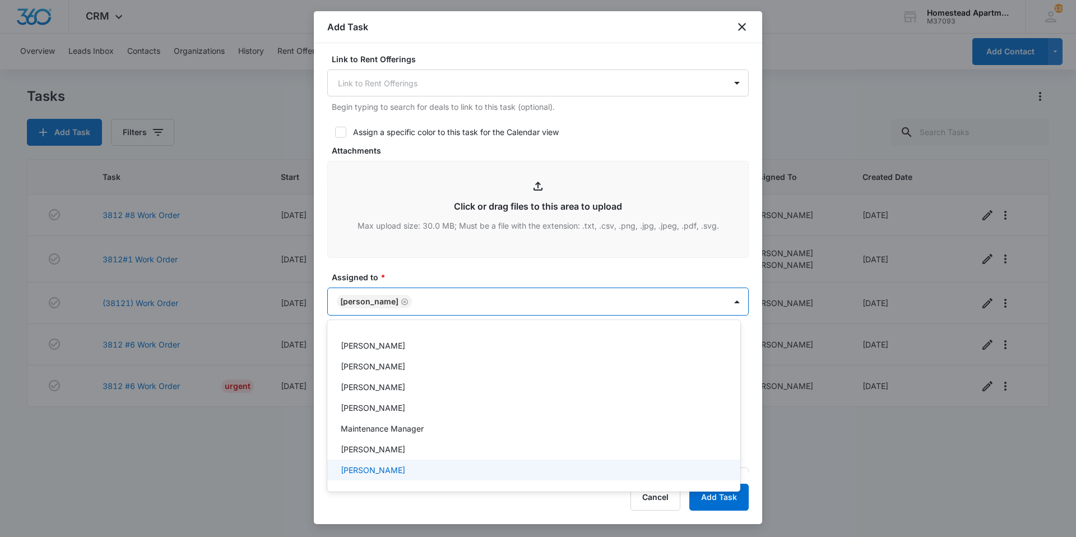
click at [396, 476] on div "[PERSON_NAME]" at bounding box center [533, 470] width 413 height 21
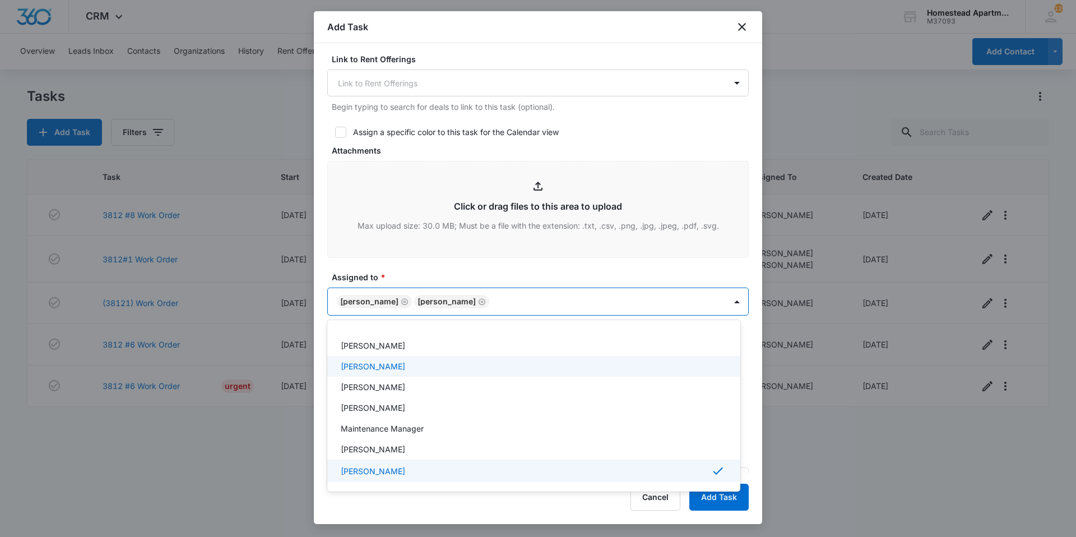
click at [528, 263] on div at bounding box center [538, 268] width 1076 height 537
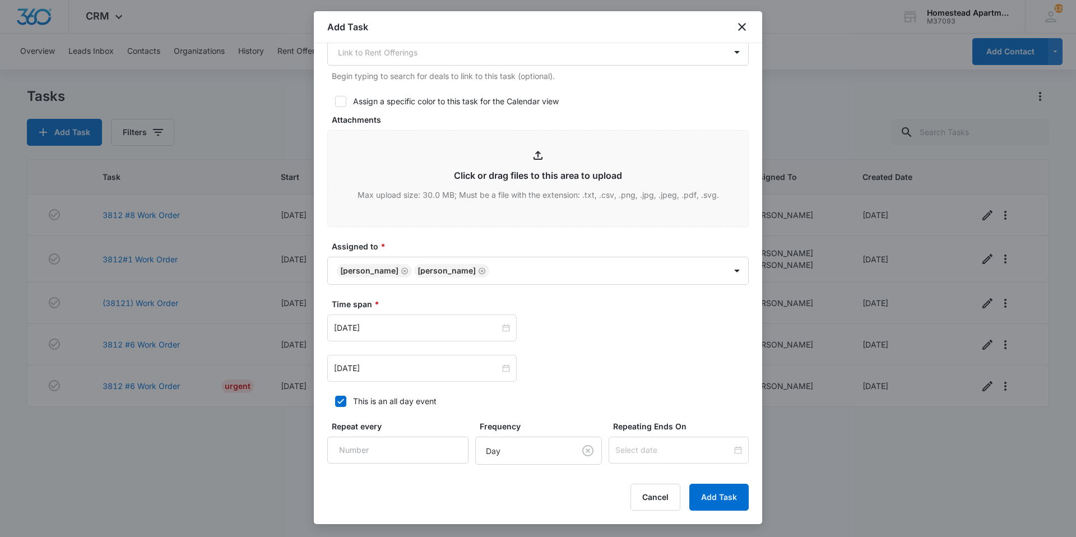
scroll to position [580, 0]
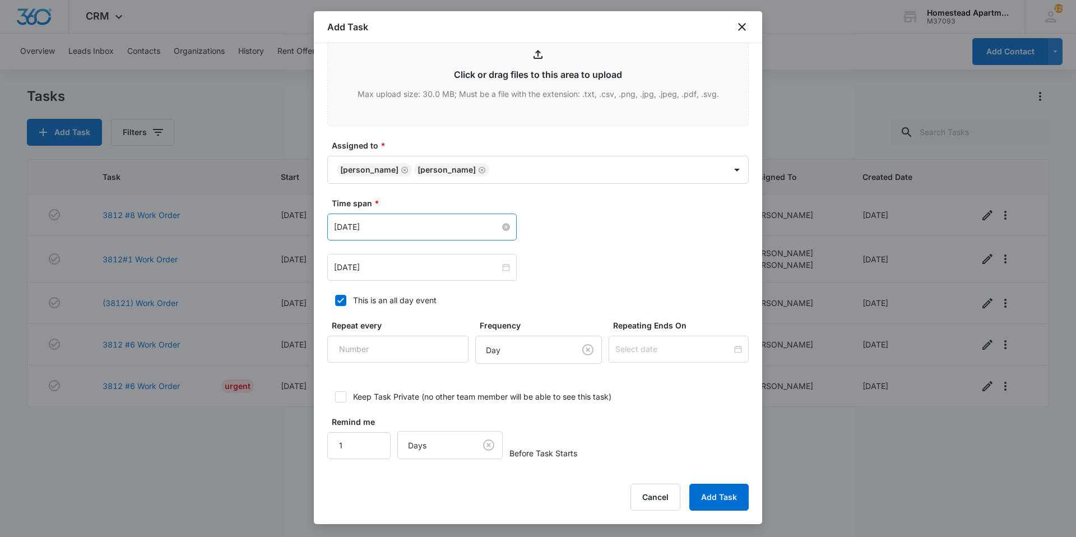
click at [402, 225] on input "[DATE]" at bounding box center [417, 227] width 166 height 12
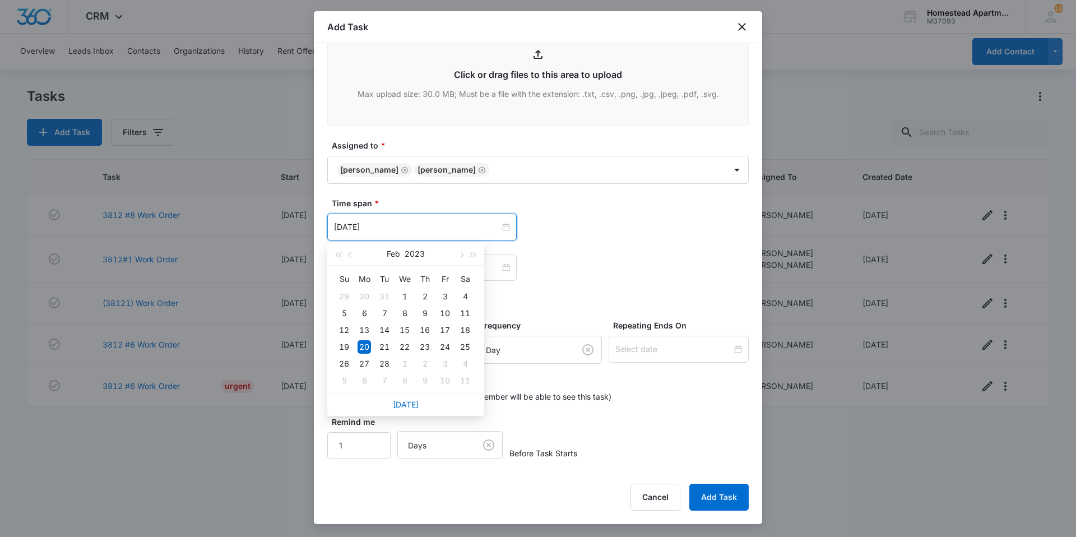
click at [423, 400] on div "[DATE]" at bounding box center [405, 405] width 157 height 22
click at [423, 405] on div "[DATE]" at bounding box center [405, 405] width 157 height 22
click at [409, 404] on link "[DATE]" at bounding box center [406, 405] width 26 height 10
type input "[DATE]"
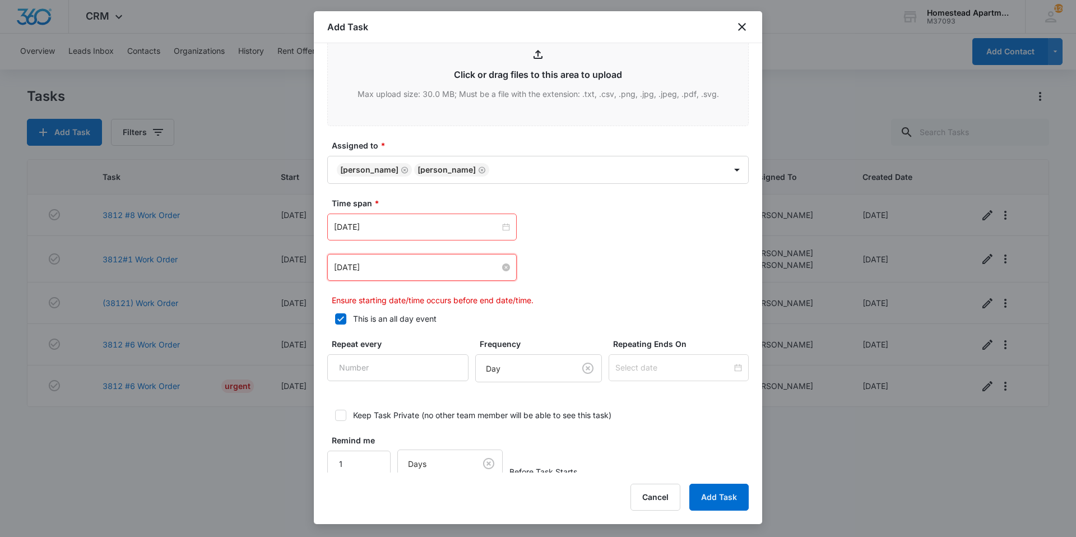
click at [397, 267] on input "[DATE]" at bounding box center [417, 267] width 166 height 12
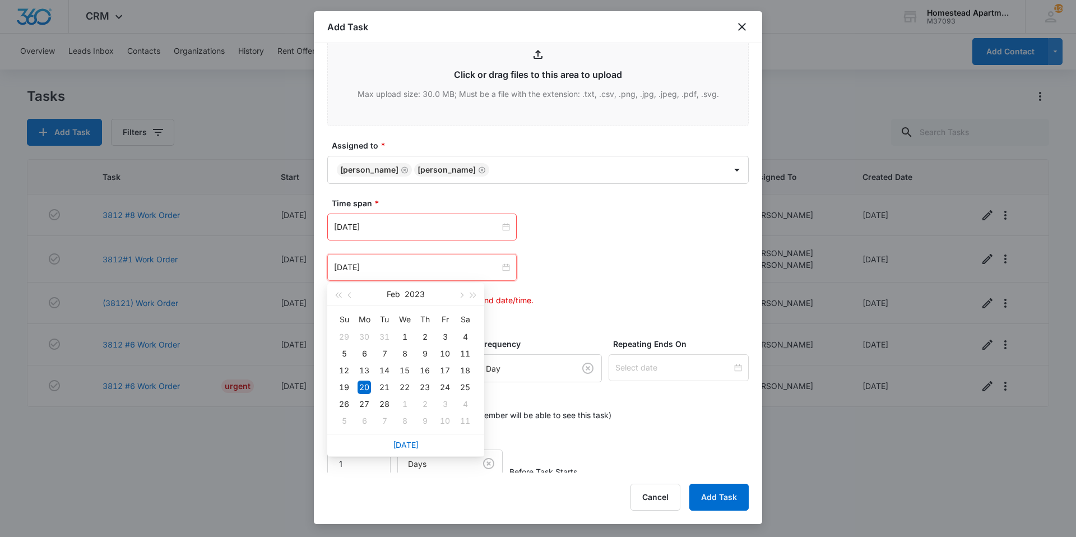
click at [407, 439] on div "[DATE]" at bounding box center [405, 445] width 157 height 22
click at [408, 444] on link "[DATE]" at bounding box center [406, 445] width 26 height 10
type input "[DATE]"
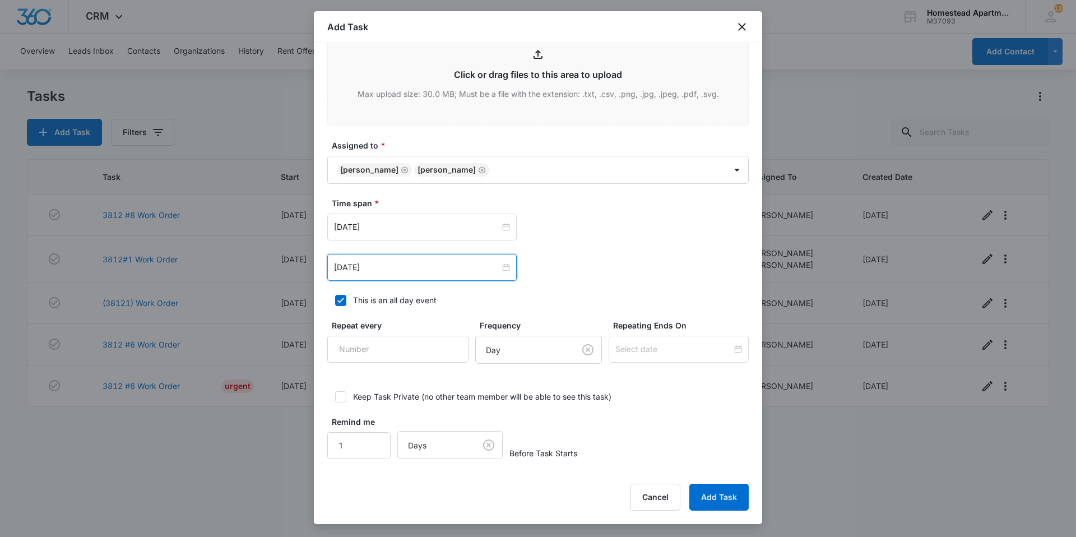
click at [711, 496] on button "Add Task" at bounding box center [718, 497] width 59 height 27
